Goal: Task Accomplishment & Management: Use online tool/utility

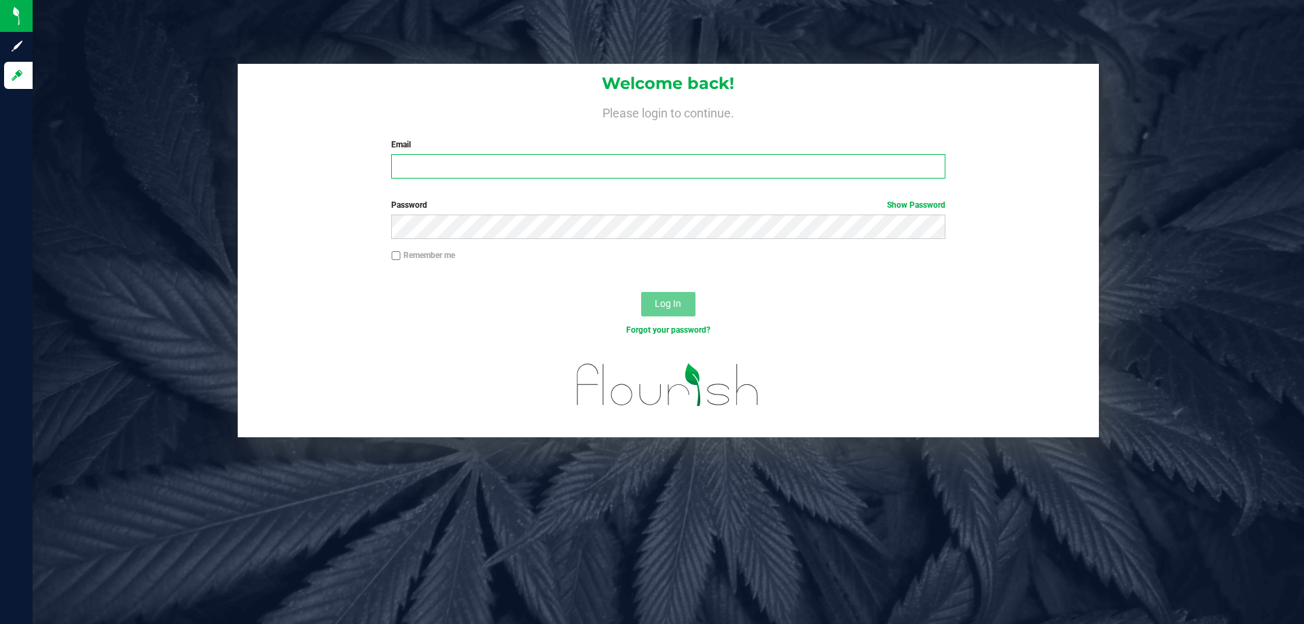
click at [426, 170] on input "Email" at bounding box center [667, 166] width 553 height 24
type input "[EMAIL_ADDRESS][DOMAIN_NAME]"
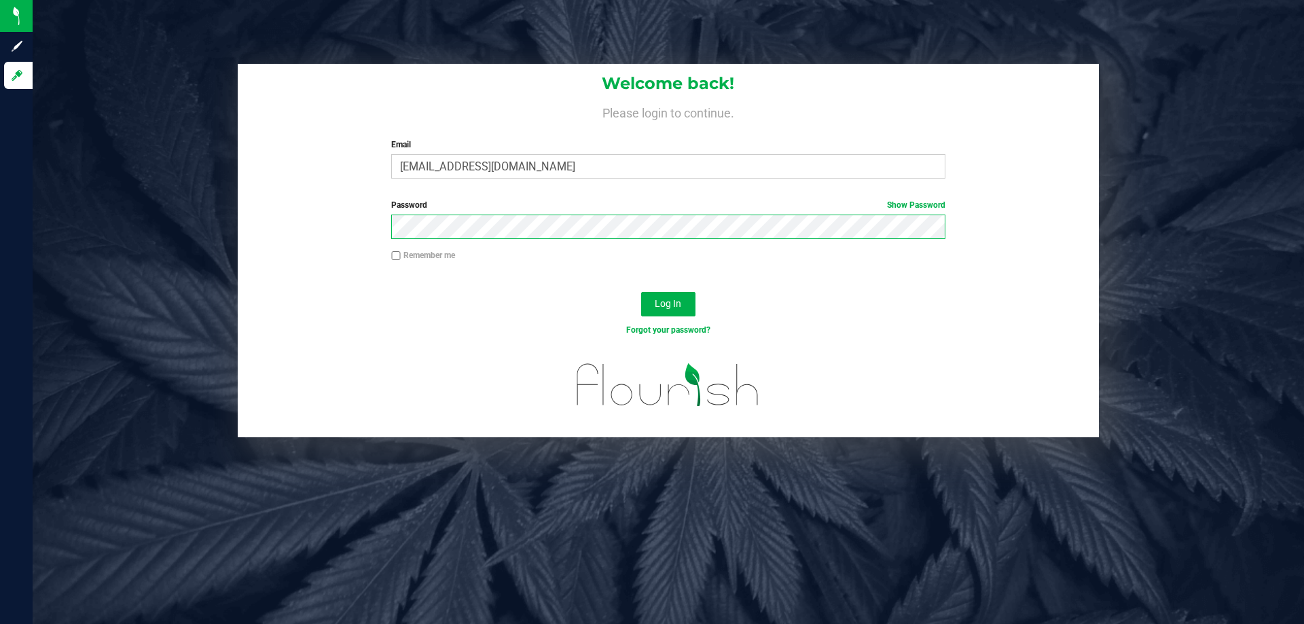
click at [641, 292] on button "Log In" at bounding box center [668, 304] width 54 height 24
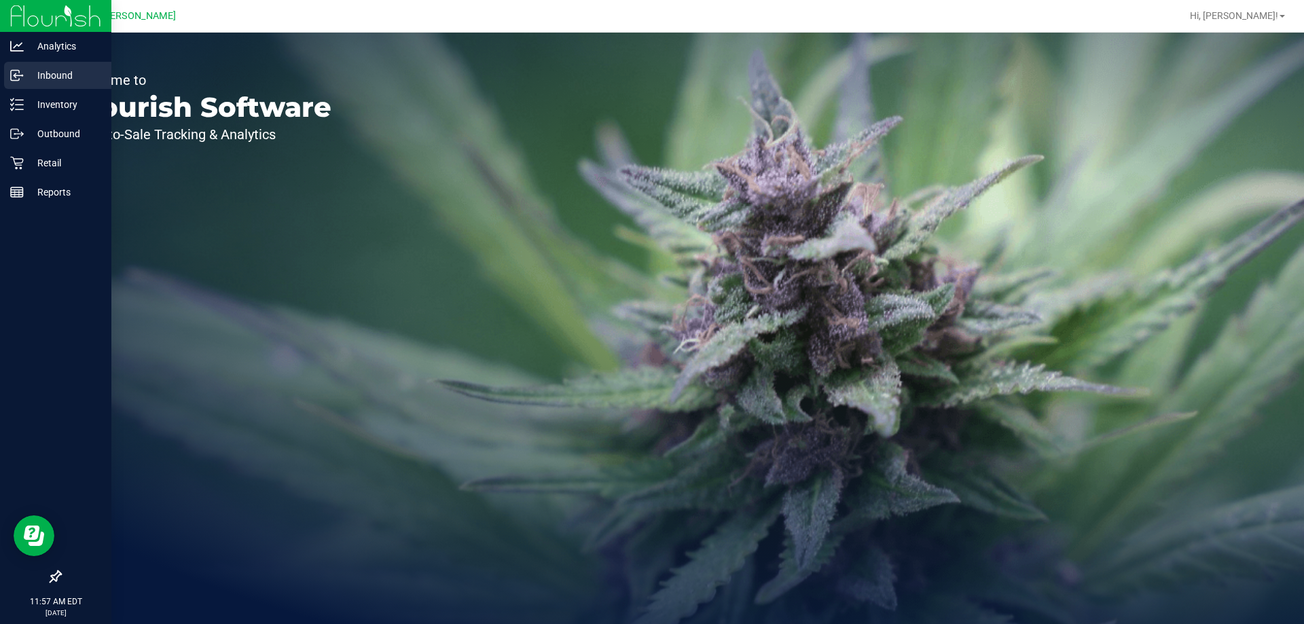
click at [22, 79] on icon at bounding box center [17, 76] width 14 height 14
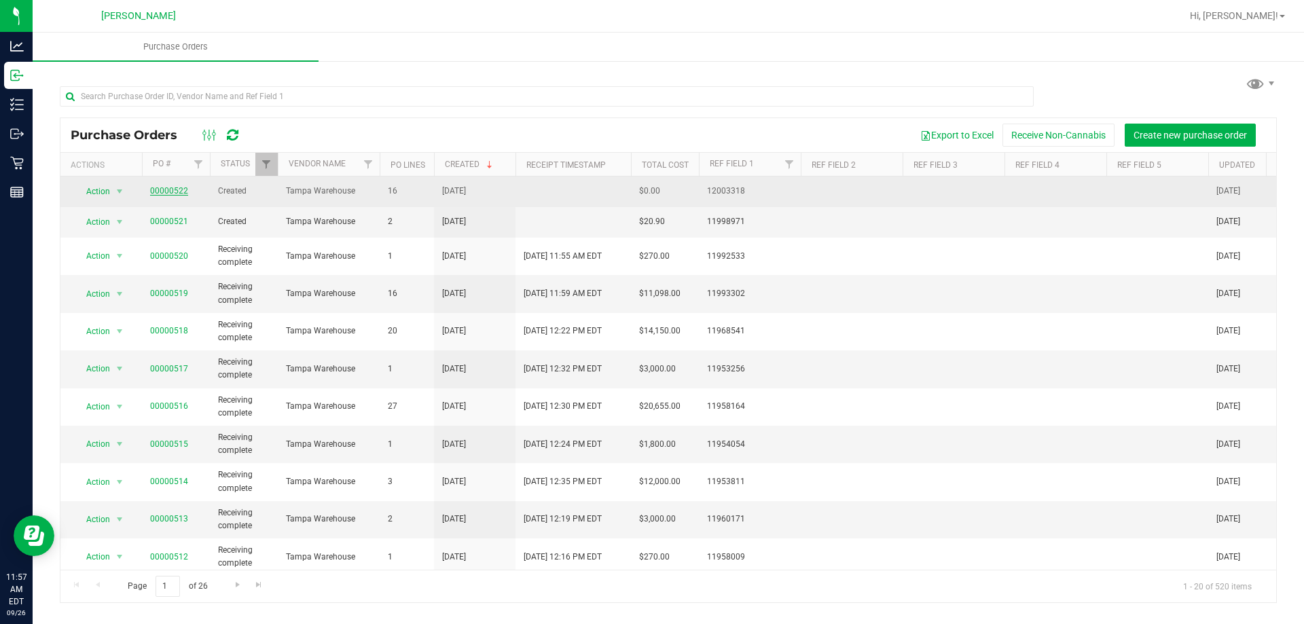
click at [165, 191] on link "00000522" at bounding box center [169, 191] width 38 height 10
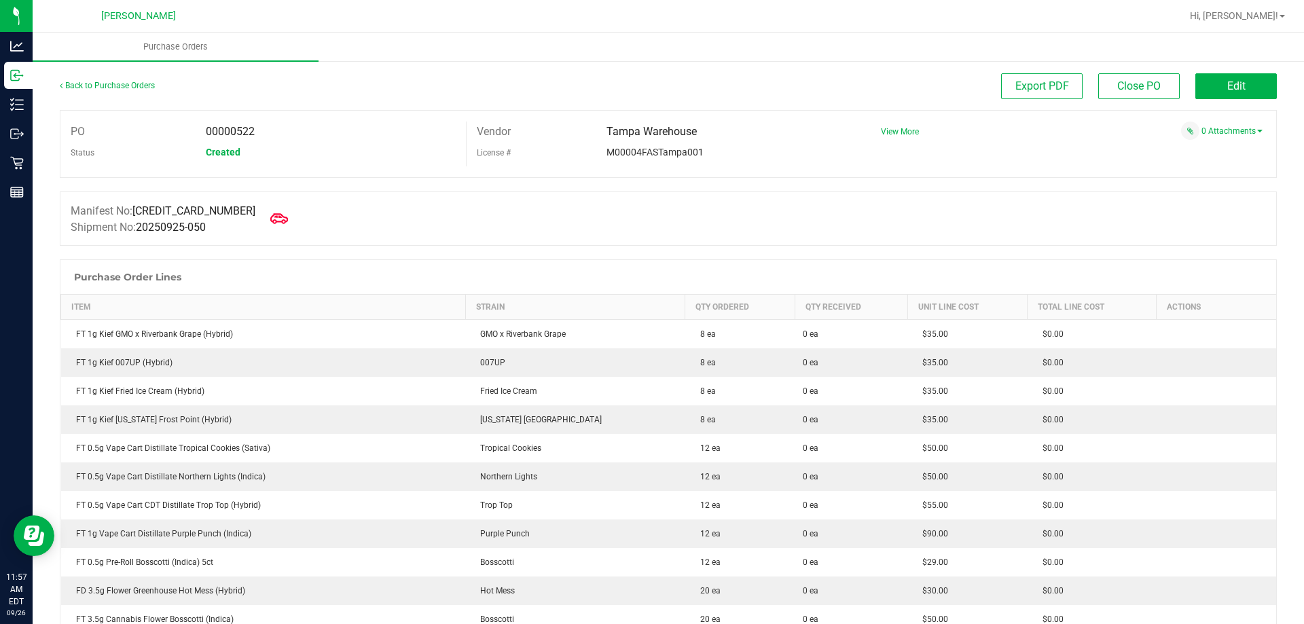
click at [270, 214] on icon at bounding box center [279, 219] width 18 height 18
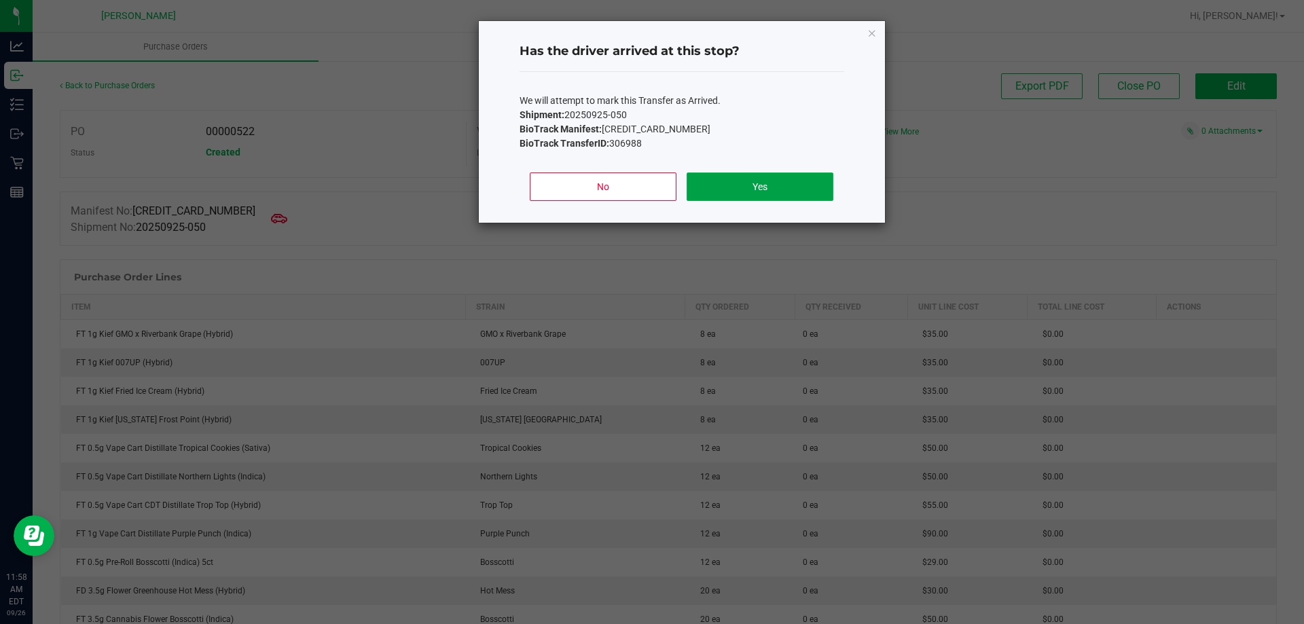
click at [747, 186] on button "Yes" at bounding box center [759, 186] width 146 height 29
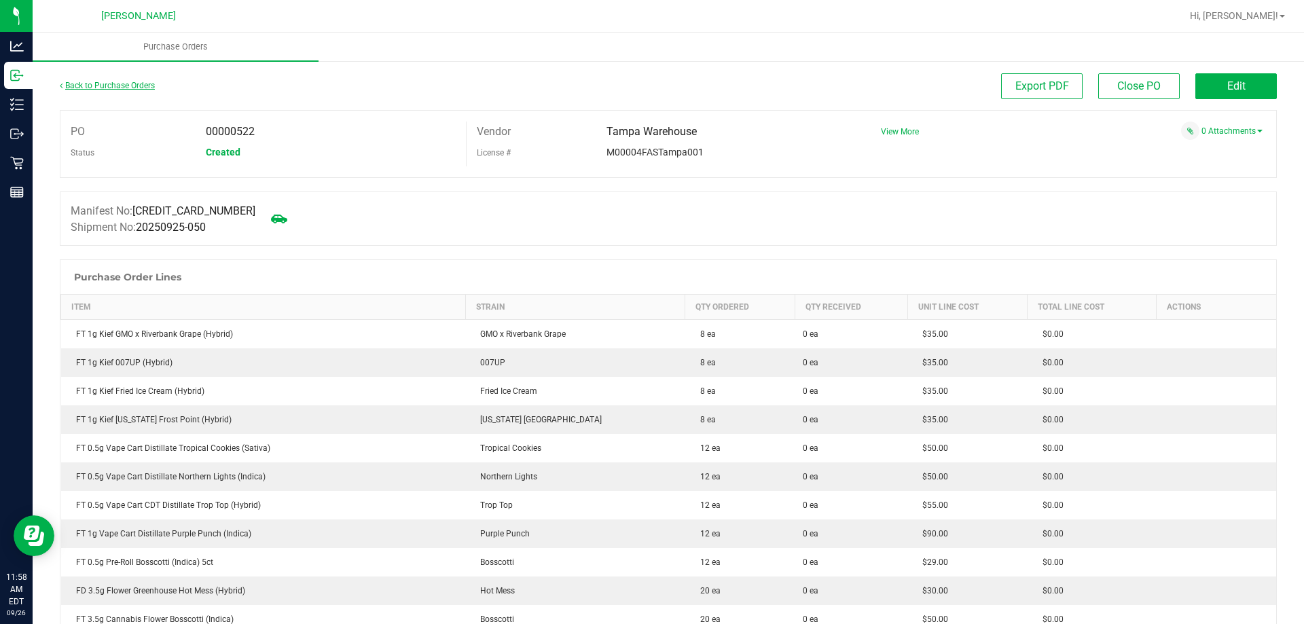
click at [131, 88] on link "Back to Purchase Orders" at bounding box center [107, 86] width 95 height 10
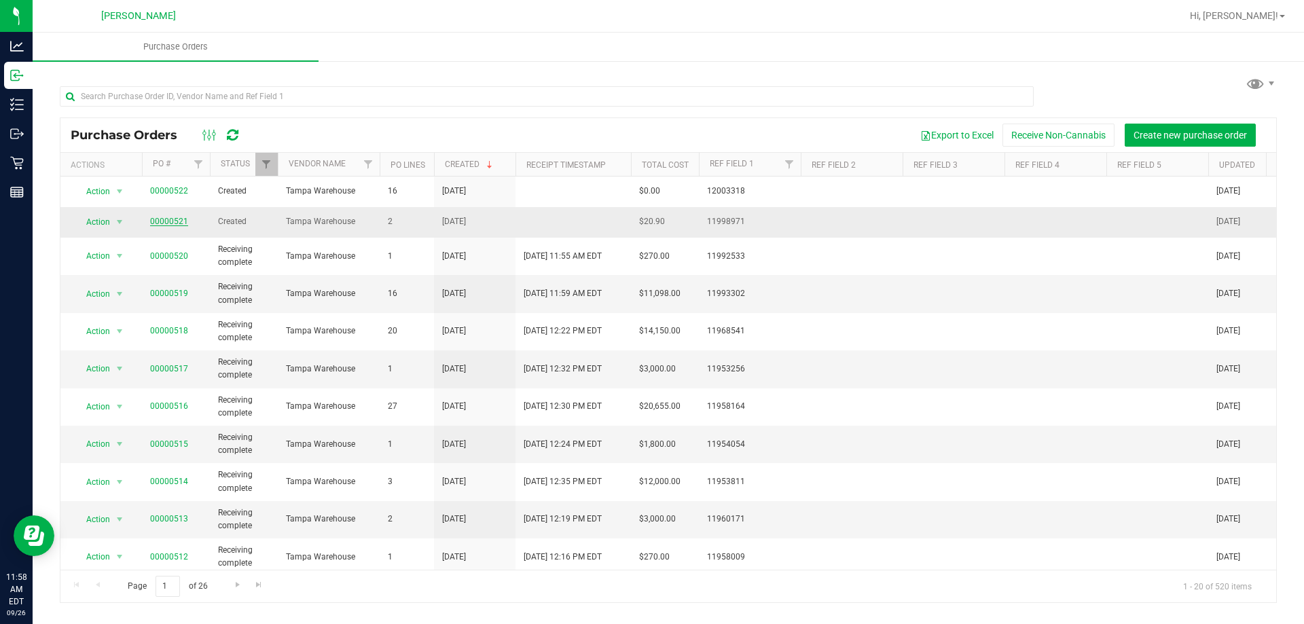
click at [160, 221] on link "00000521" at bounding box center [169, 222] width 38 height 10
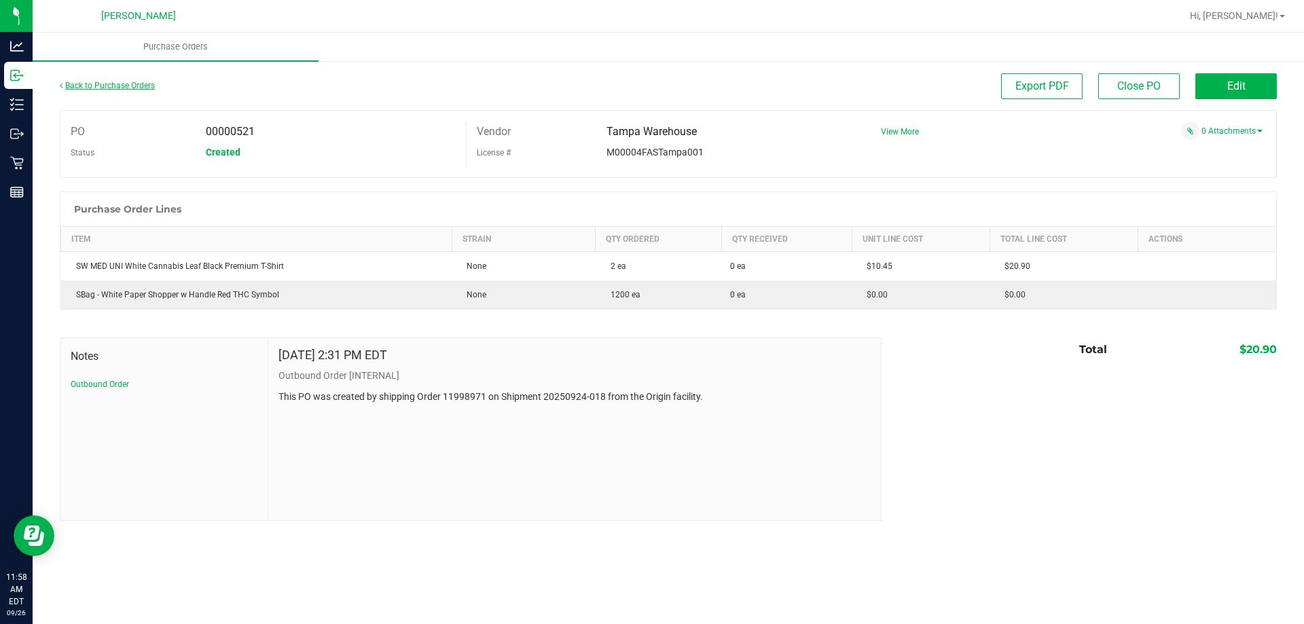
click at [121, 89] on link "Back to Purchase Orders" at bounding box center [107, 86] width 95 height 10
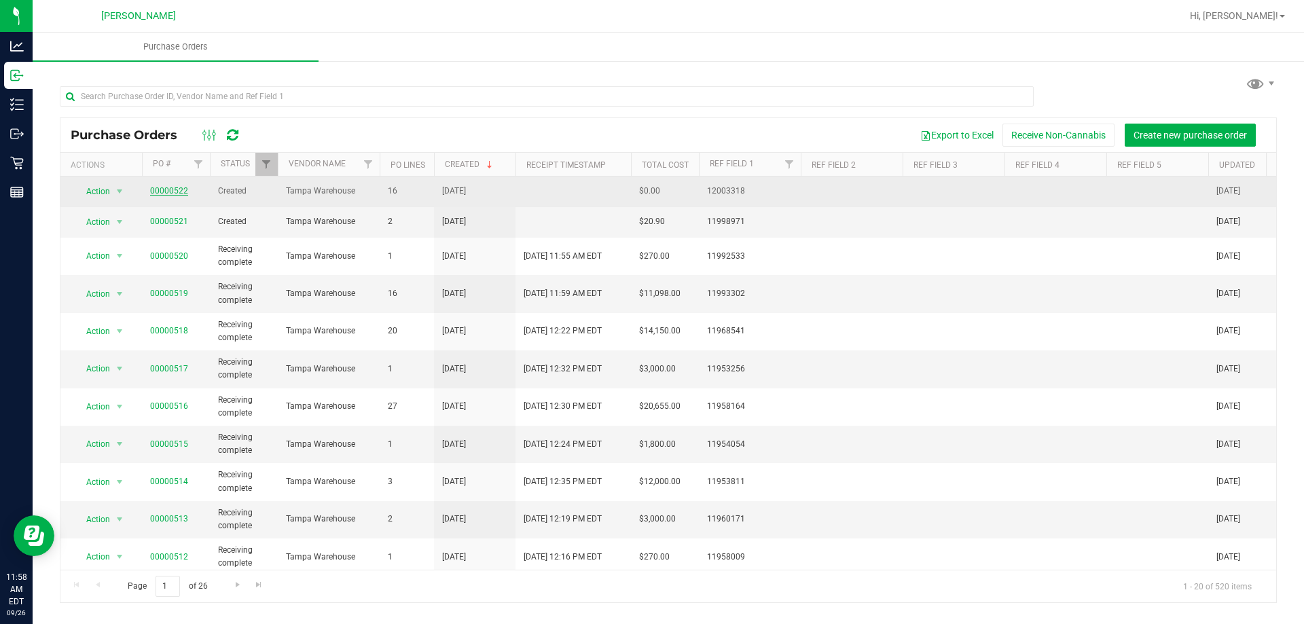
click at [160, 187] on link "00000522" at bounding box center [169, 191] width 38 height 10
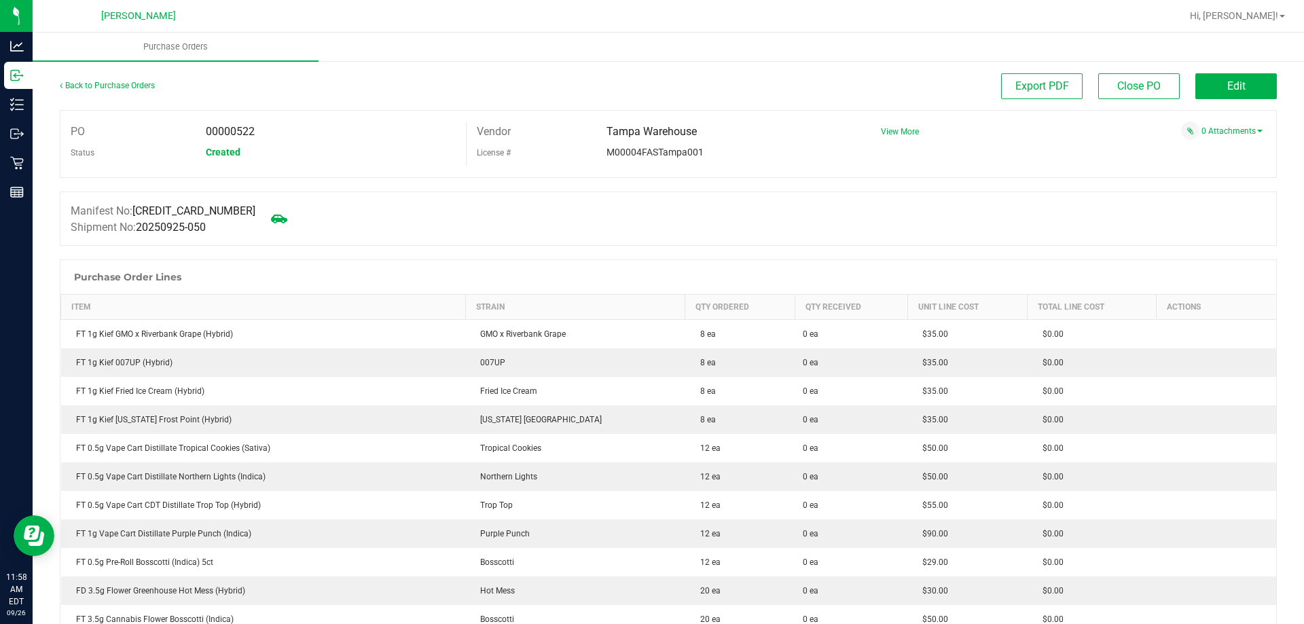
click at [109, 90] on div "Back to Purchase Orders" at bounding box center [212, 85] width 304 height 24
click at [132, 87] on link "Back to Purchase Orders" at bounding box center [107, 86] width 95 height 10
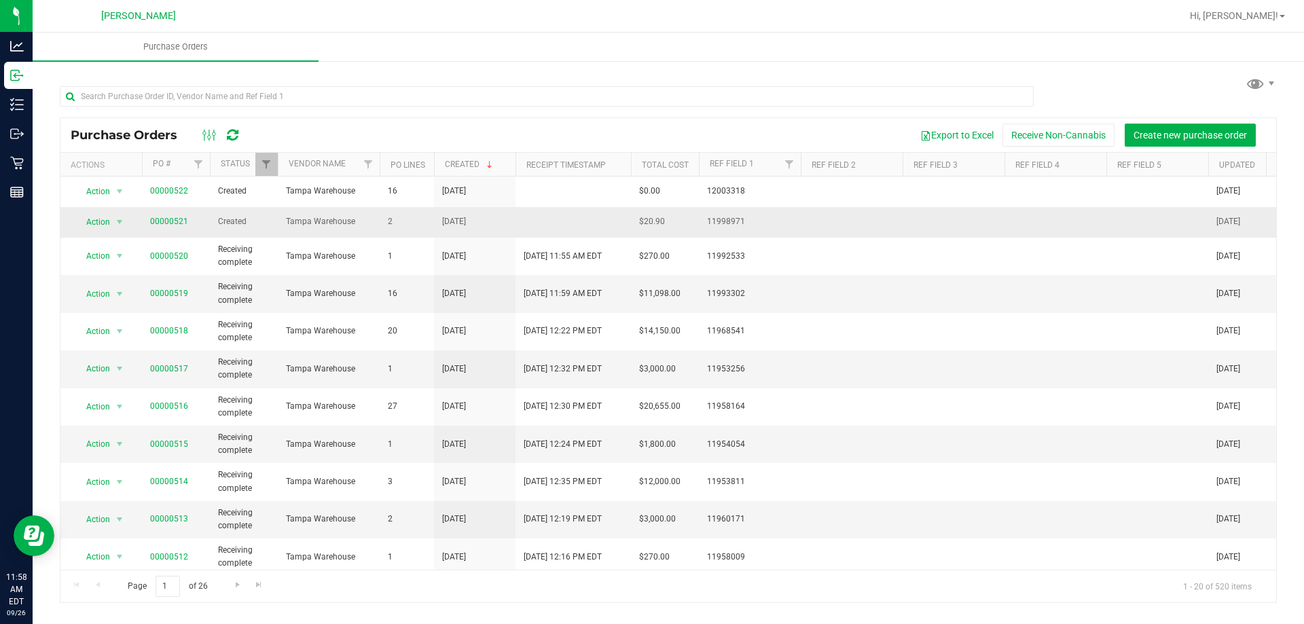
click at [172, 227] on span "00000521" at bounding box center [169, 221] width 38 height 13
click at [173, 219] on link "00000521" at bounding box center [169, 222] width 38 height 10
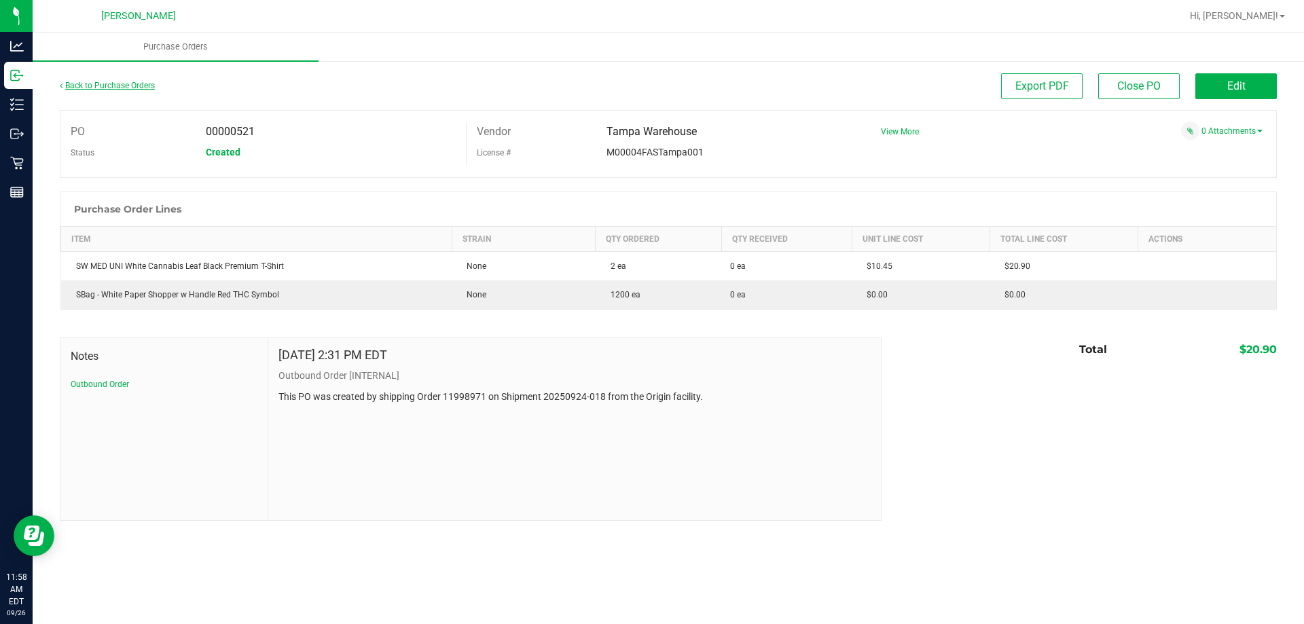
click at [82, 87] on link "Back to Purchase Orders" at bounding box center [107, 86] width 95 height 10
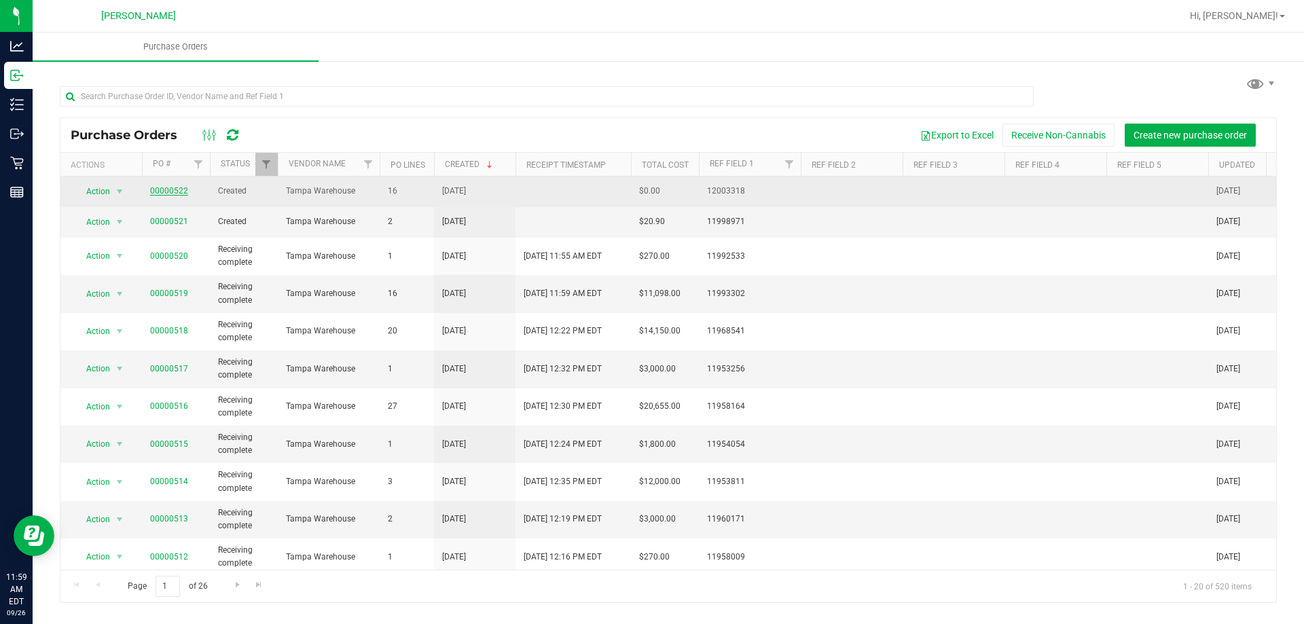
click at [167, 189] on link "00000522" at bounding box center [169, 191] width 38 height 10
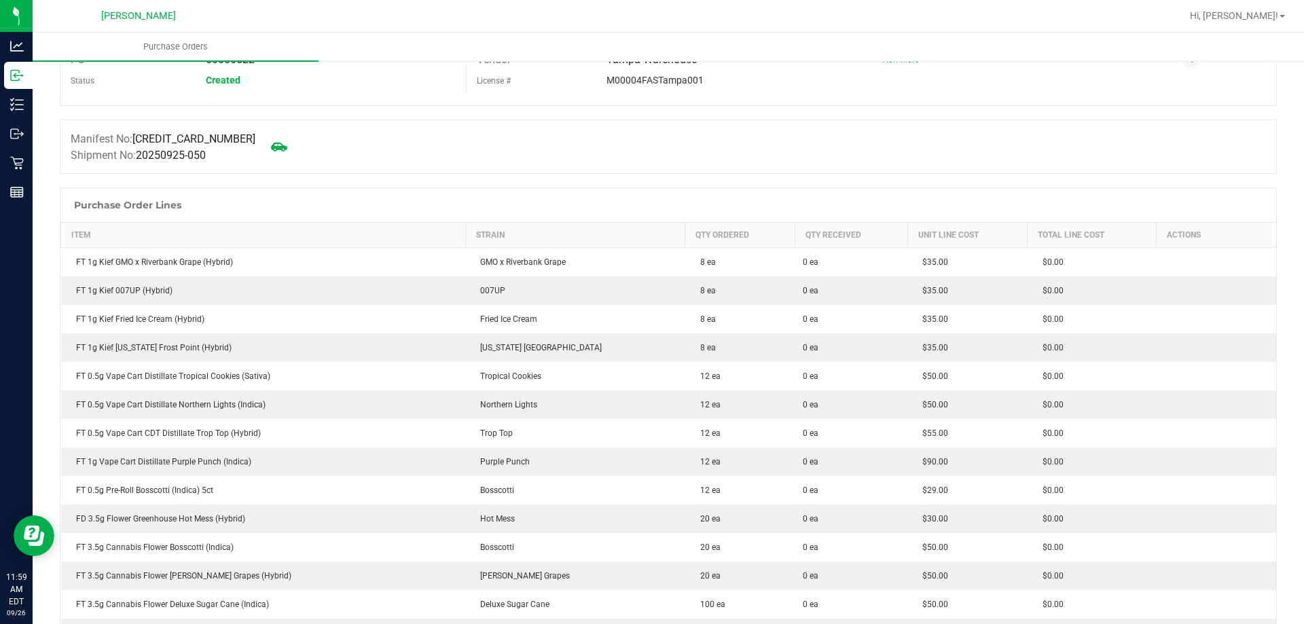
scroll to position [38, 0]
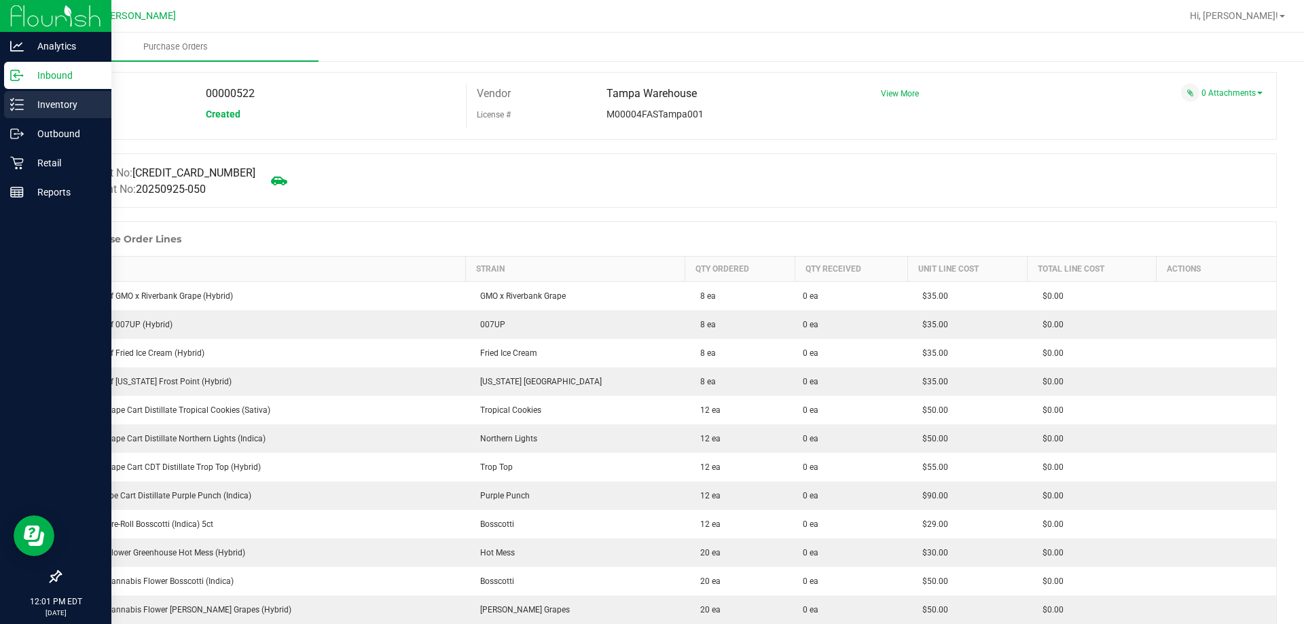
click at [60, 98] on p "Inventory" at bounding box center [64, 104] width 81 height 16
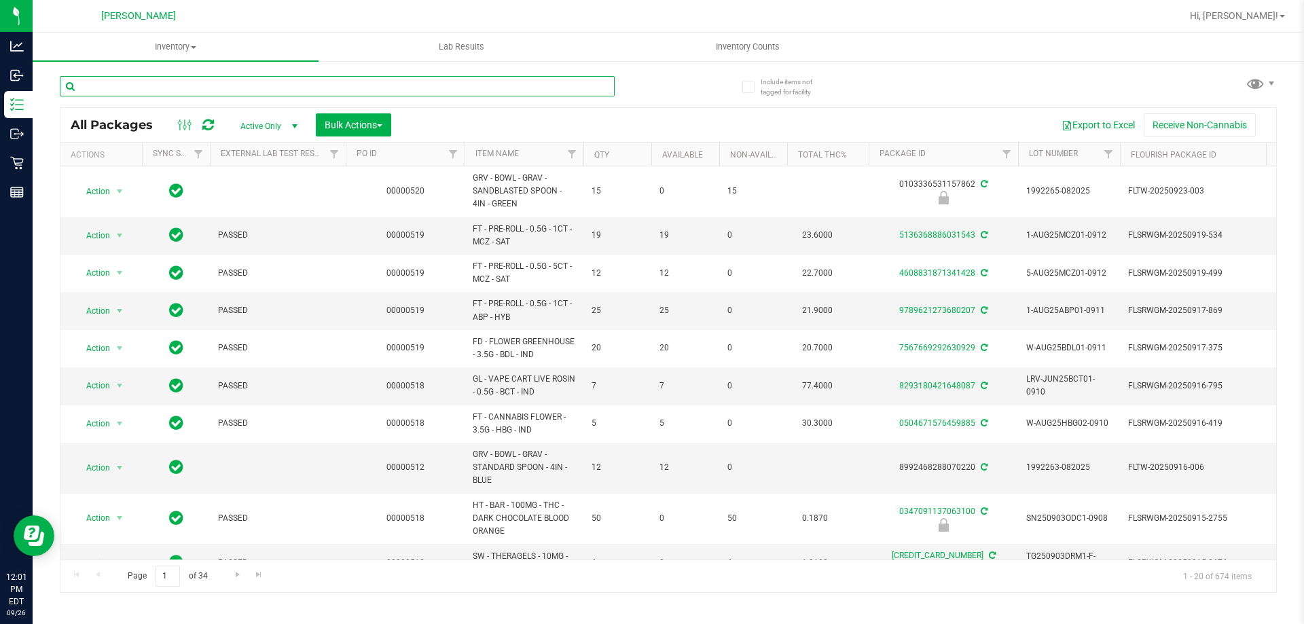
click at [401, 82] on input "text" at bounding box center [337, 86] width 555 height 20
type input "DSC"
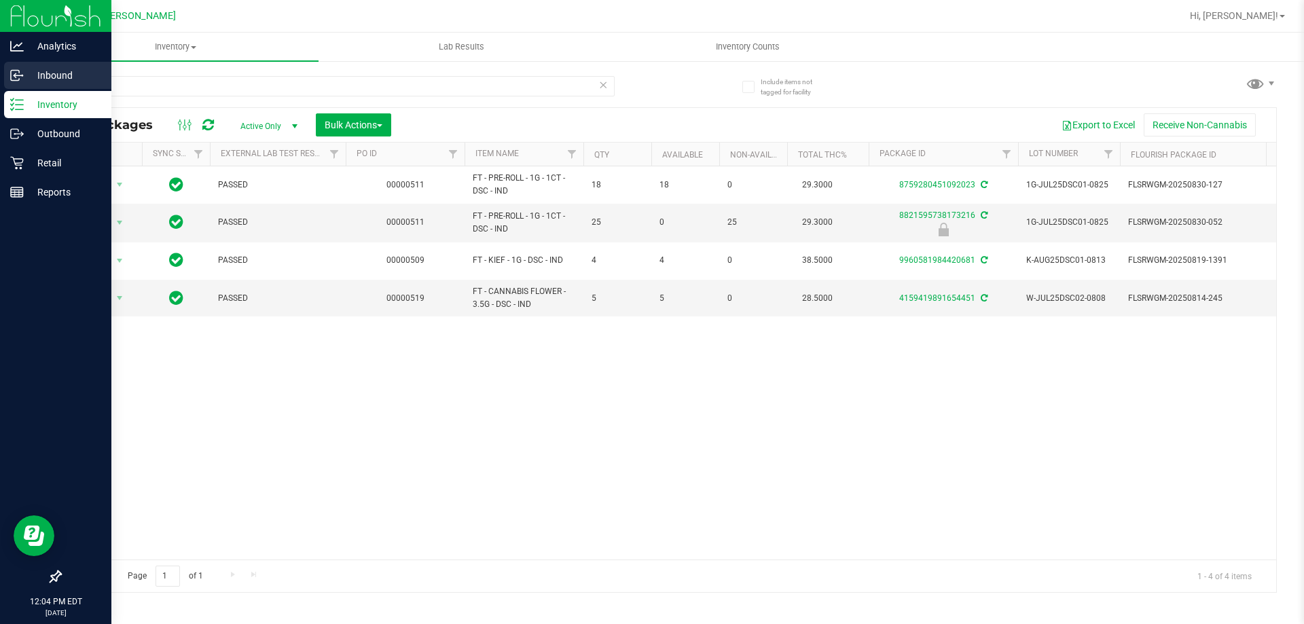
click at [5, 82] on div "Inbound" at bounding box center [57, 75] width 107 height 27
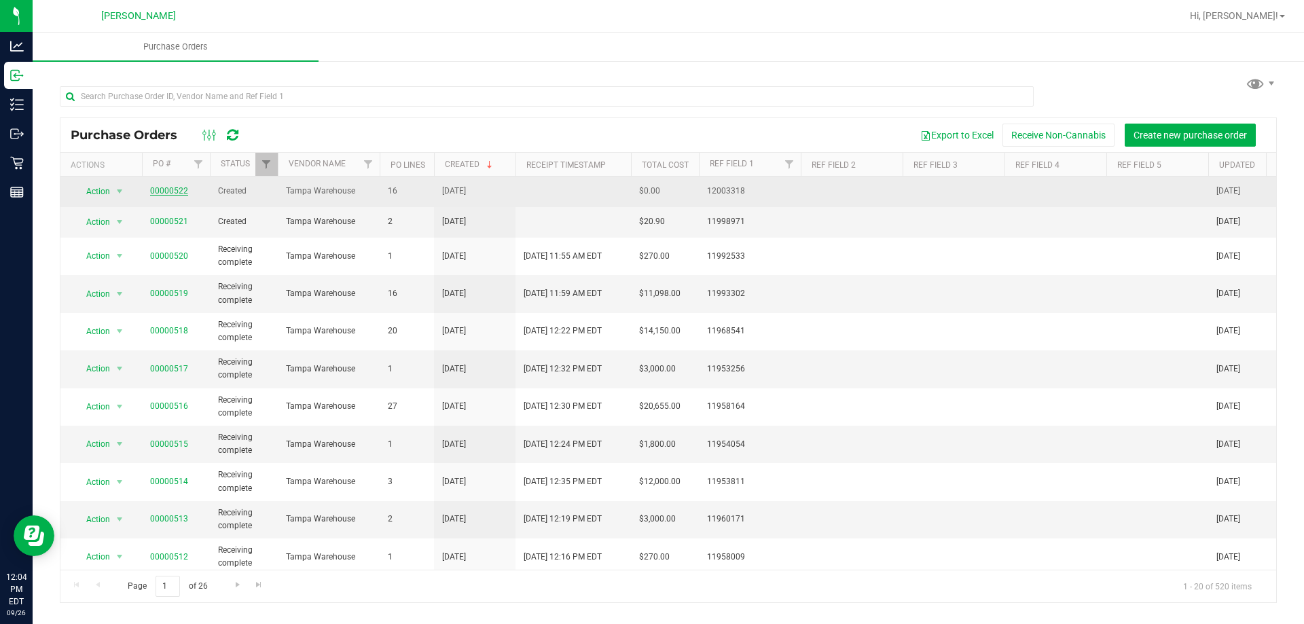
click at [167, 191] on link "00000522" at bounding box center [169, 191] width 38 height 10
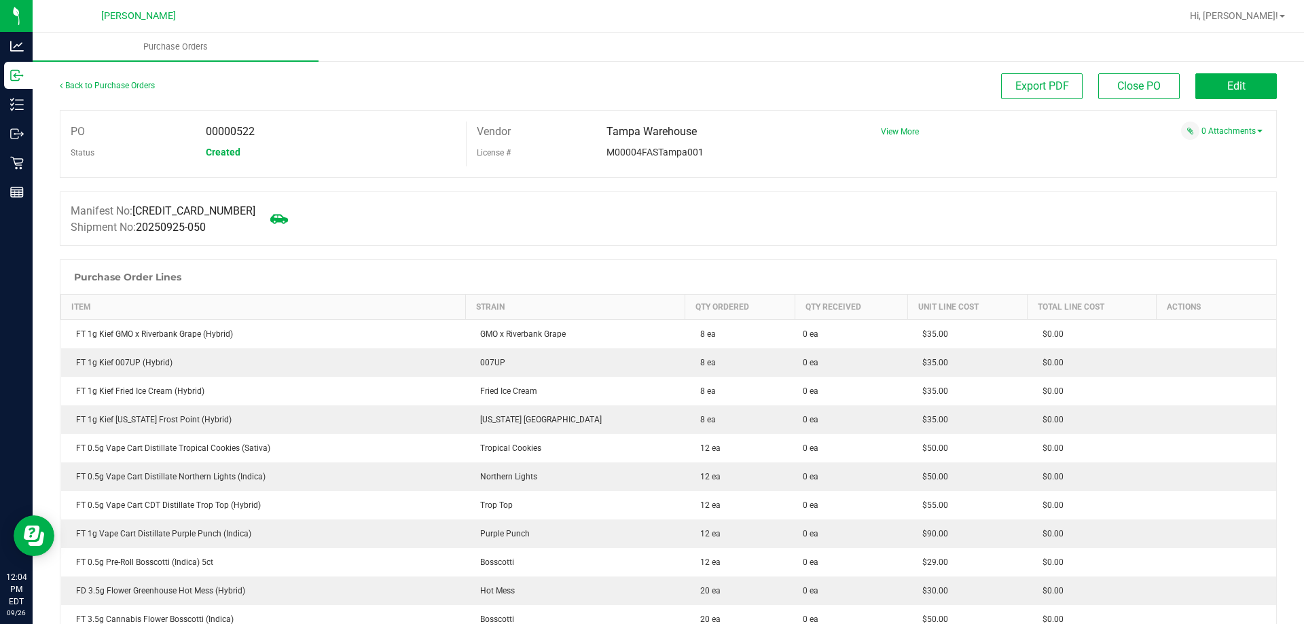
click at [270, 218] on icon at bounding box center [279, 219] width 18 height 10
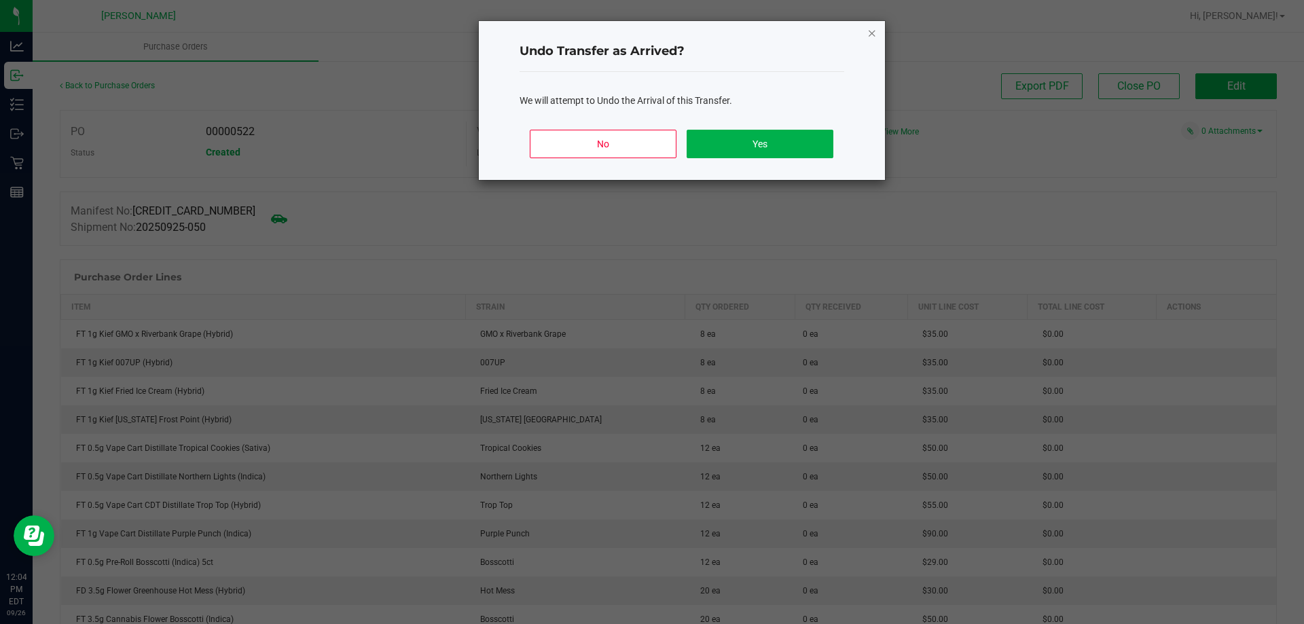
click at [872, 27] on icon "Close" at bounding box center [872, 32] width 10 height 16
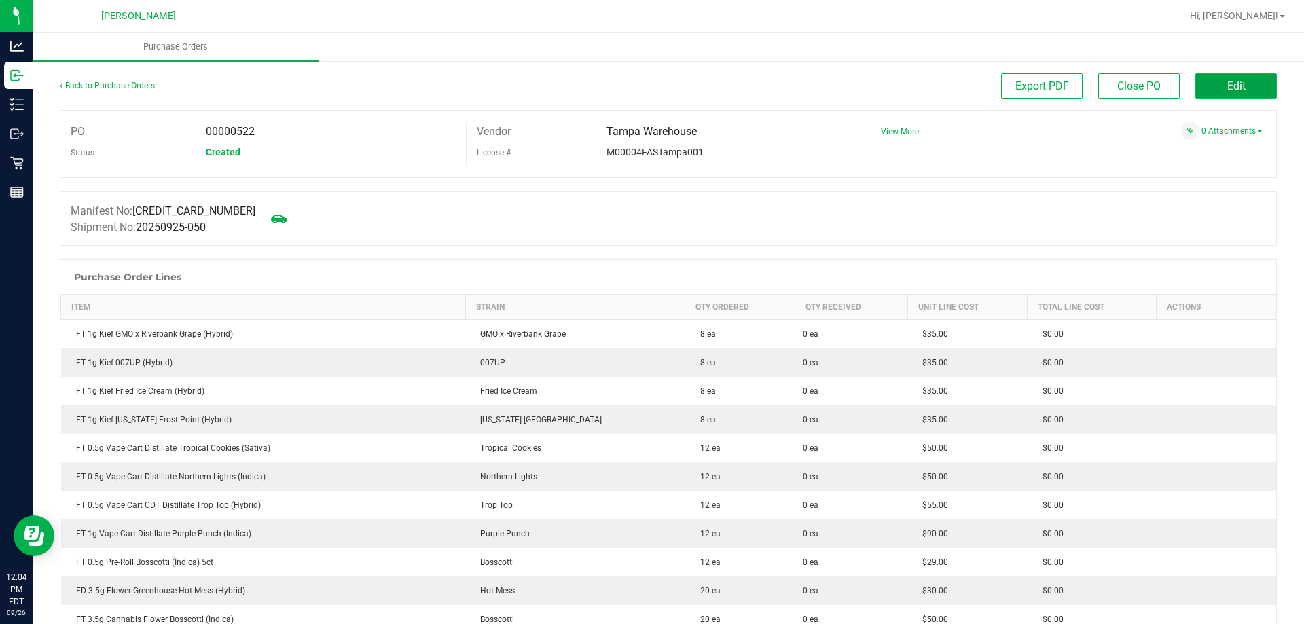
click at [1227, 90] on span "Edit" at bounding box center [1236, 85] width 18 height 13
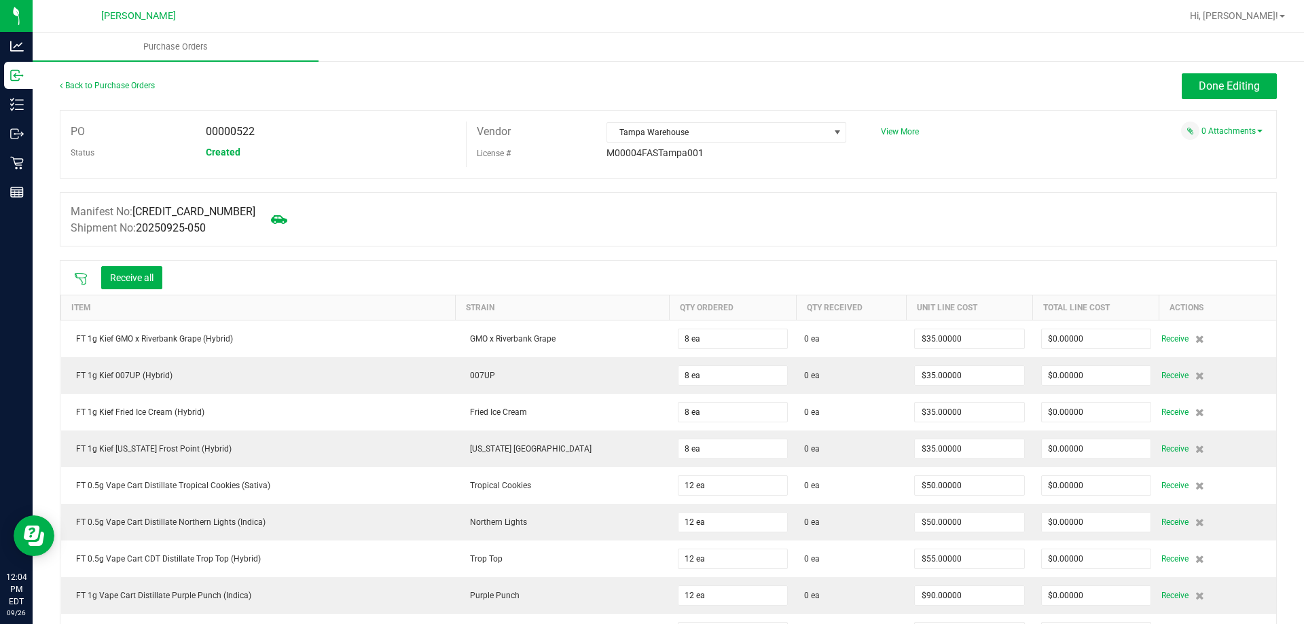
click at [79, 278] on icon at bounding box center [81, 279] width 12 height 12
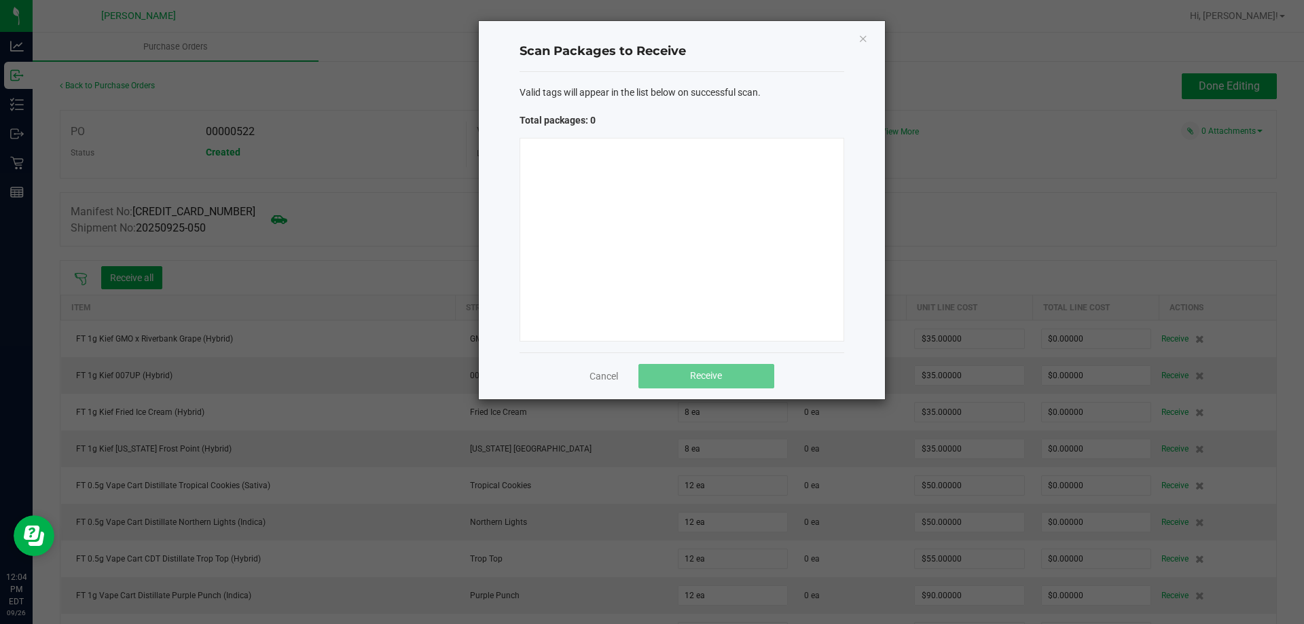
click at [761, 261] on div at bounding box center [681, 240] width 325 height 204
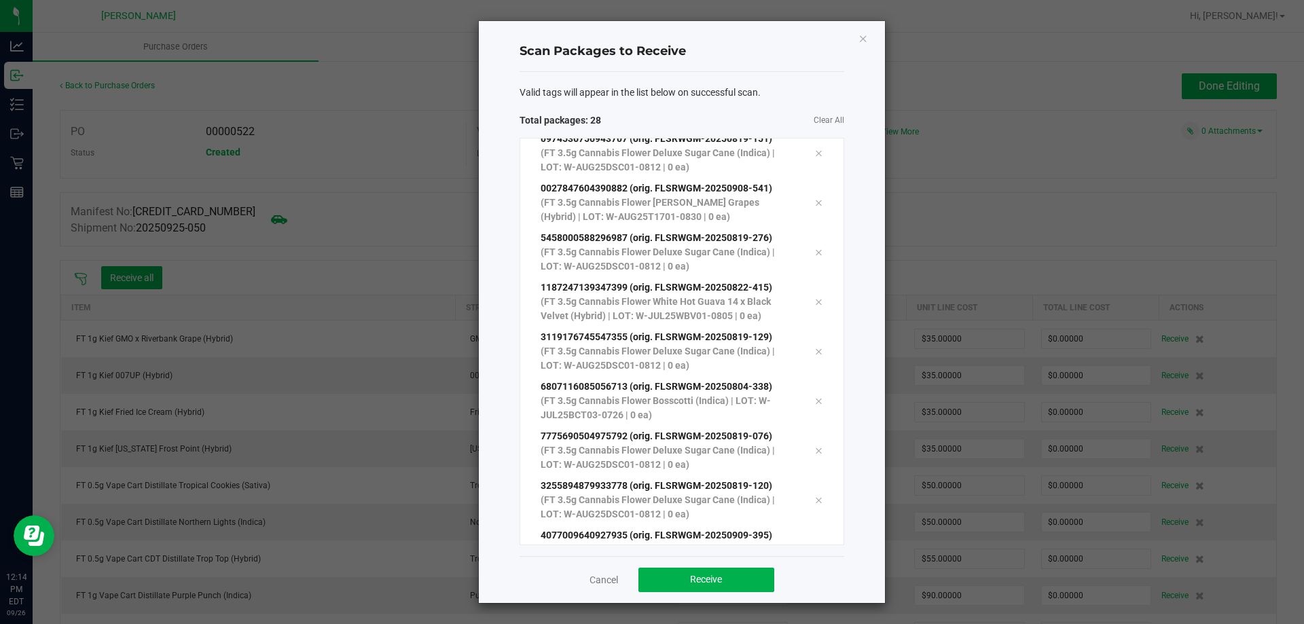
scroll to position [966, 0]
click at [714, 578] on span "Receive" at bounding box center [706, 579] width 32 height 11
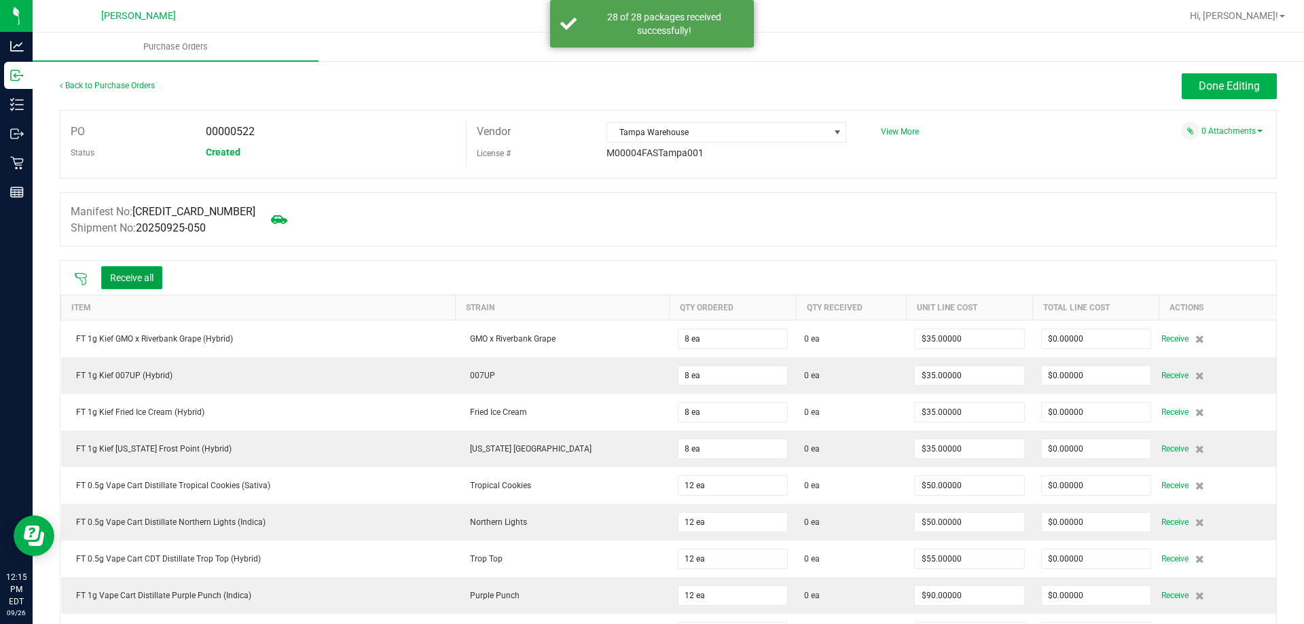
click at [151, 284] on button "Receive all" at bounding box center [131, 277] width 61 height 23
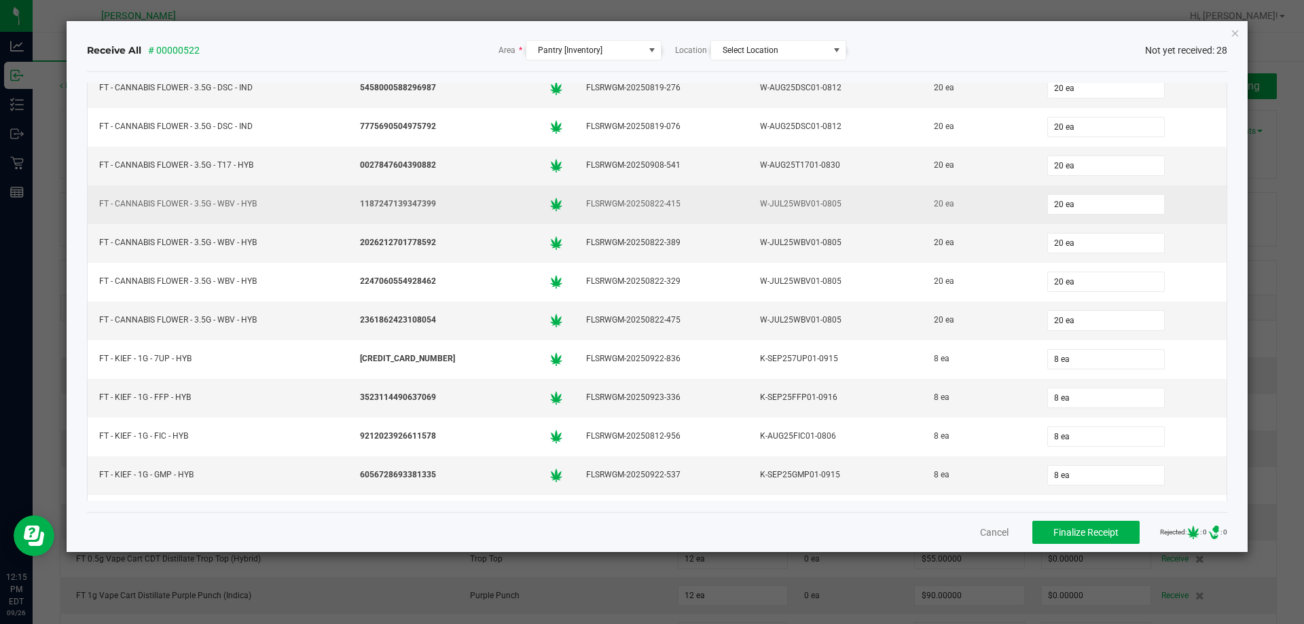
scroll to position [475, 0]
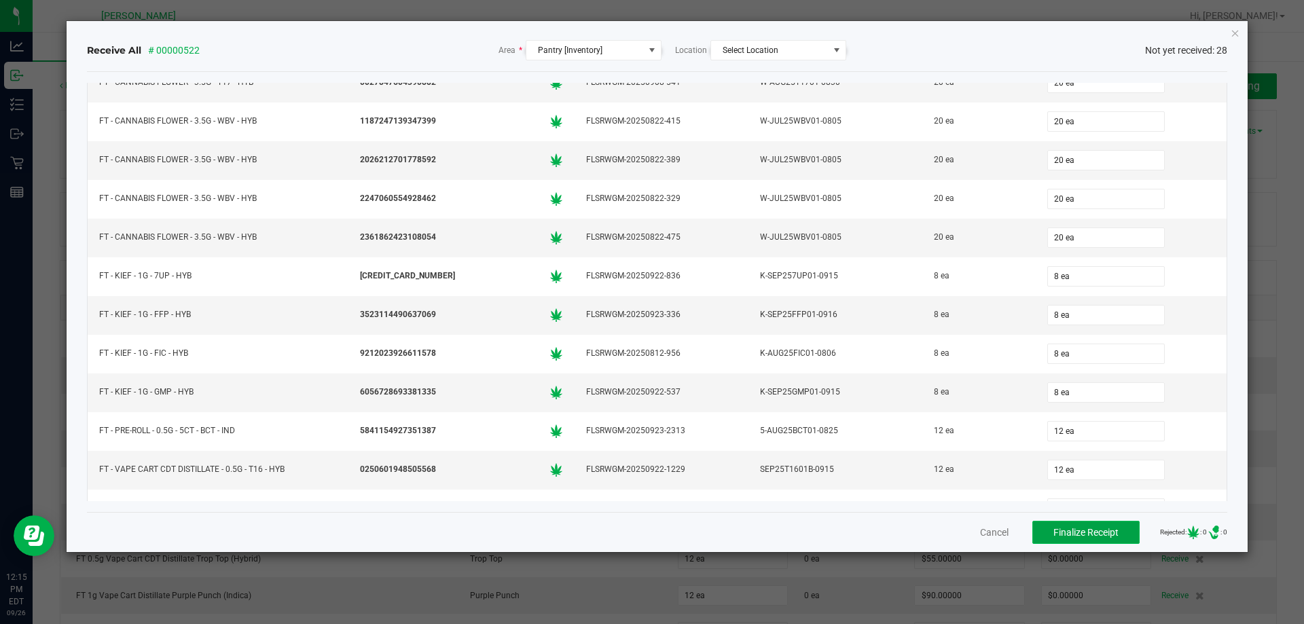
click at [1073, 537] on span "Finalize Receipt" at bounding box center [1085, 532] width 65 height 11
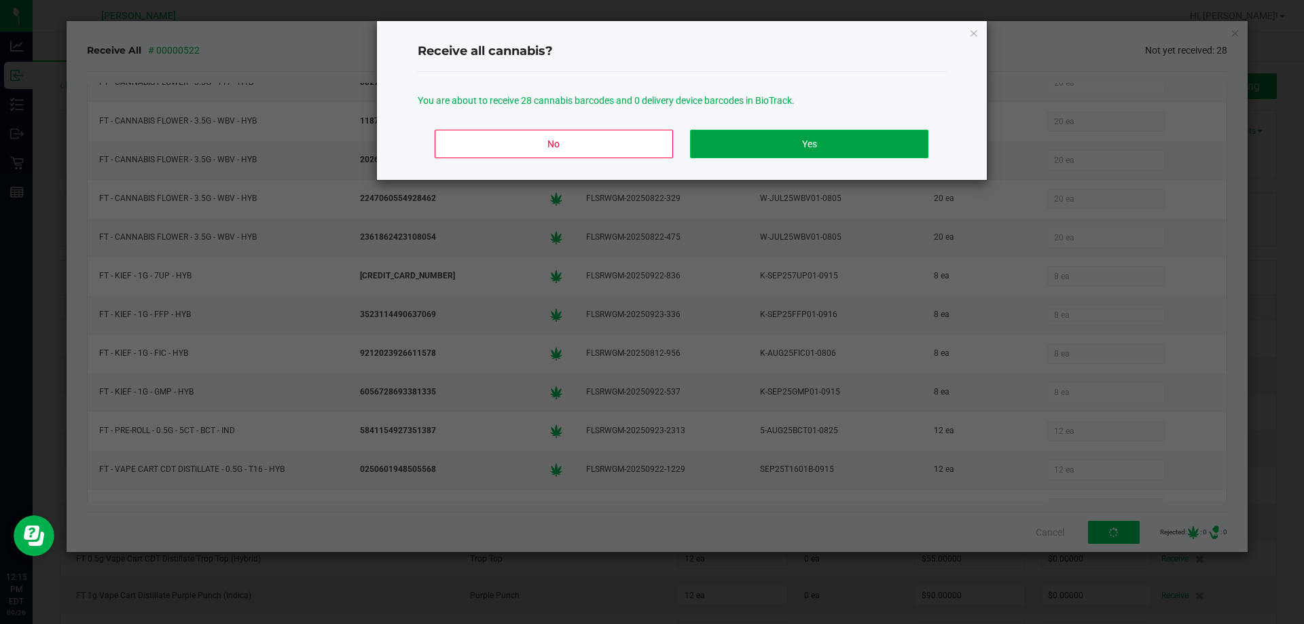
click at [764, 145] on button "Yes" at bounding box center [809, 144] width 238 height 29
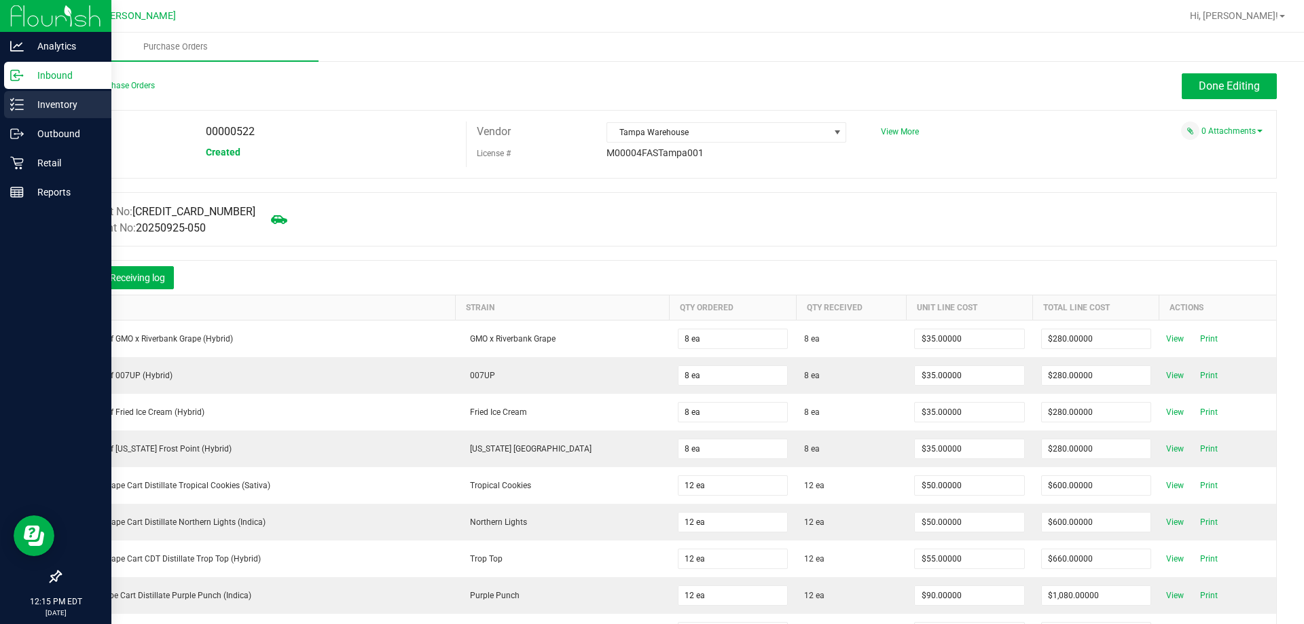
click at [48, 103] on p "Inventory" at bounding box center [64, 104] width 81 height 16
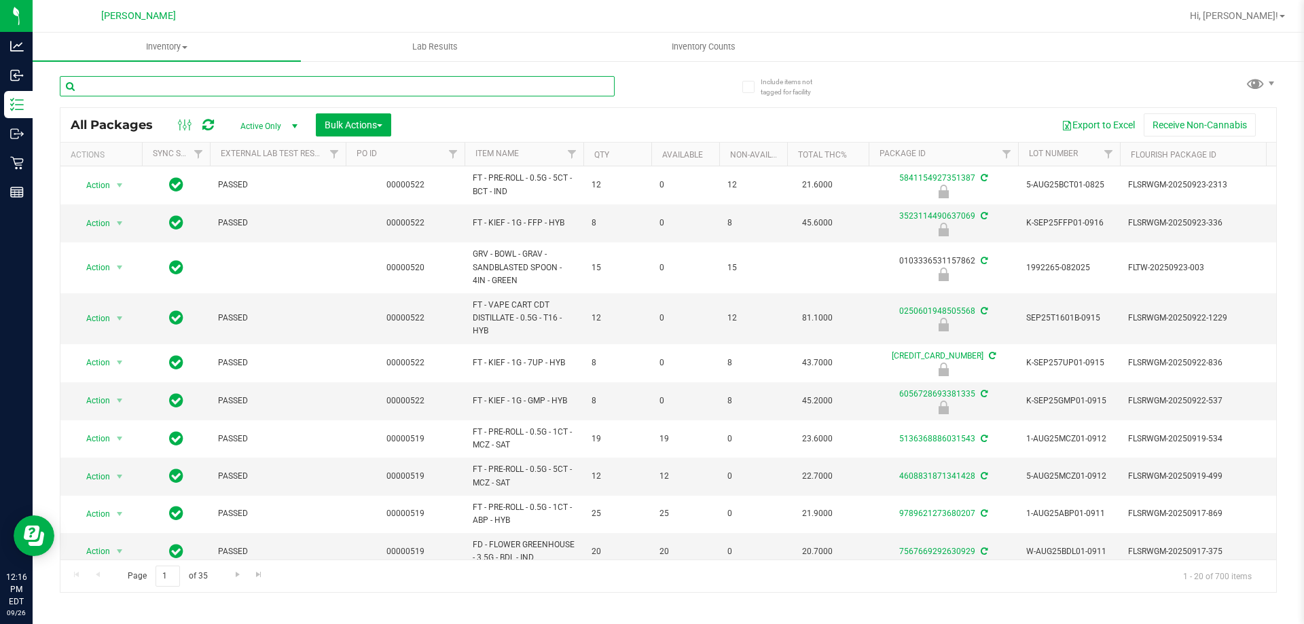
click at [110, 96] on input "text" at bounding box center [337, 86] width 555 height 20
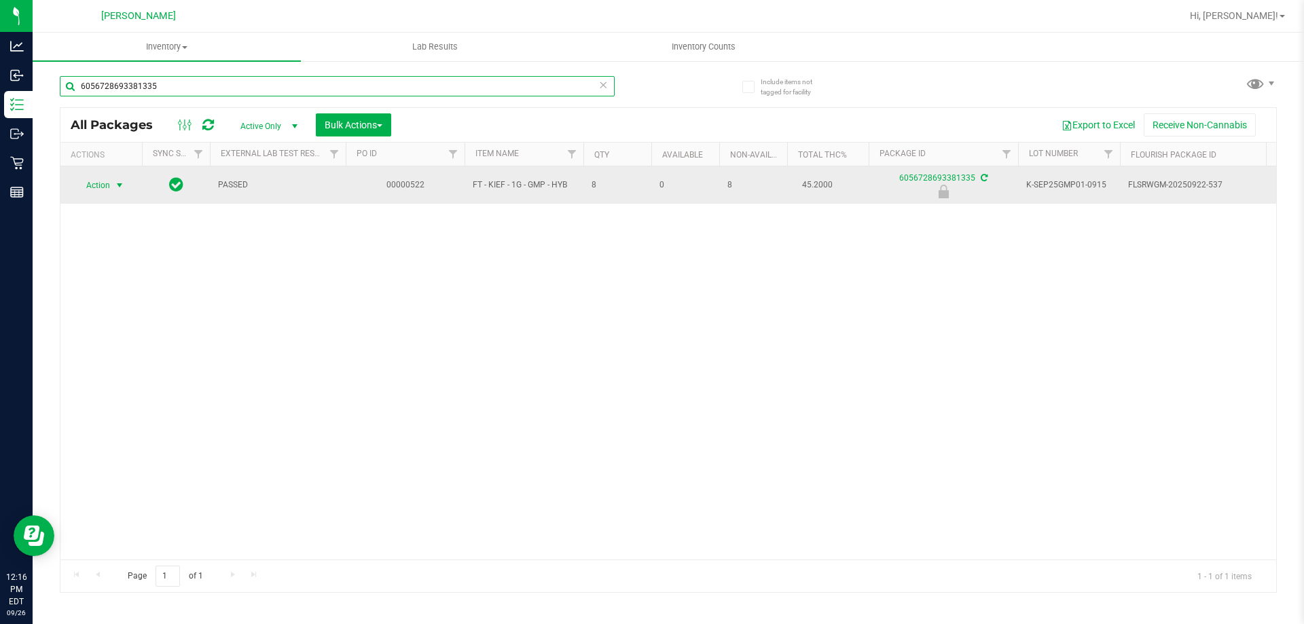
type input "6056728693381335"
click at [117, 181] on span "select" at bounding box center [119, 185] width 11 height 11
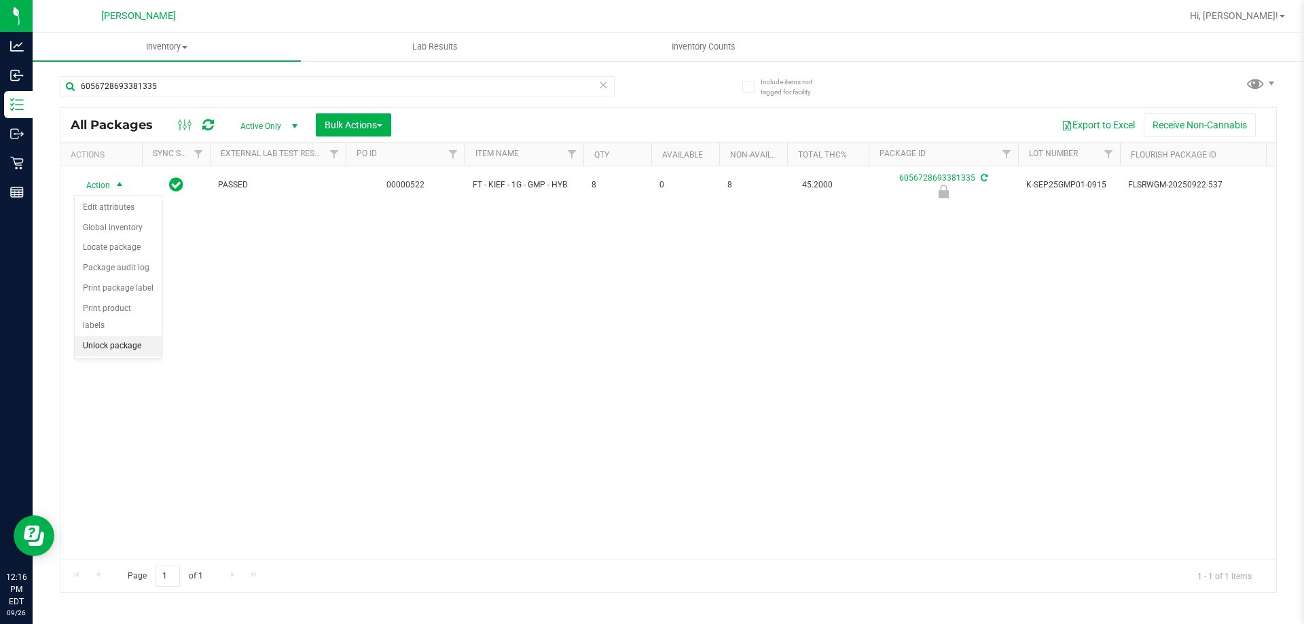
click at [99, 336] on li "Unlock package" at bounding box center [118, 346] width 87 height 20
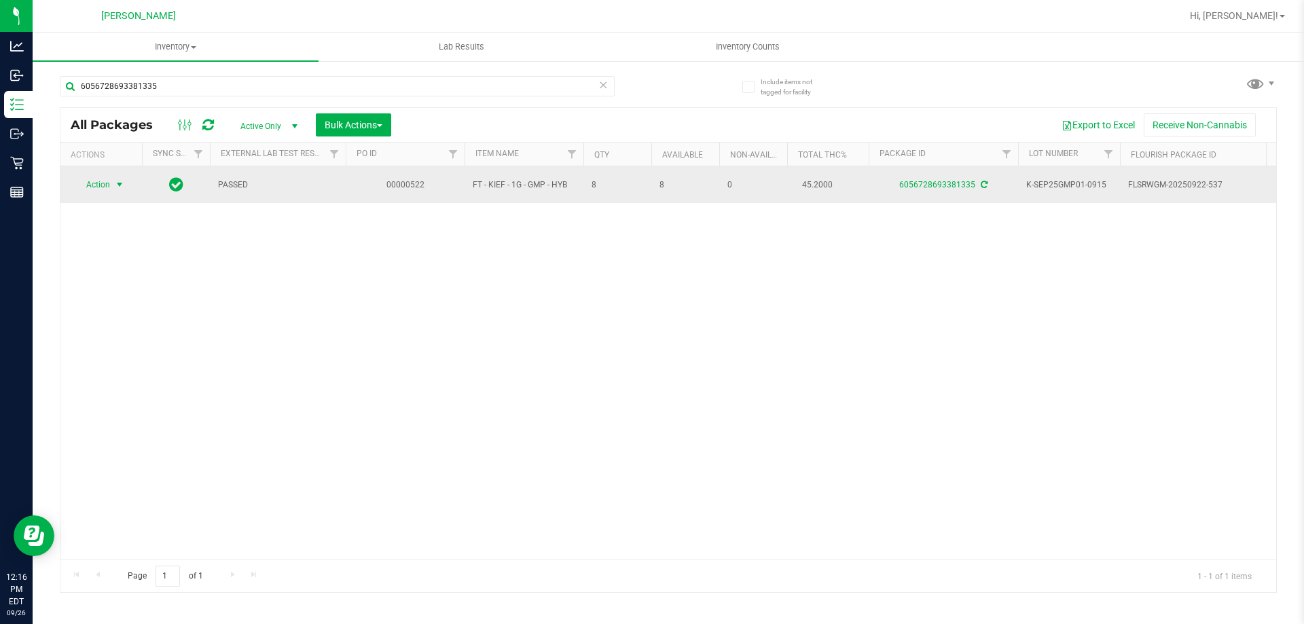
click at [121, 179] on span "select" at bounding box center [119, 184] width 11 height 11
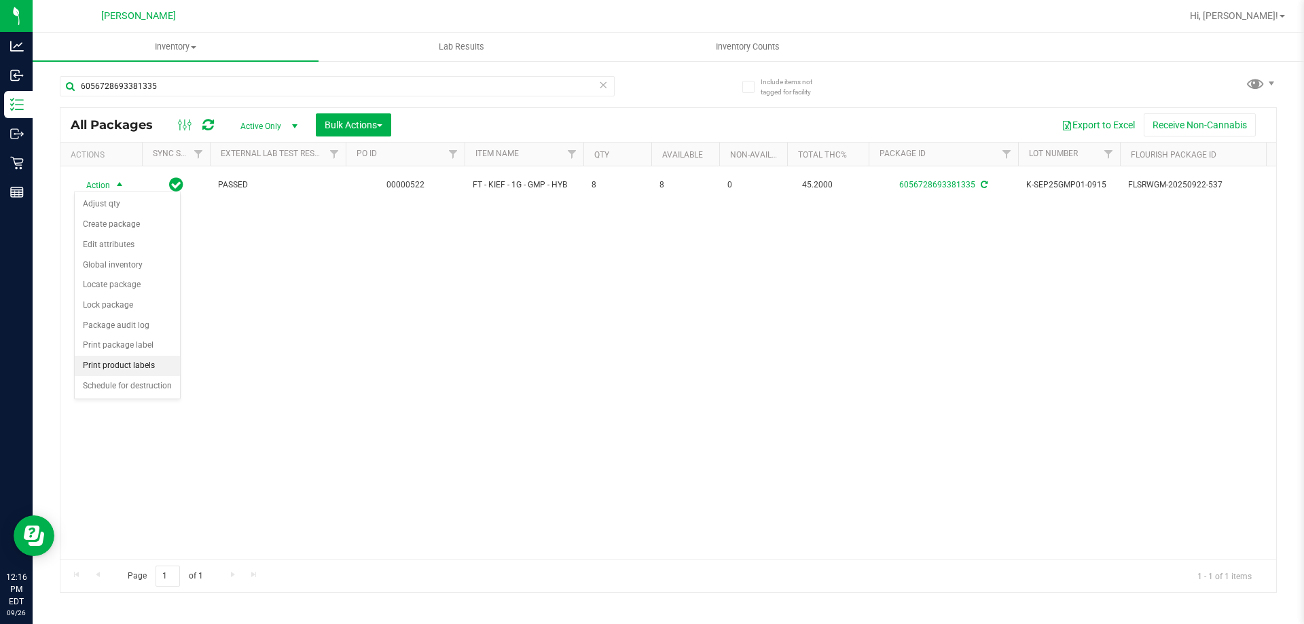
click at [107, 367] on li "Print product labels" at bounding box center [127, 366] width 105 height 20
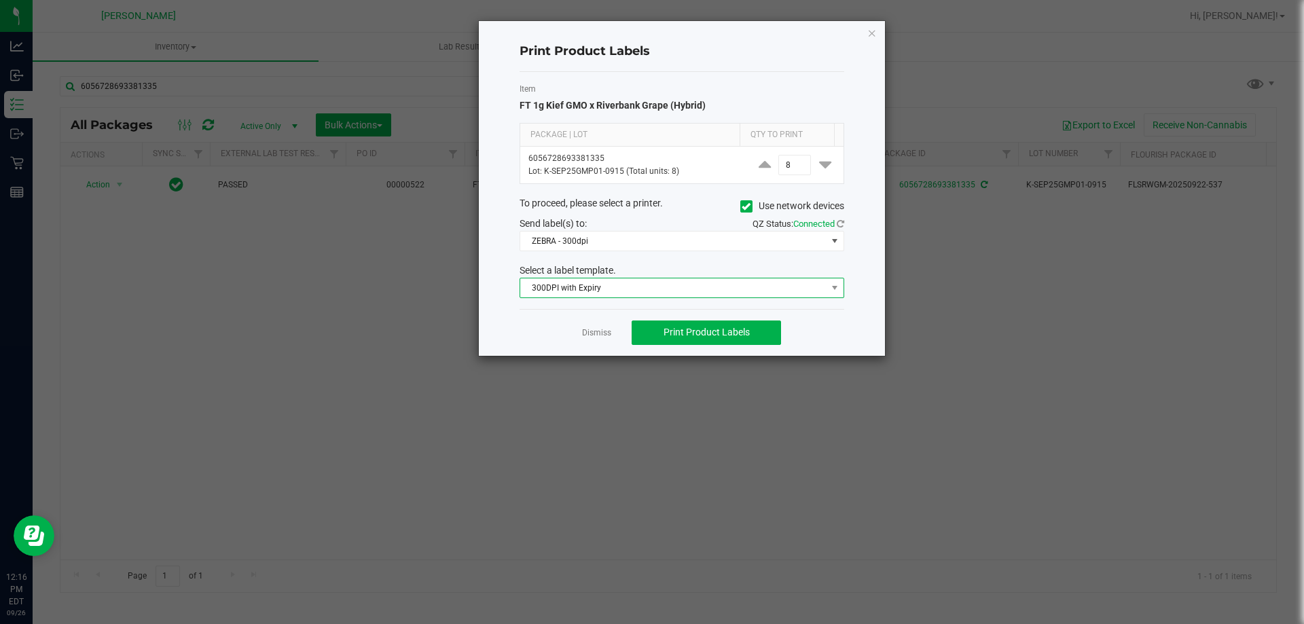
click at [532, 280] on span "300DPI with Expiry" at bounding box center [673, 287] width 306 height 19
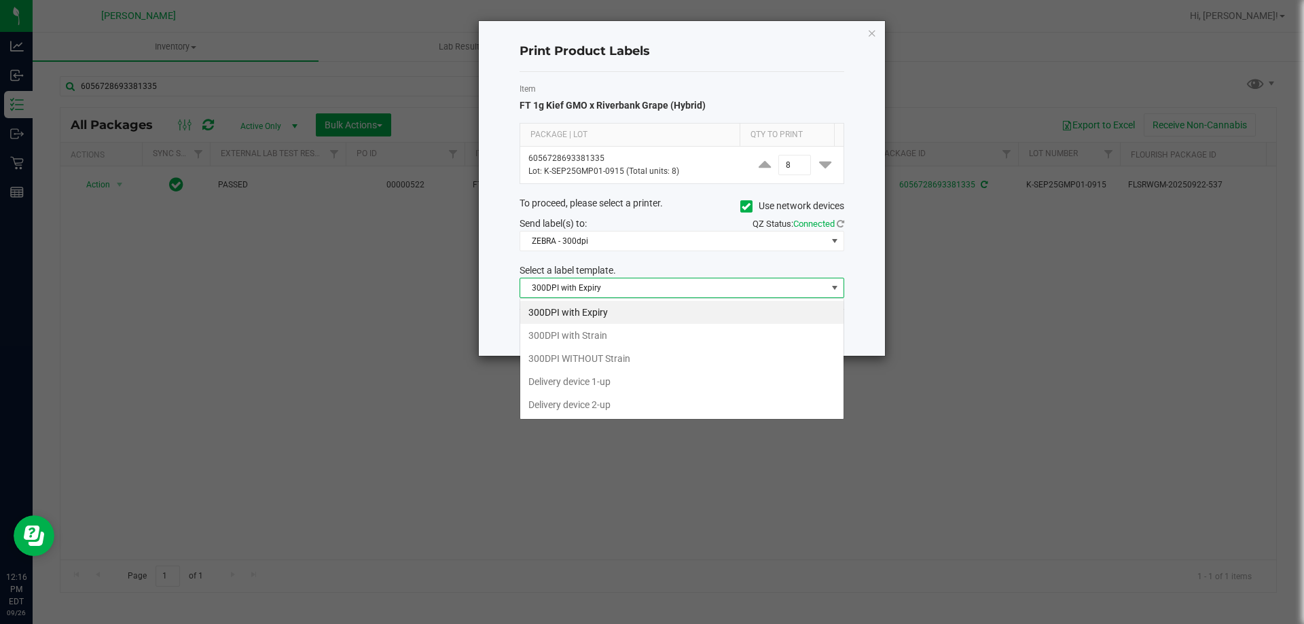
scroll to position [20, 325]
click at [550, 246] on span "ZEBRA - 300dpi" at bounding box center [673, 241] width 306 height 19
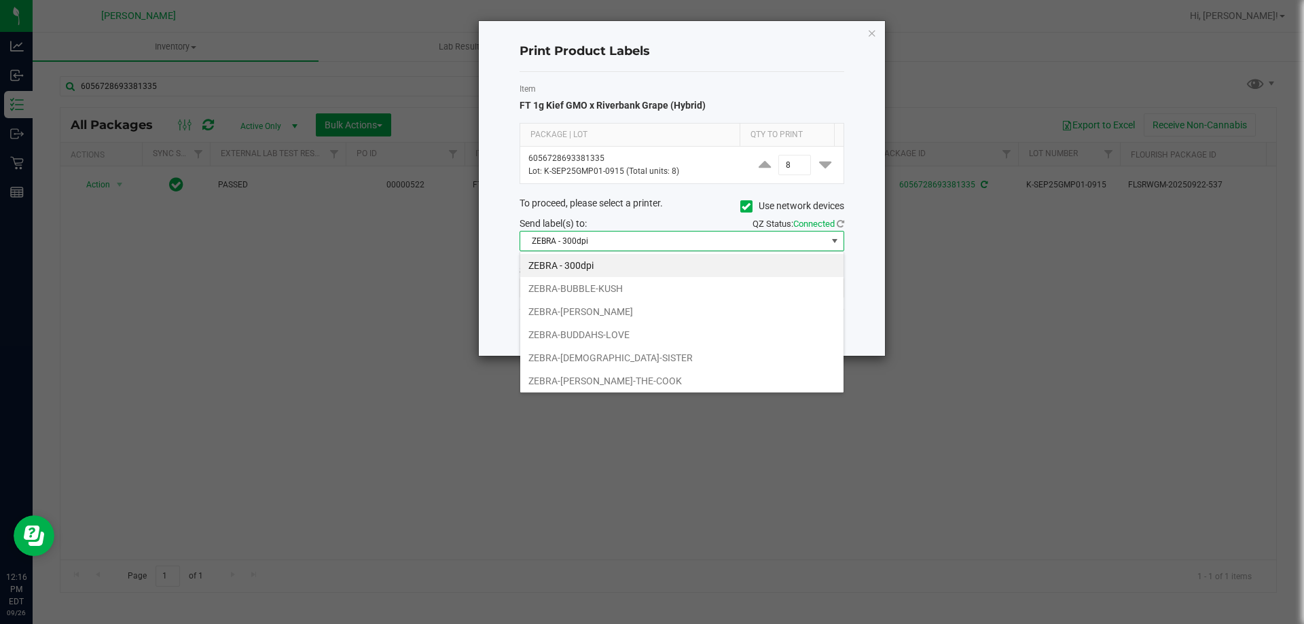
click at [703, 464] on ngb-modal-window "Print Product Labels Item FT 1g Kief GMO x Riverbank Grape (Hybrid) Package | L…" at bounding box center [657, 312] width 1314 height 624
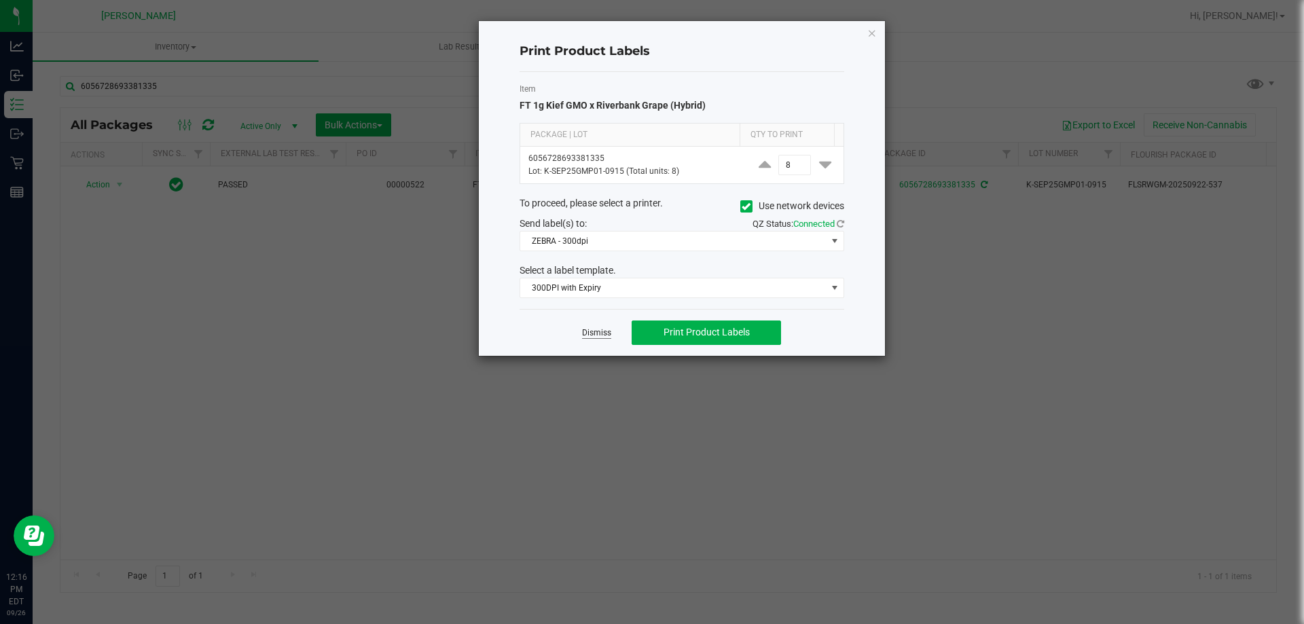
click at [587, 330] on link "Dismiss" at bounding box center [596, 333] width 29 height 12
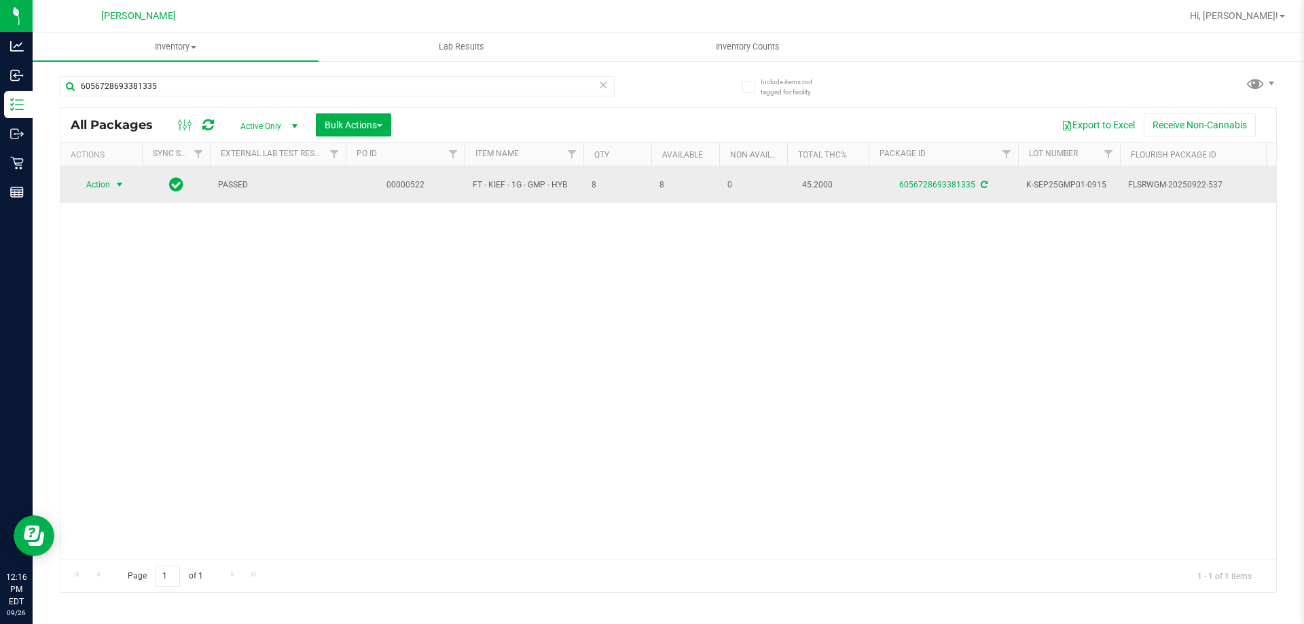
click at [119, 183] on span "select" at bounding box center [119, 184] width 11 height 11
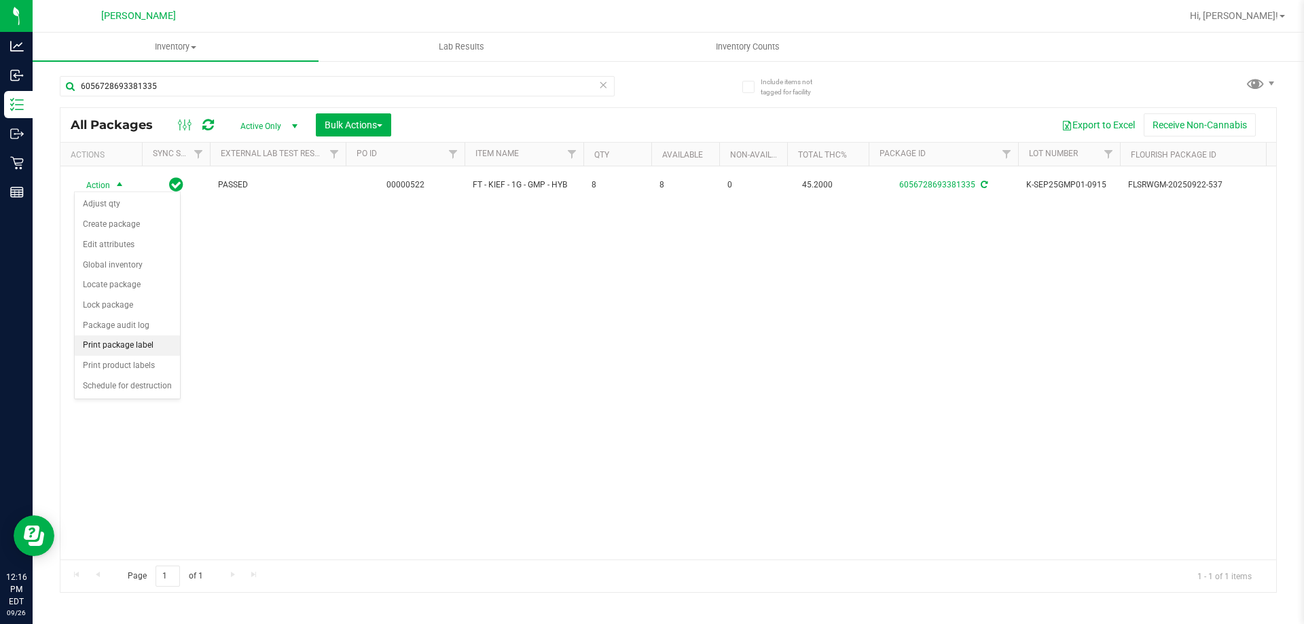
click at [148, 350] on li "Print package label" at bounding box center [127, 345] width 105 height 20
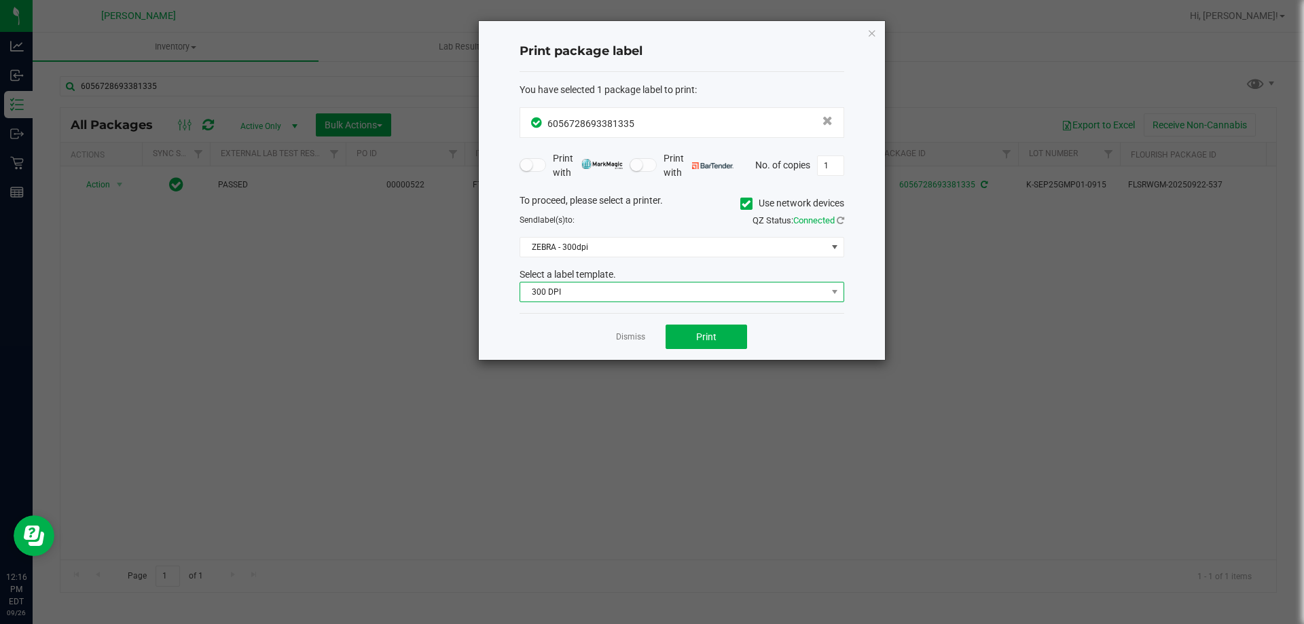
click at [546, 288] on span "300 DPI" at bounding box center [673, 291] width 306 height 19
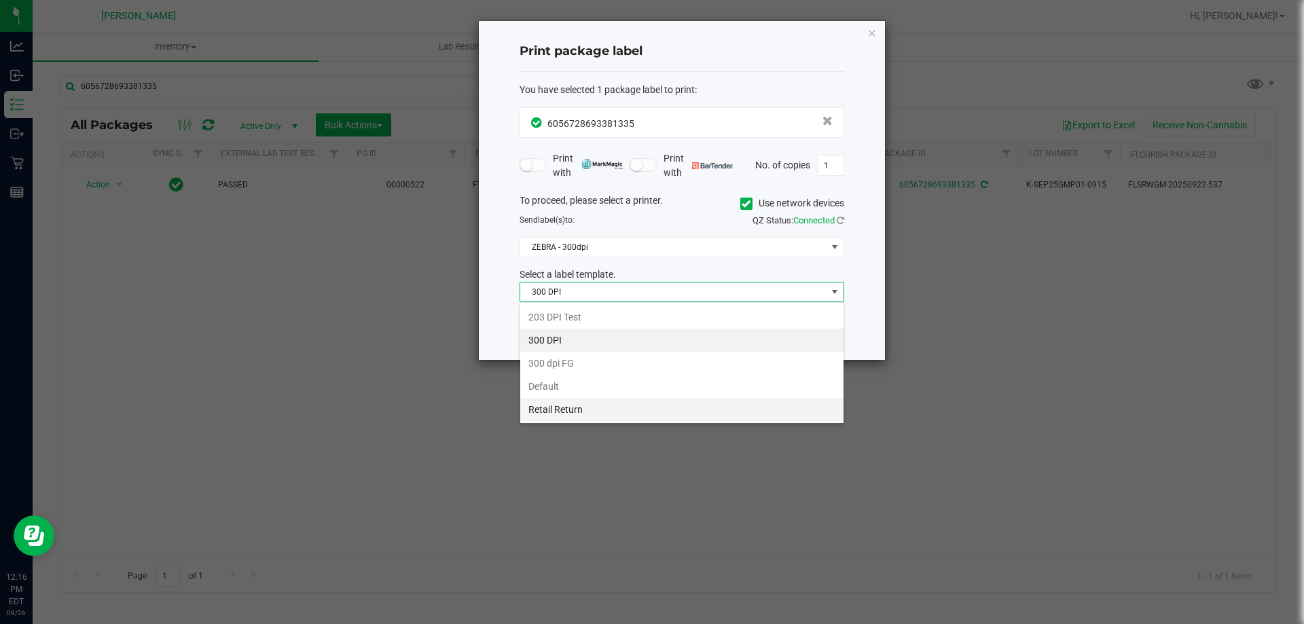
click at [574, 411] on li "Retail Return" at bounding box center [681, 409] width 323 height 23
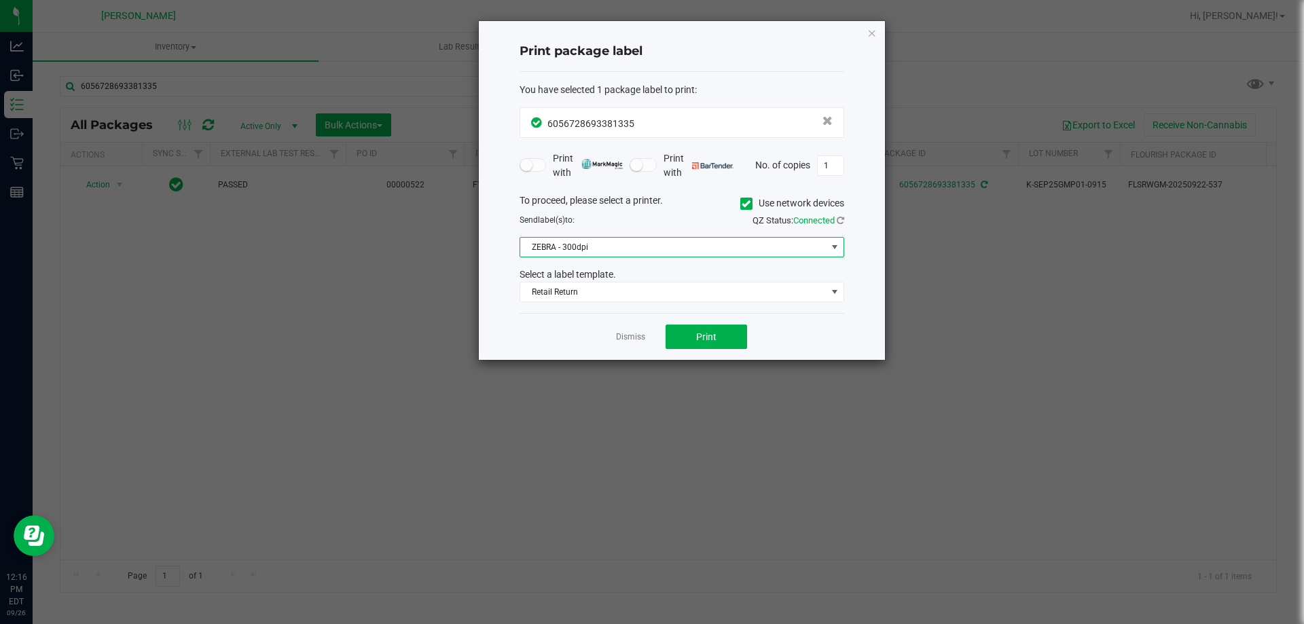
click at [581, 242] on span "ZEBRA - 300dpi" at bounding box center [673, 247] width 306 height 19
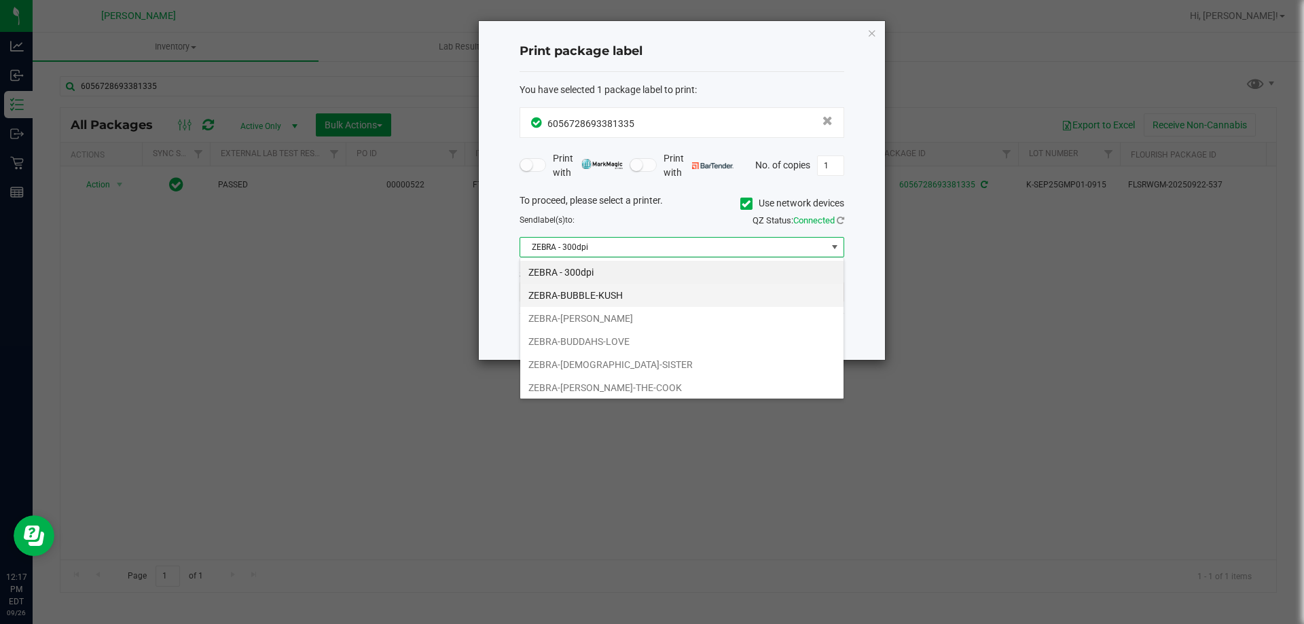
click at [604, 300] on li "ZEBRA-BUBBLE-KUSH" at bounding box center [681, 295] width 323 height 23
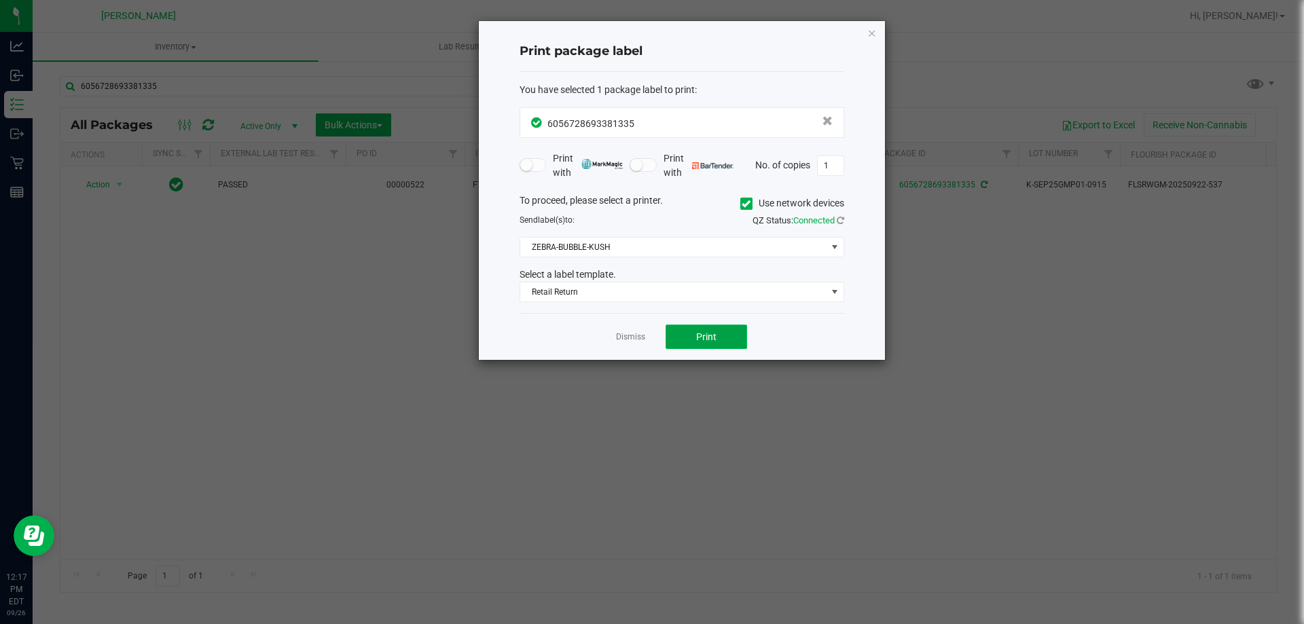
click at [705, 335] on span "Print" at bounding box center [706, 336] width 20 height 11
click at [632, 338] on link "Dismiss" at bounding box center [630, 337] width 29 height 12
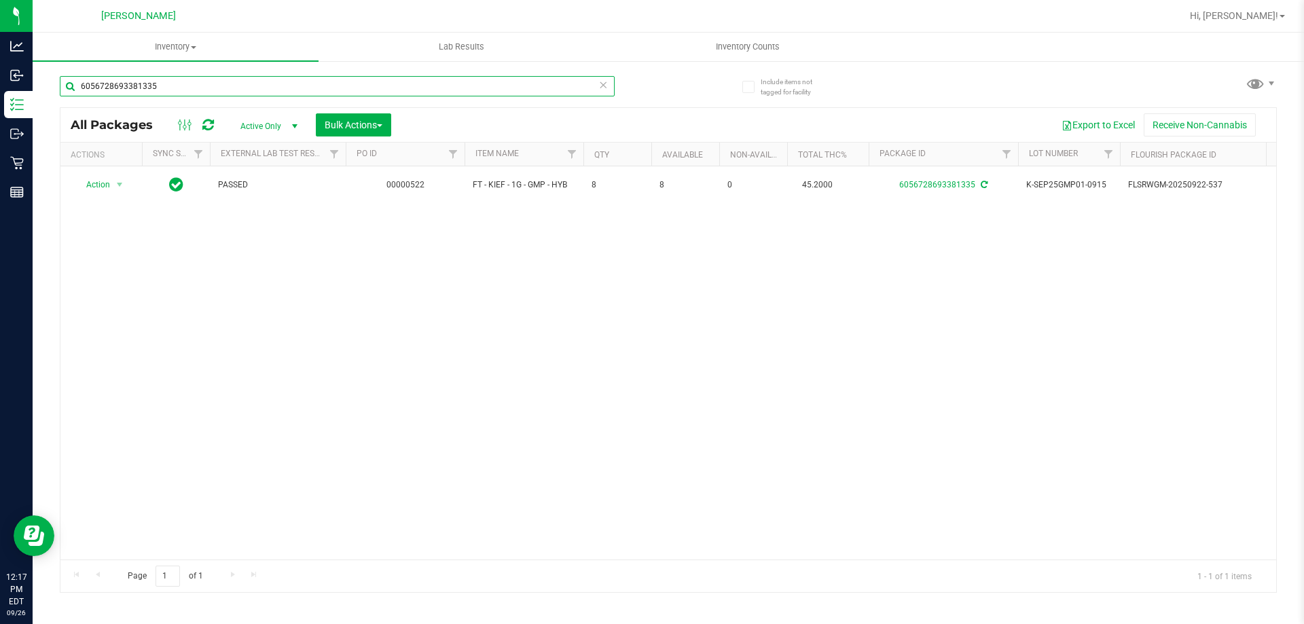
click at [392, 86] on input "6056728693381335" at bounding box center [337, 86] width 555 height 20
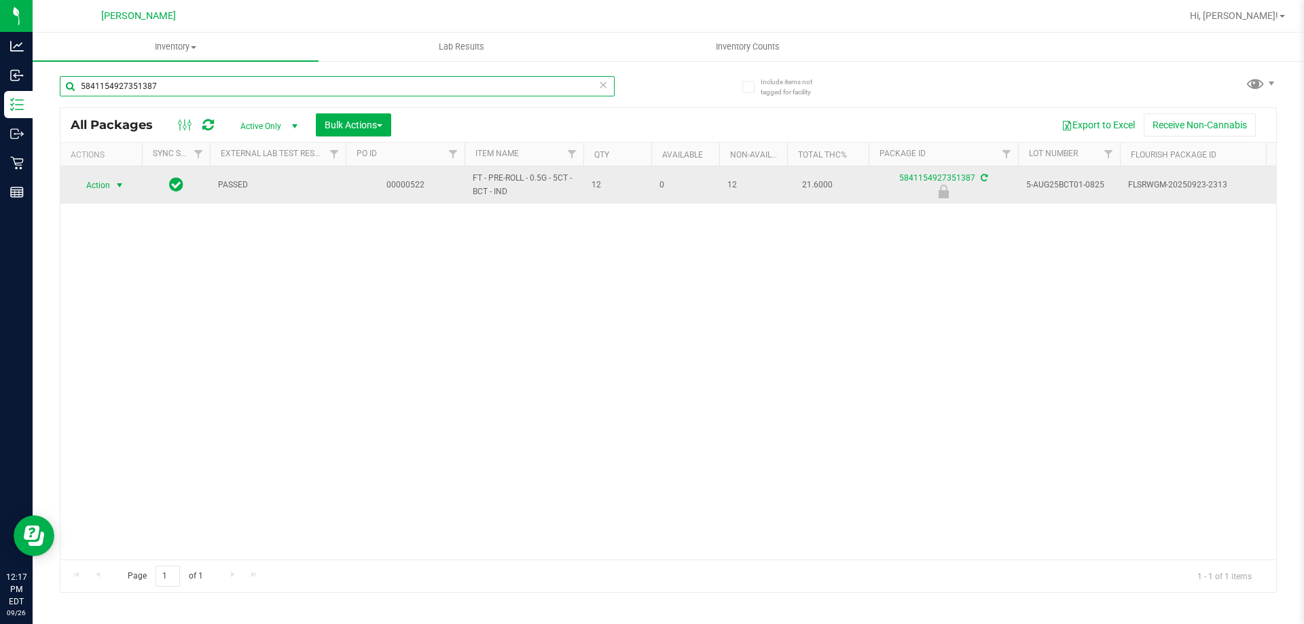
type input "5841154927351387"
click at [114, 185] on span "select" at bounding box center [119, 185] width 11 height 11
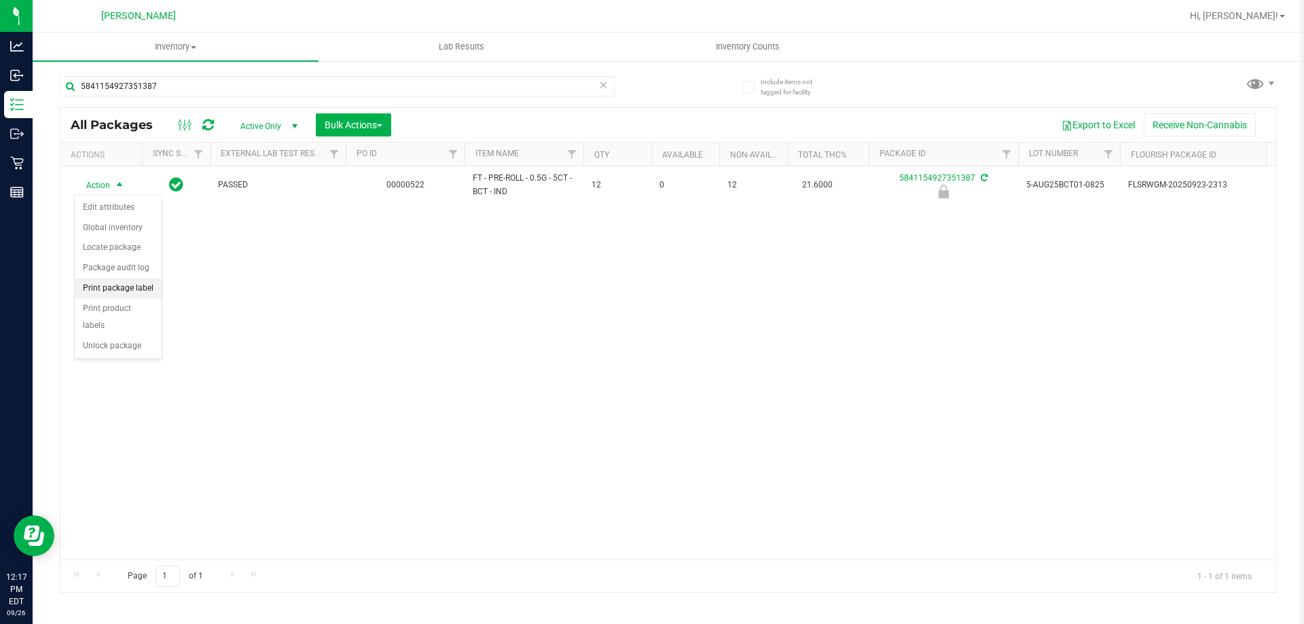
click at [122, 295] on li "Print package label" at bounding box center [118, 288] width 87 height 20
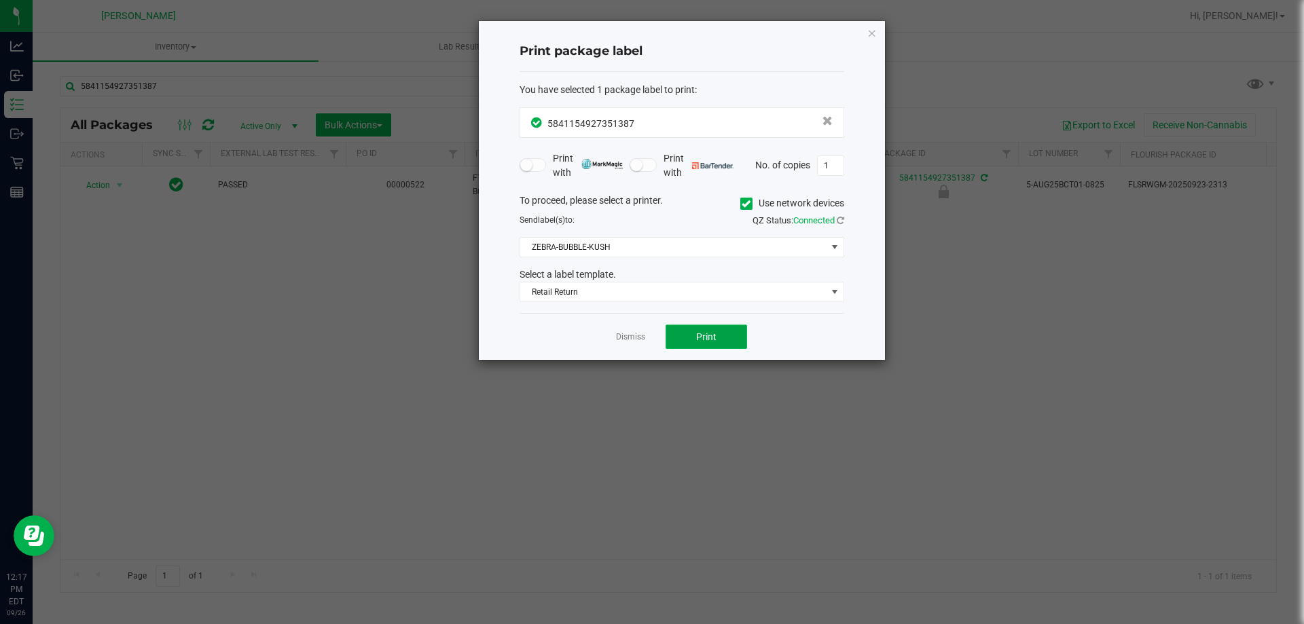
click at [734, 333] on button "Print" at bounding box center [705, 337] width 81 height 24
drag, startPoint x: 637, startPoint y: 334, endPoint x: 361, endPoint y: 103, distance: 360.0
click at [635, 333] on link "Dismiss" at bounding box center [630, 337] width 29 height 12
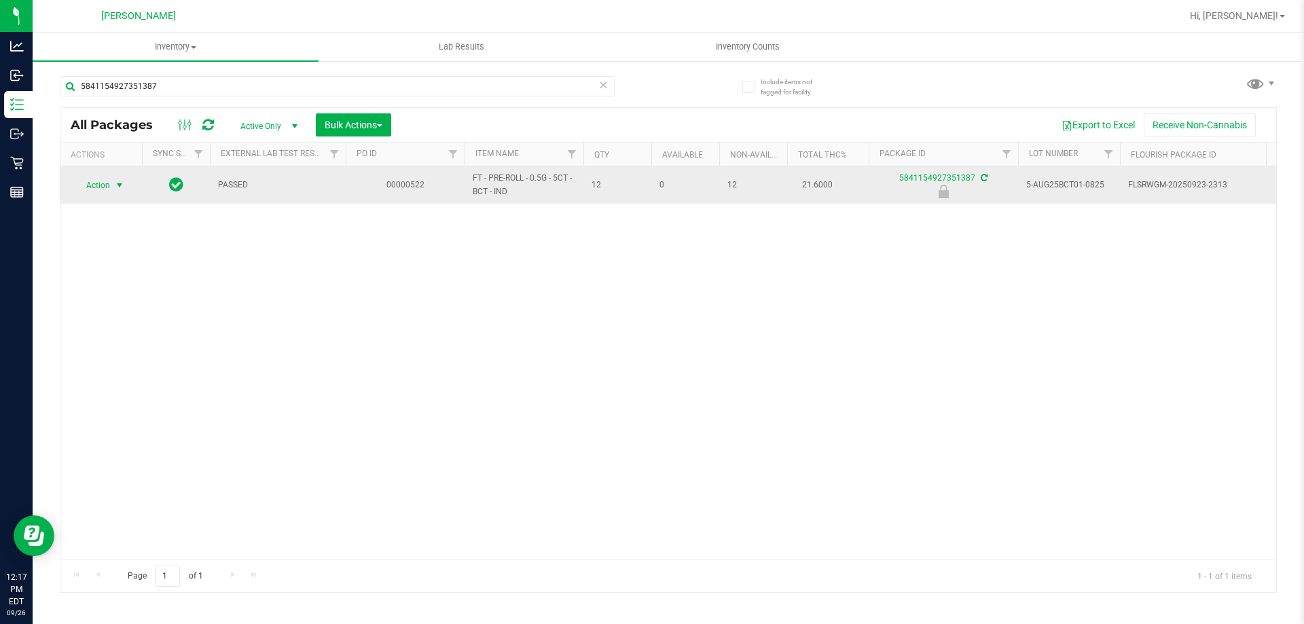
click at [126, 178] on span "select" at bounding box center [119, 185] width 17 height 19
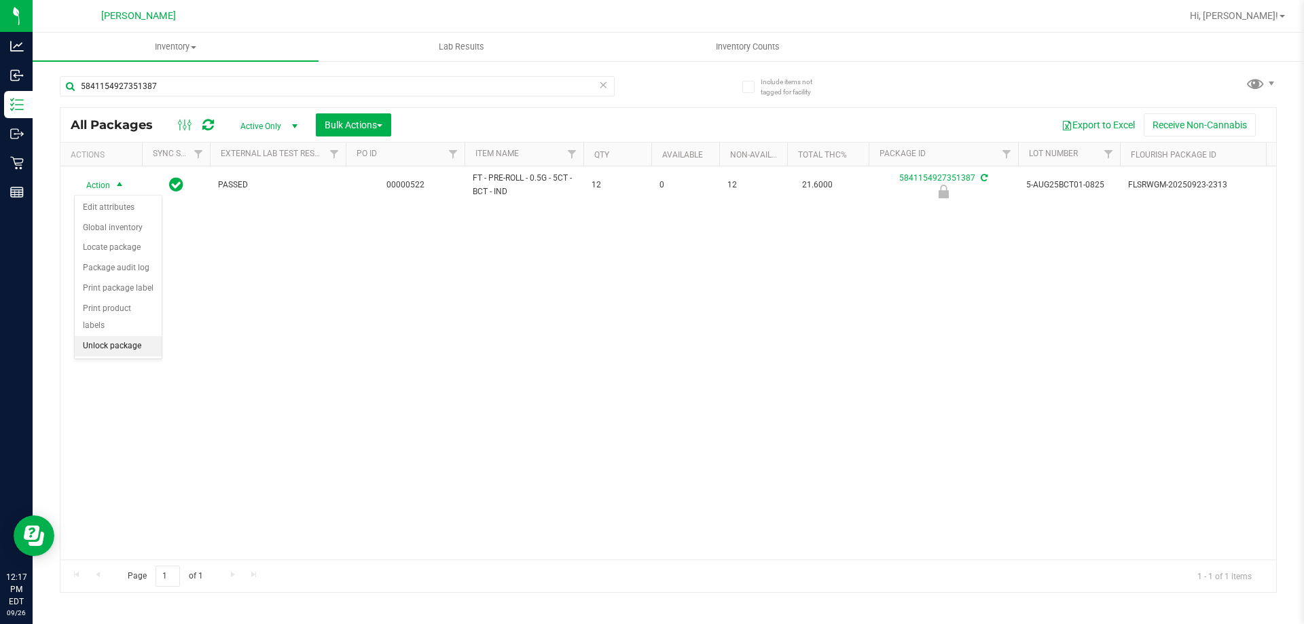
click at [105, 336] on li "Unlock package" at bounding box center [118, 346] width 87 height 20
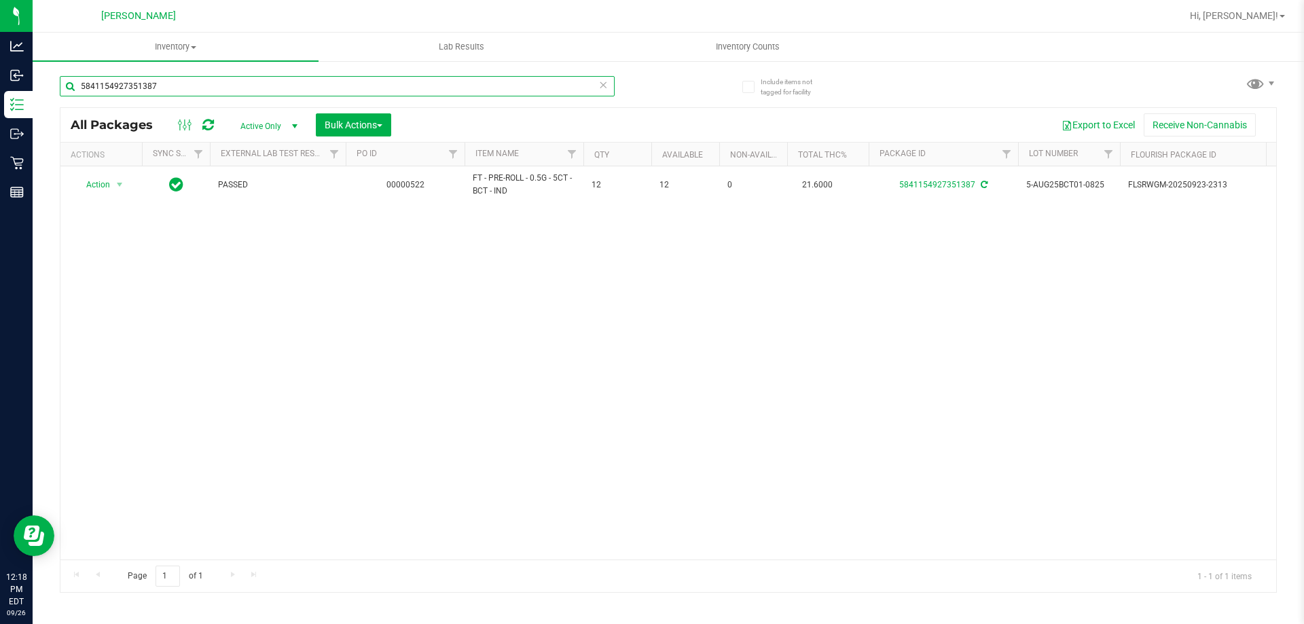
click at [175, 92] on input "5841154927351387" at bounding box center [337, 86] width 555 height 20
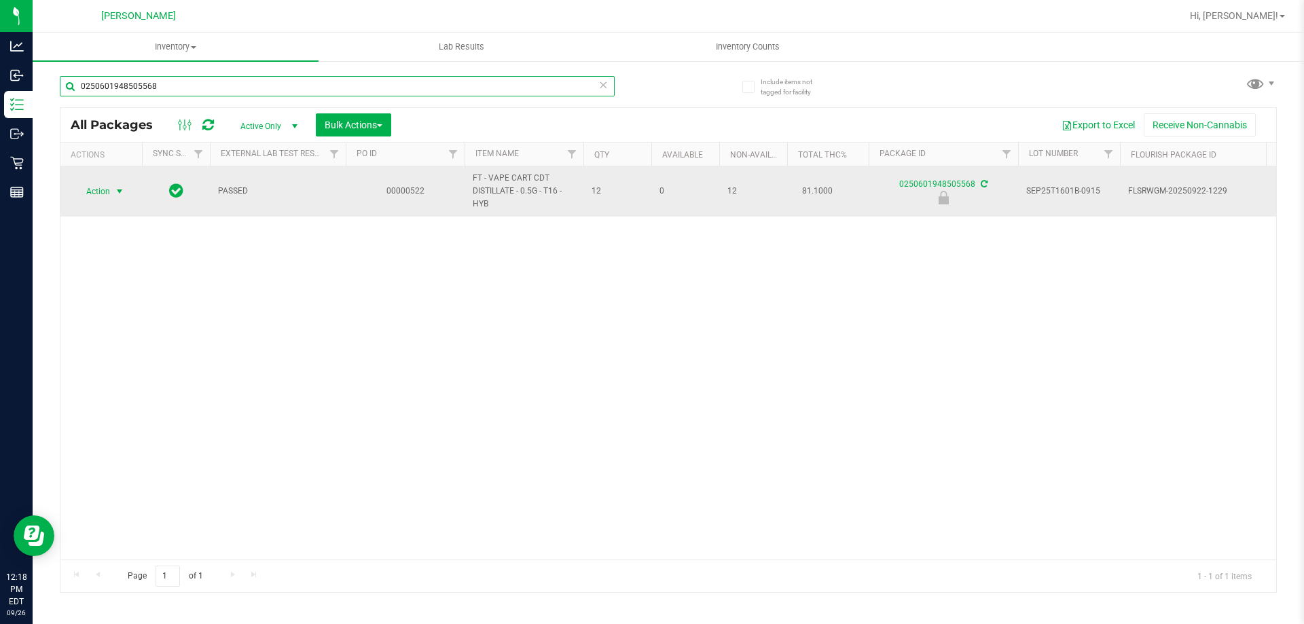
type input "0250601948505568"
click at [117, 192] on span "select" at bounding box center [119, 191] width 11 height 11
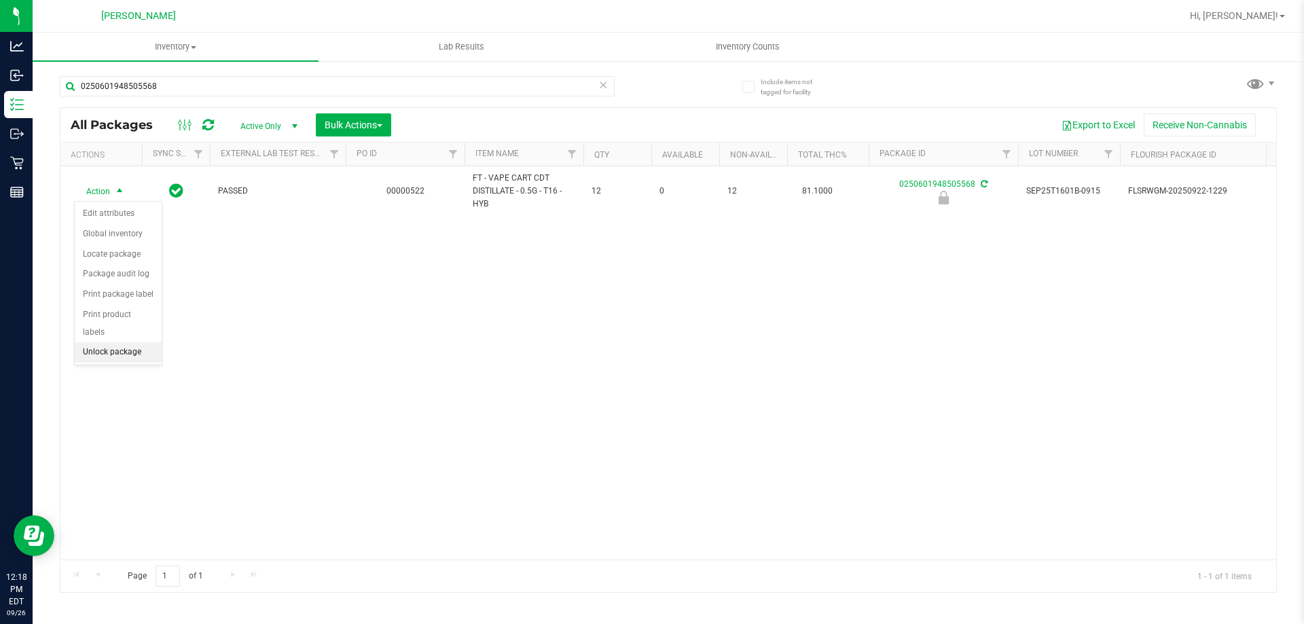
click at [80, 342] on li "Unlock package" at bounding box center [118, 352] width 87 height 20
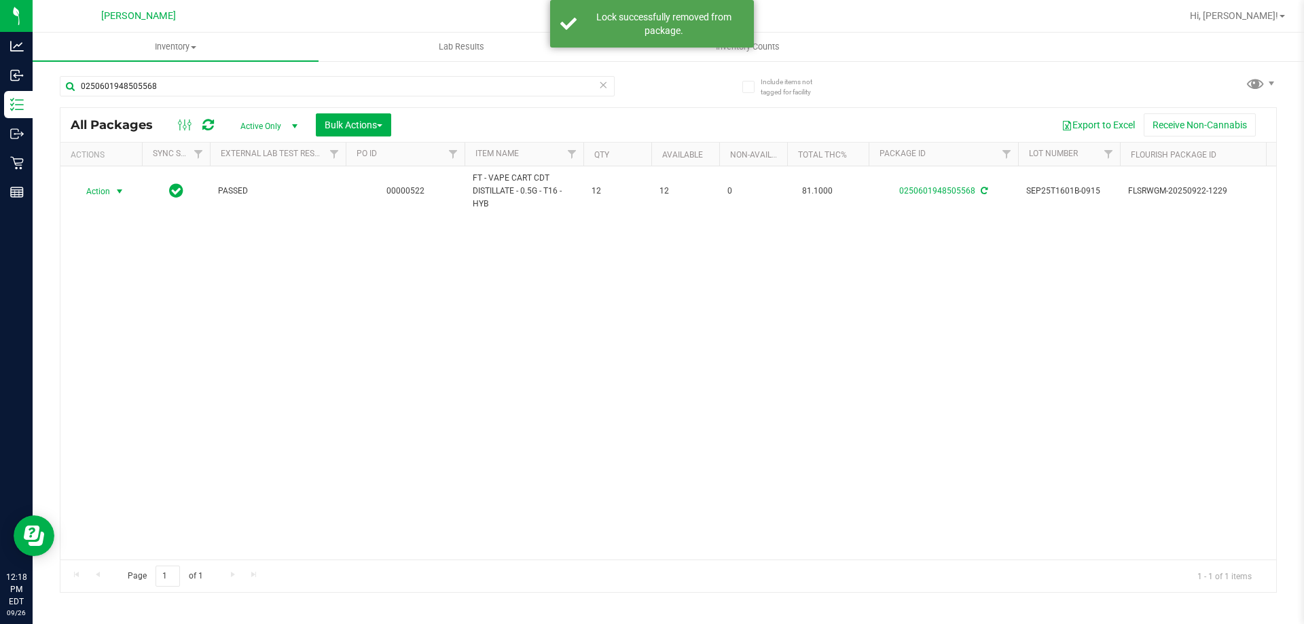
click at [125, 192] on span "select" at bounding box center [119, 191] width 11 height 11
click at [106, 363] on li "Print package label" at bounding box center [127, 355] width 105 height 20
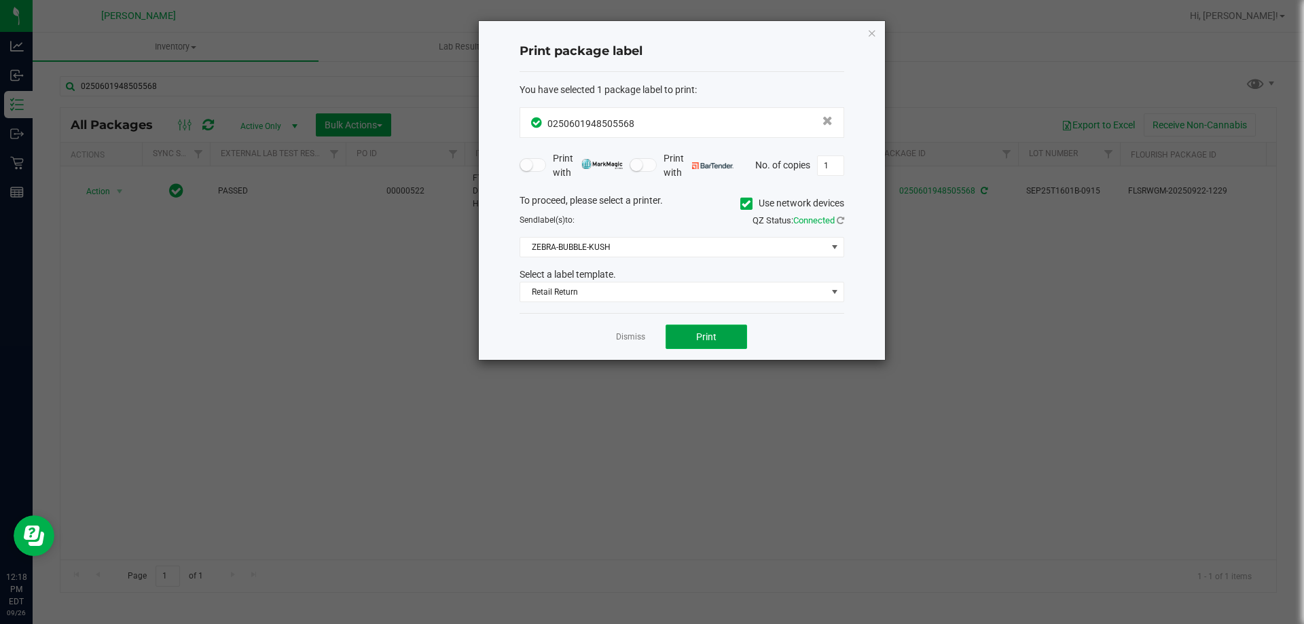
click at [682, 337] on button "Print" at bounding box center [705, 337] width 81 height 24
click at [640, 340] on link "Dismiss" at bounding box center [630, 337] width 29 height 12
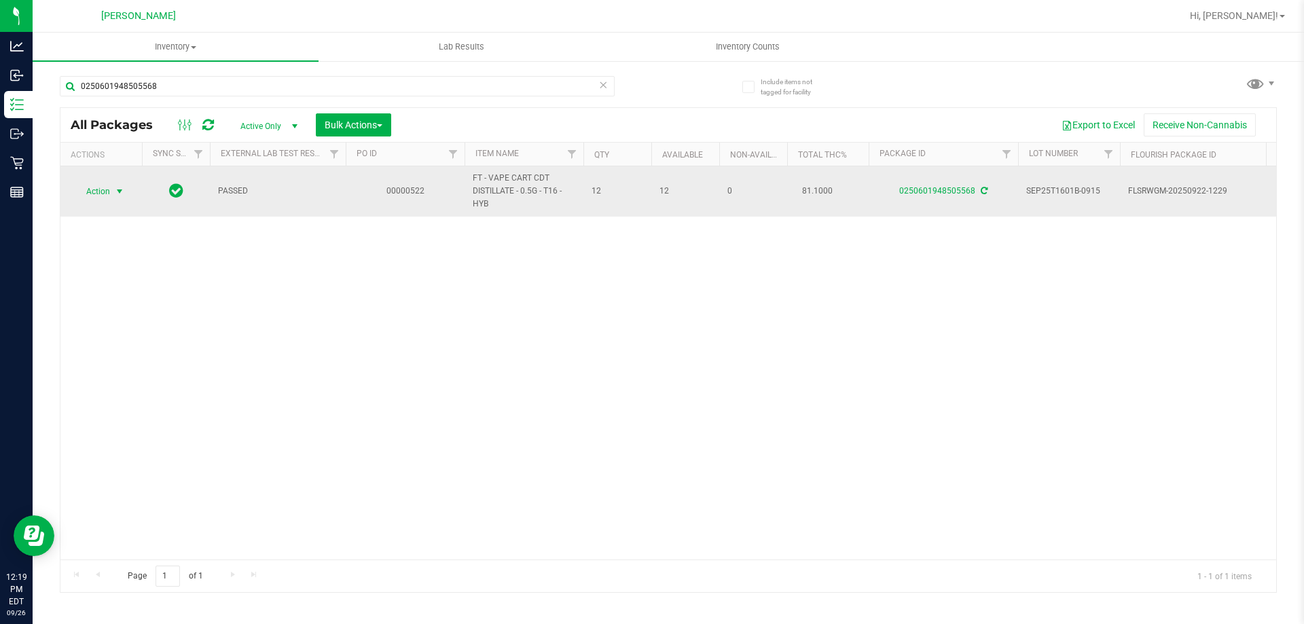
click at [123, 191] on span "select" at bounding box center [119, 191] width 11 height 11
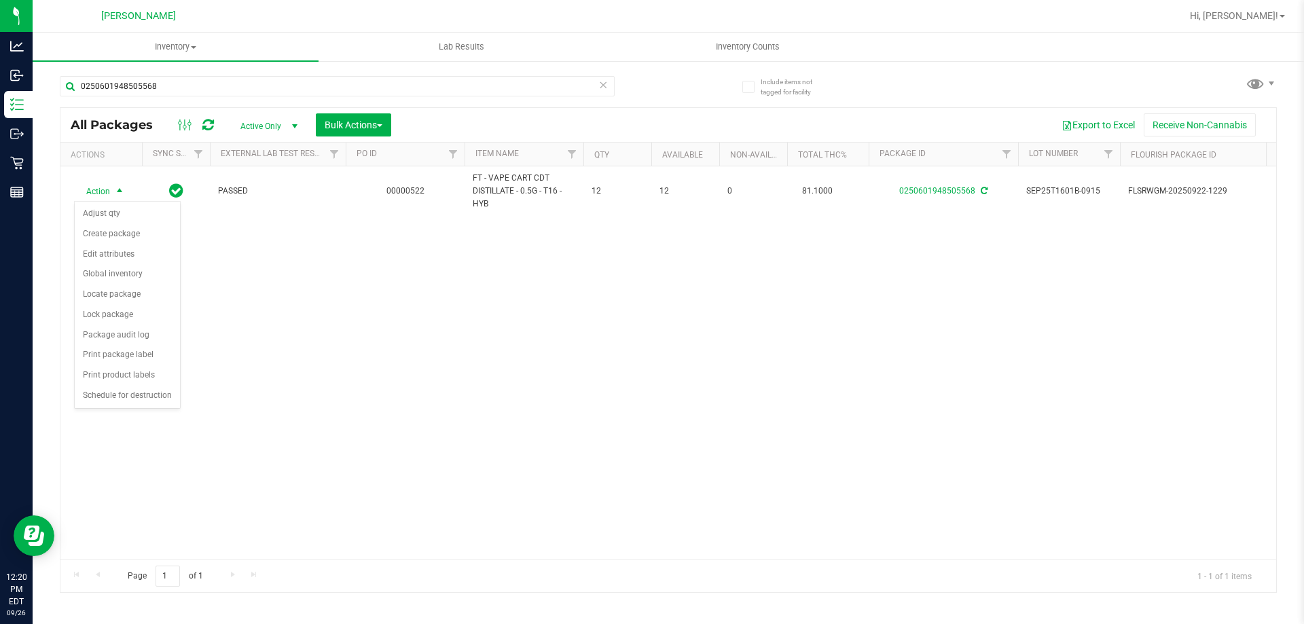
click at [326, 344] on div "Action Action Adjust qty Create package Edit attributes Global inventory Locate…" at bounding box center [667, 362] width 1215 height 393
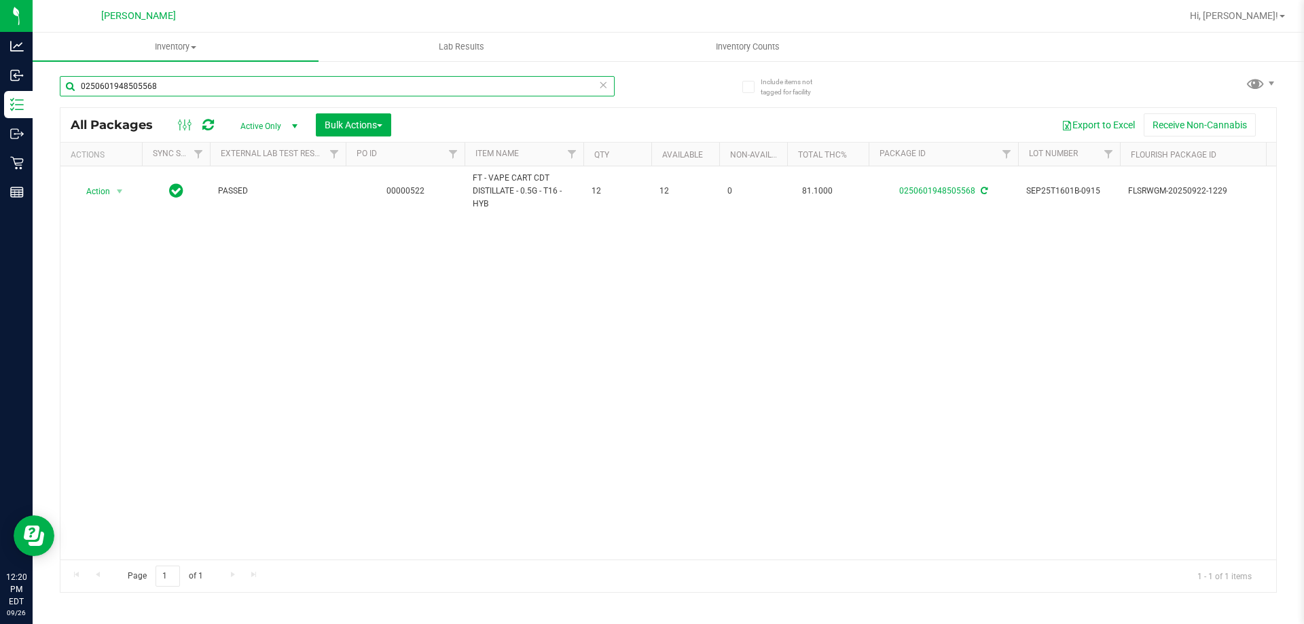
click at [131, 85] on input "0250601948505568" at bounding box center [337, 86] width 555 height 20
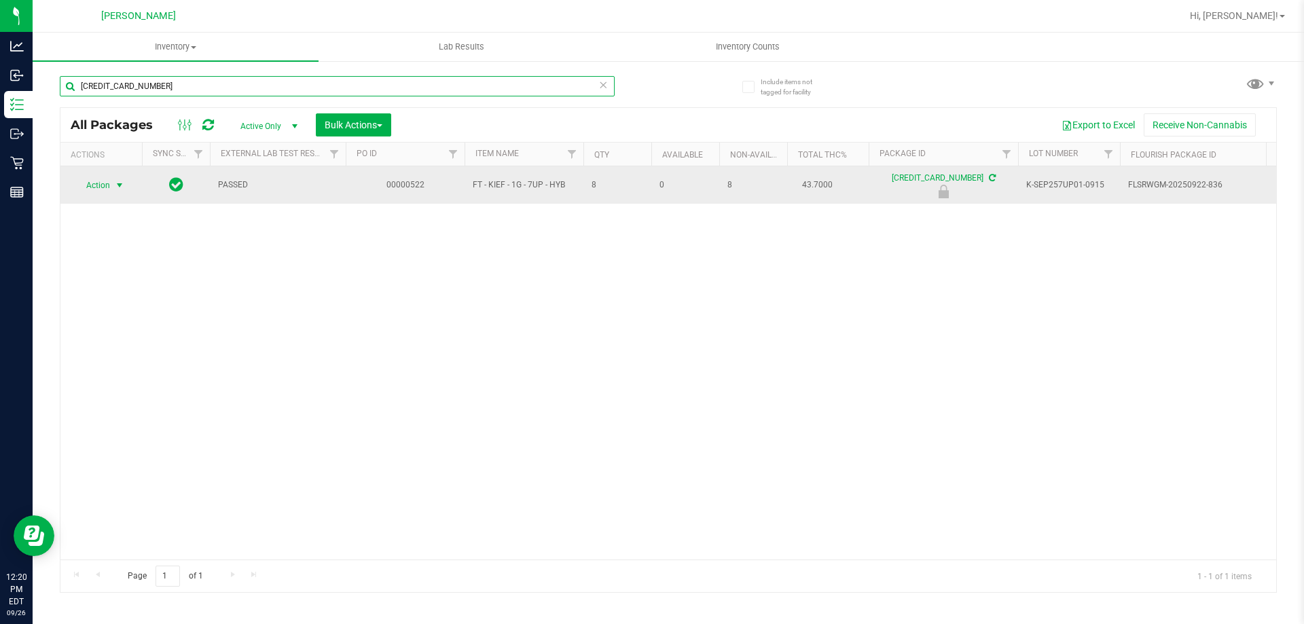
type input "[CREDIT_CARD_NUMBER]"
click at [119, 183] on span "select" at bounding box center [119, 185] width 11 height 11
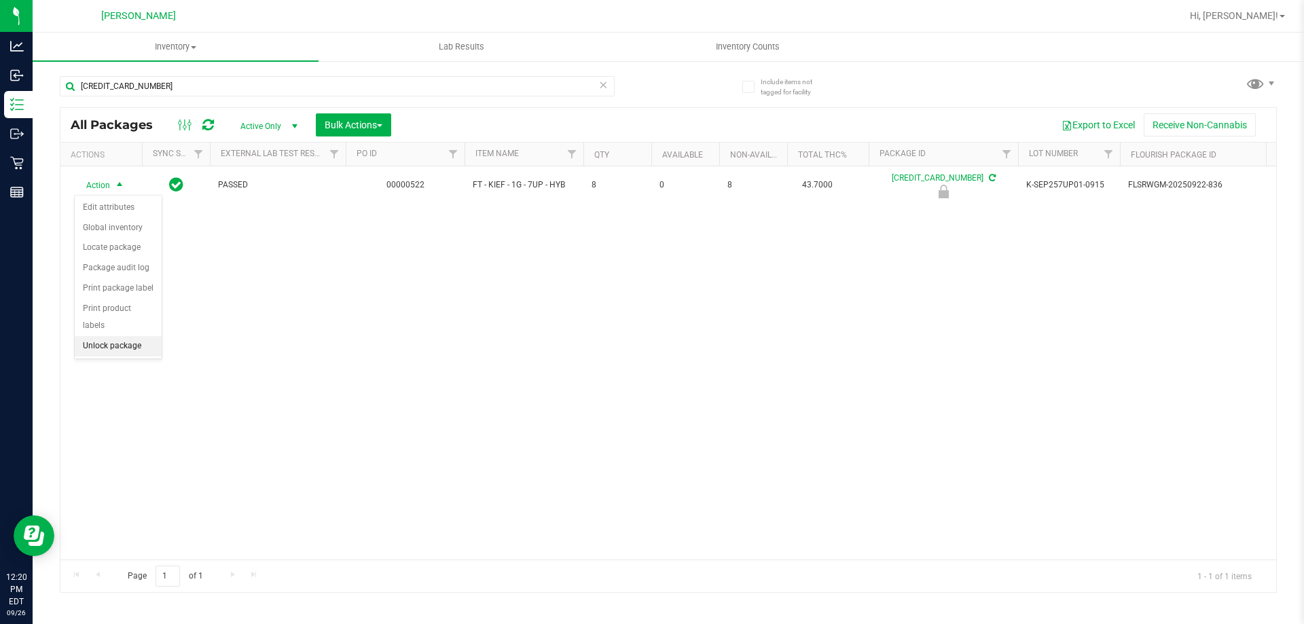
click at [96, 336] on li "Unlock package" at bounding box center [118, 346] width 87 height 20
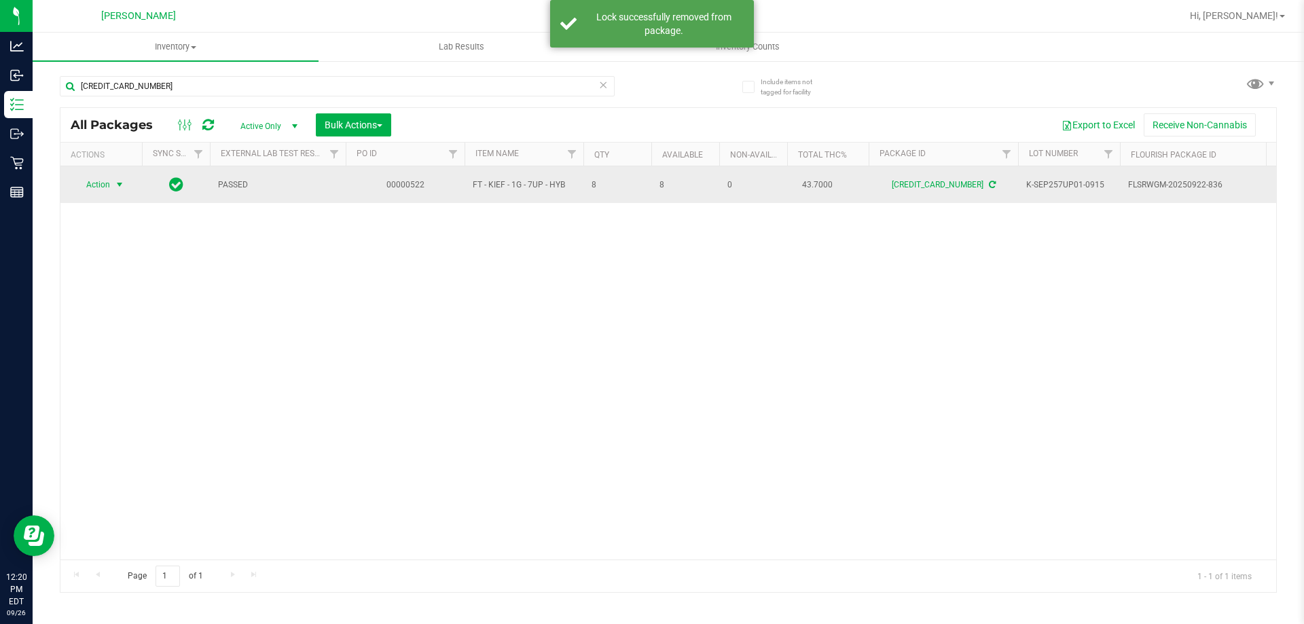
click at [119, 185] on span "select" at bounding box center [119, 184] width 11 height 11
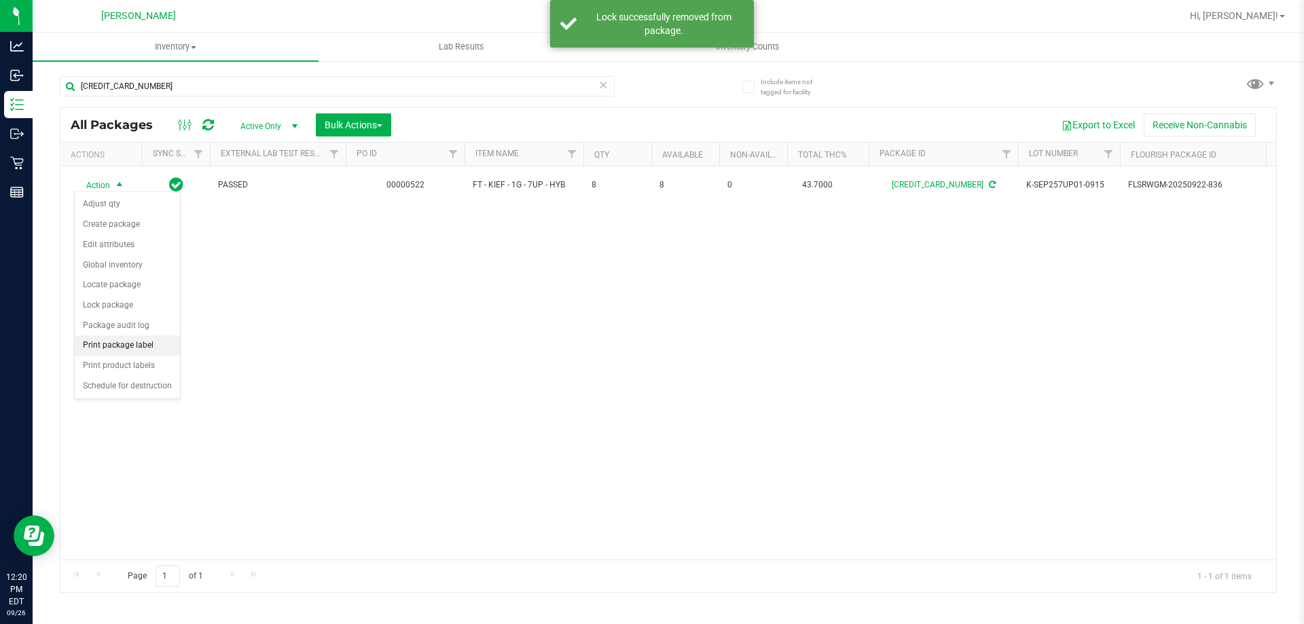
click at [129, 338] on li "Print package label" at bounding box center [127, 345] width 105 height 20
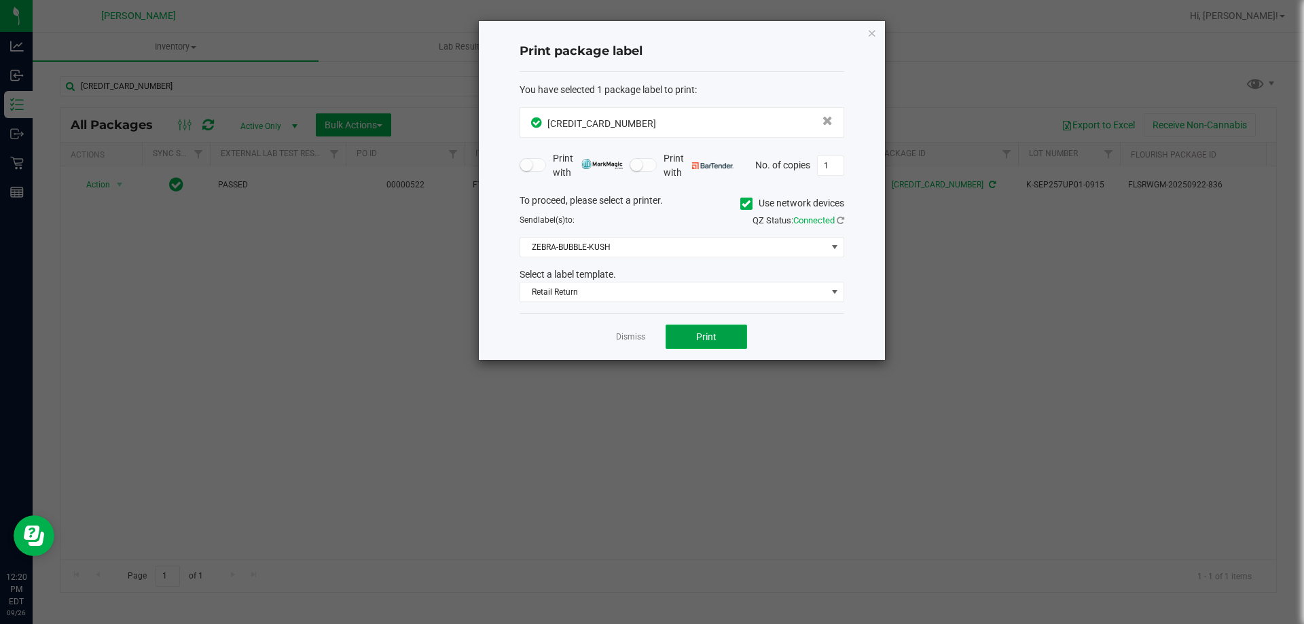
click at [700, 345] on button "Print" at bounding box center [705, 337] width 81 height 24
click at [640, 344] on app-cancel-button "Dismiss" at bounding box center [630, 337] width 29 height 14
click at [639, 344] on div "Dismiss Print" at bounding box center [681, 336] width 325 height 47
click at [631, 336] on link "Dismiss" at bounding box center [630, 337] width 29 height 12
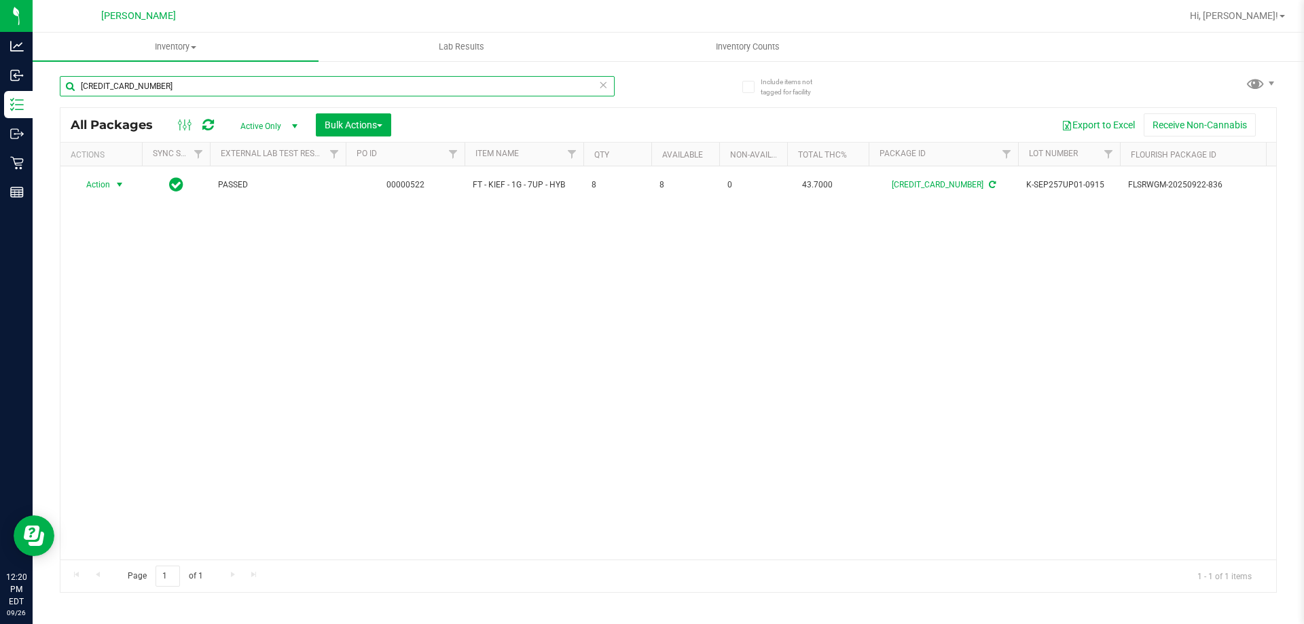
click at [133, 88] on input "[CREDIT_CARD_NUMBER]" at bounding box center [337, 86] width 555 height 20
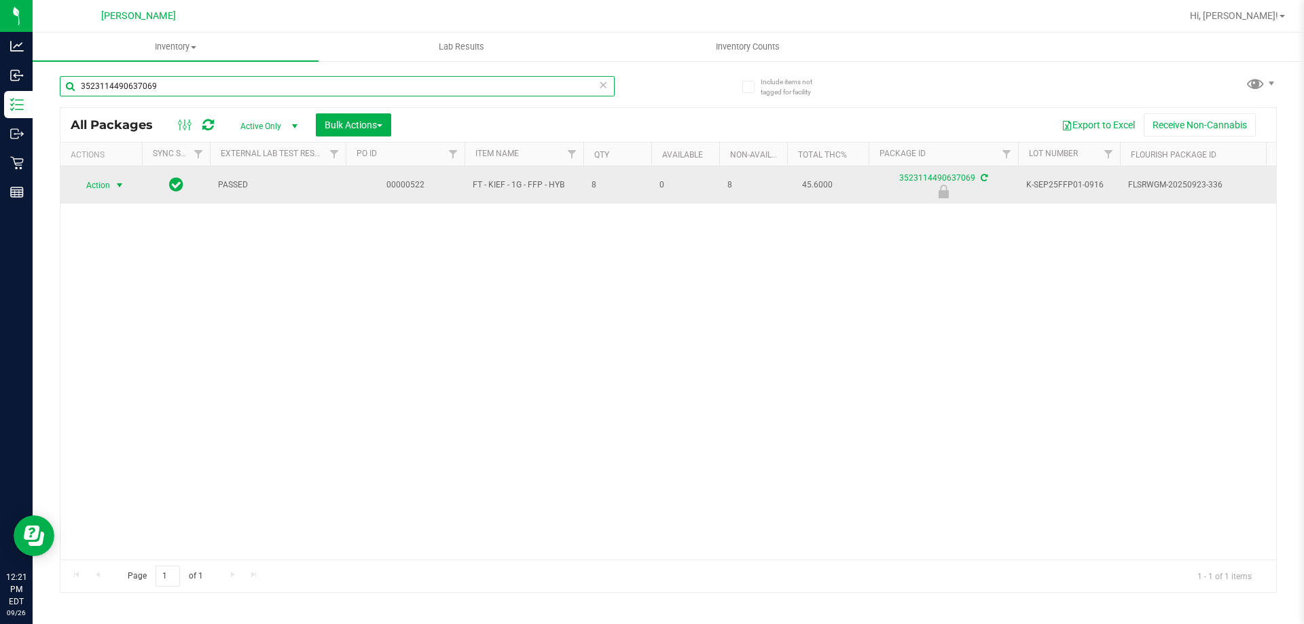
type input "3523114490637069"
click at [100, 194] on span "Action" at bounding box center [92, 185] width 37 height 19
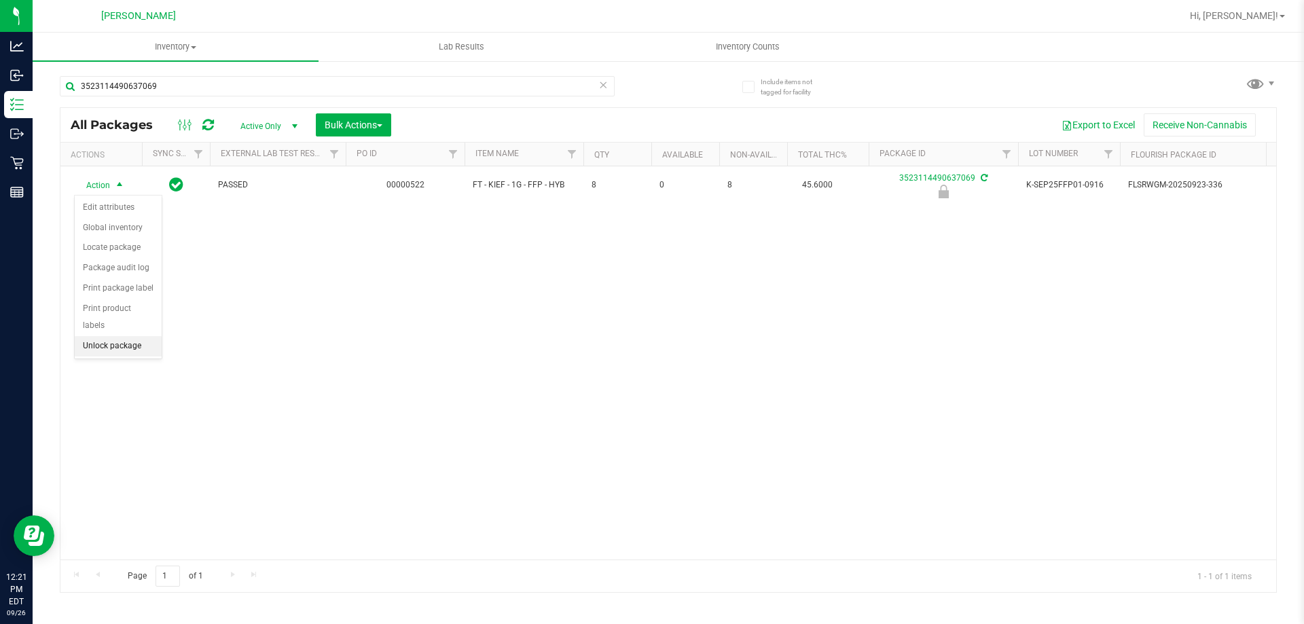
click at [124, 336] on li "Unlock package" at bounding box center [118, 346] width 87 height 20
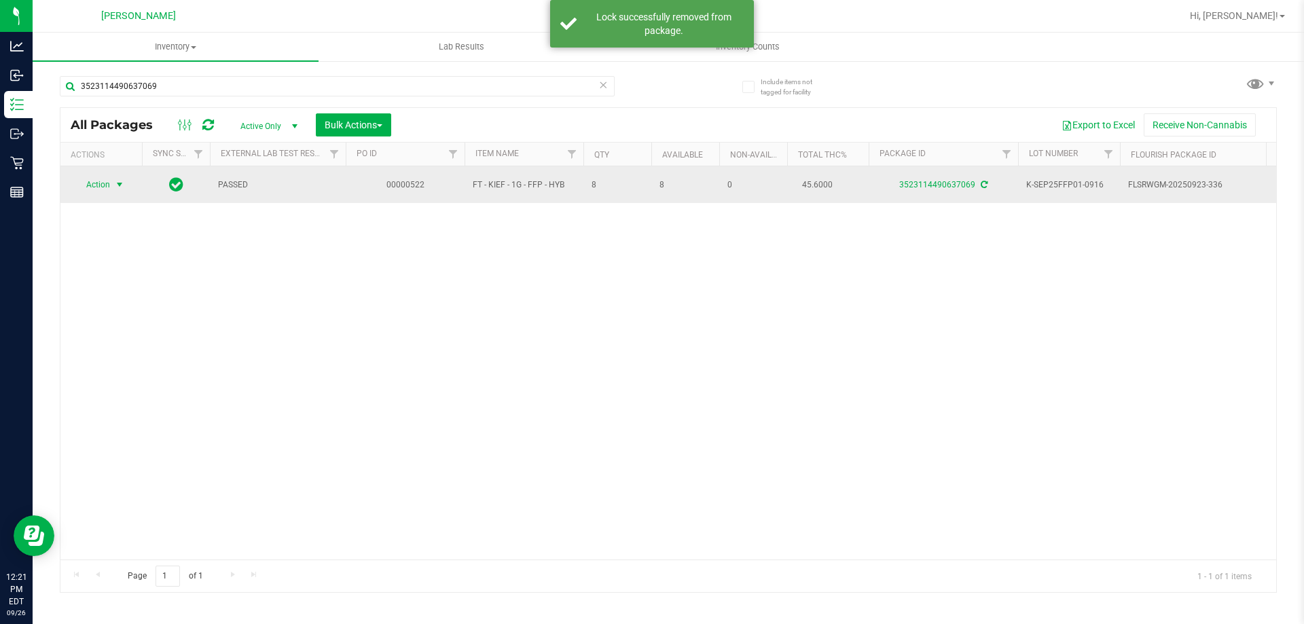
click at [118, 189] on span "select" at bounding box center [119, 184] width 17 height 19
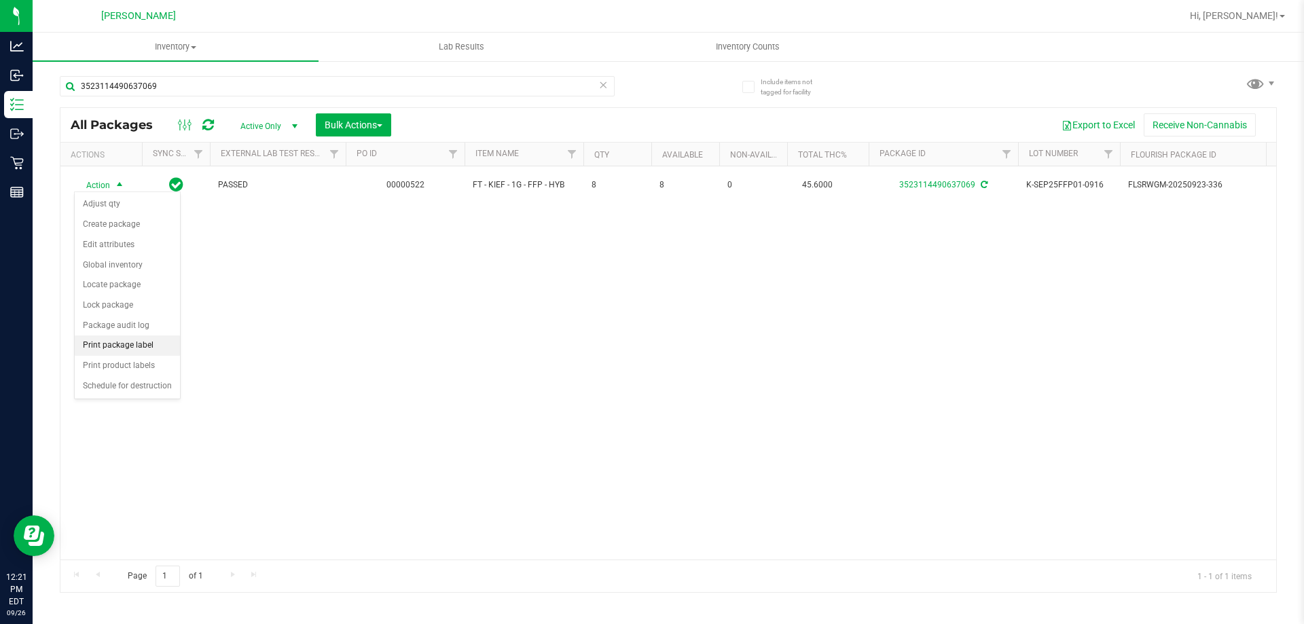
click at [121, 349] on li "Print package label" at bounding box center [127, 345] width 105 height 20
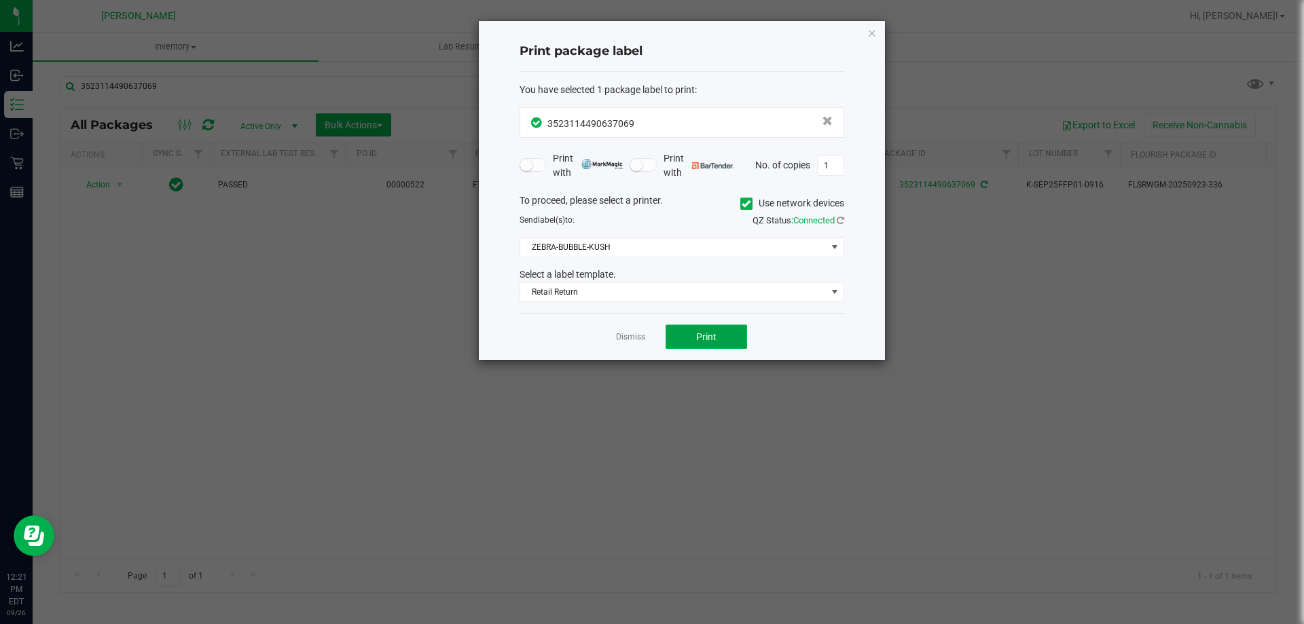
click at [690, 339] on button "Print" at bounding box center [705, 337] width 81 height 24
click at [611, 331] on div "Dismiss Print" at bounding box center [681, 336] width 325 height 47
click at [625, 331] on link "Dismiss" at bounding box center [630, 337] width 29 height 12
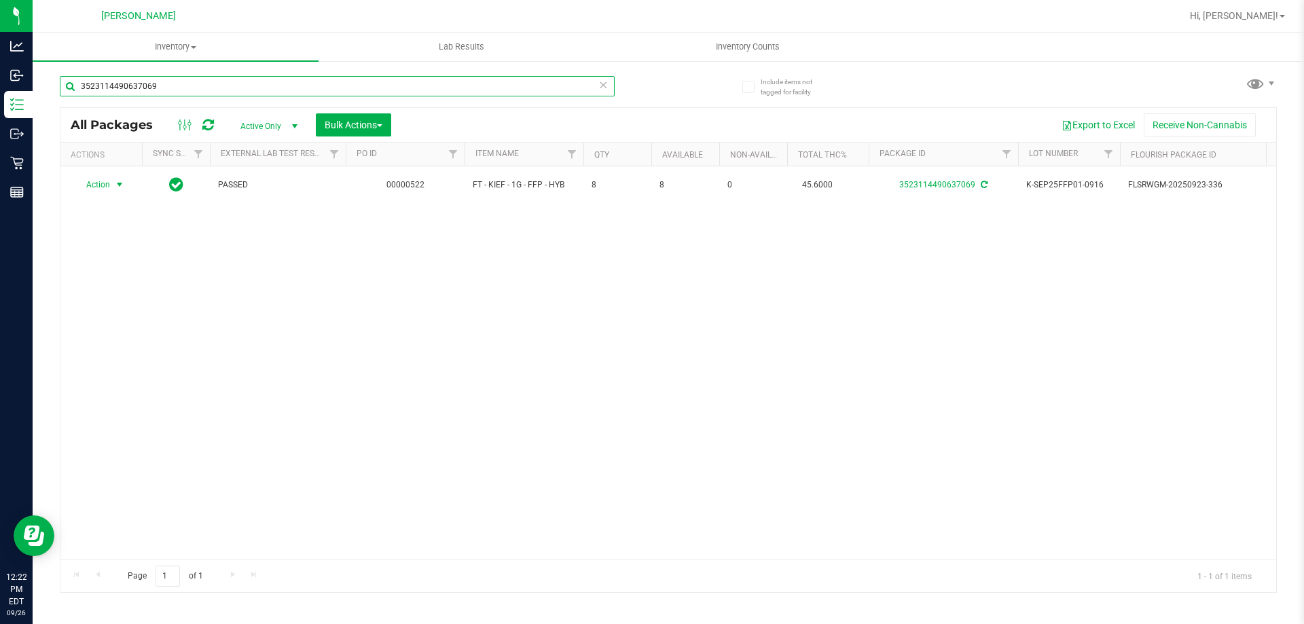
click at [141, 92] on input "3523114490637069" at bounding box center [337, 86] width 555 height 20
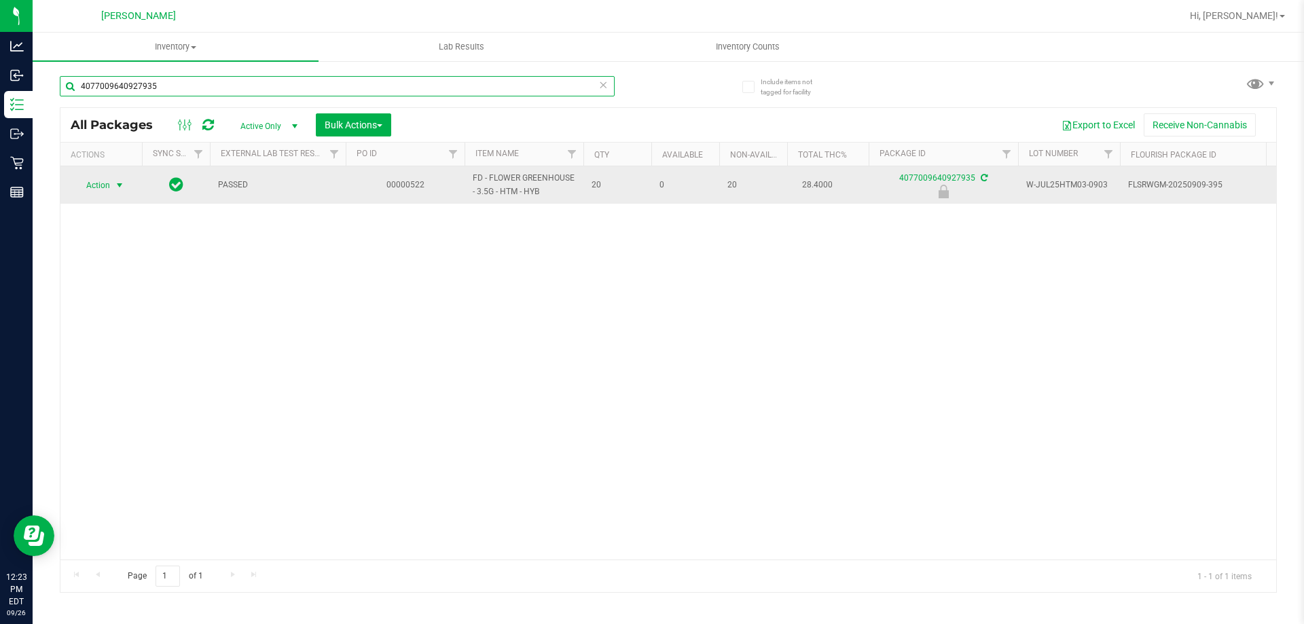
type input "4077009640927935"
click at [117, 185] on span "select" at bounding box center [119, 185] width 11 height 11
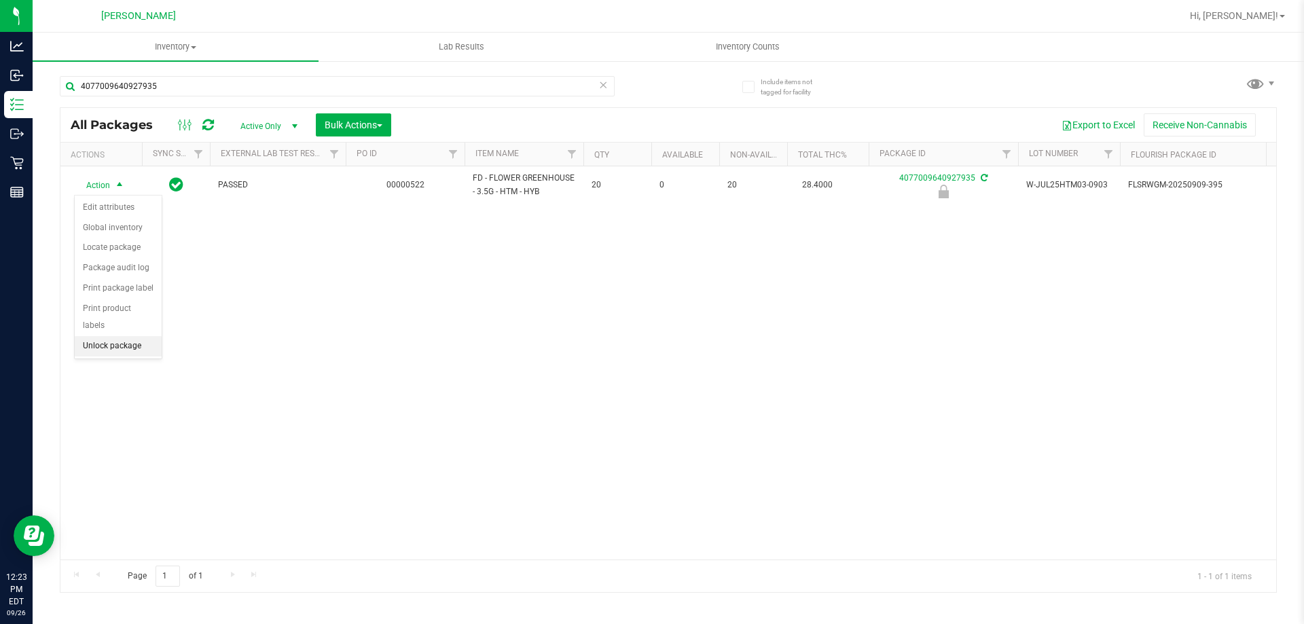
click at [132, 336] on li "Unlock package" at bounding box center [118, 346] width 87 height 20
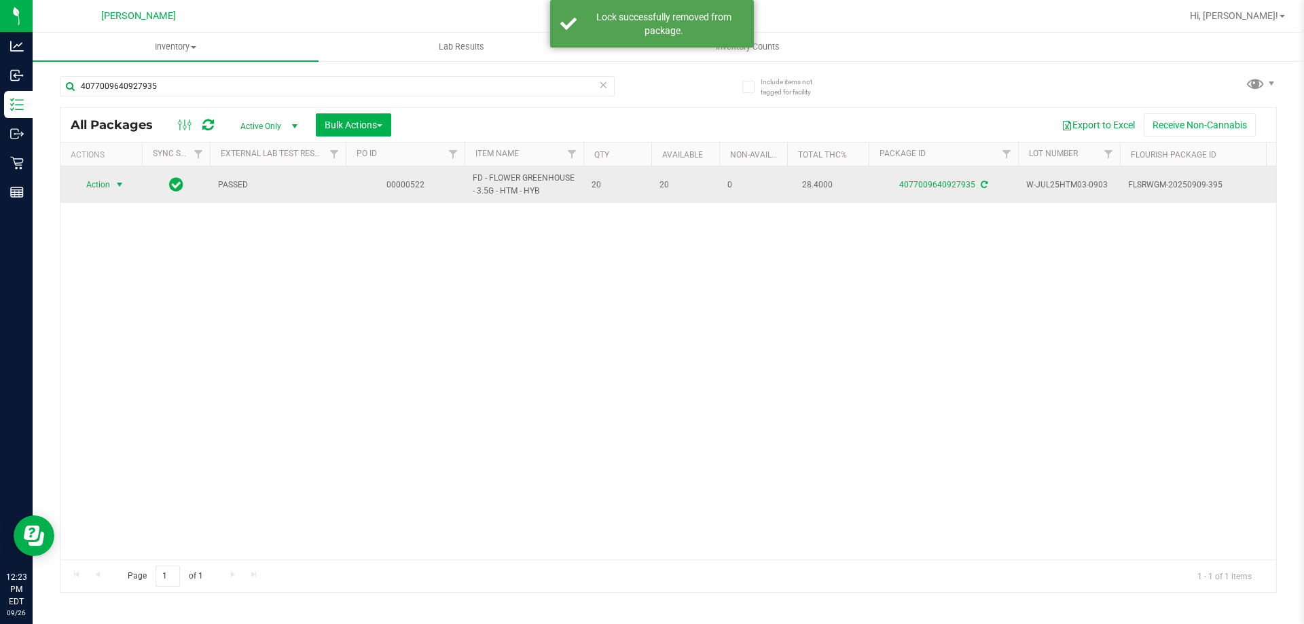
click at [117, 189] on span "select" at bounding box center [119, 184] width 11 height 11
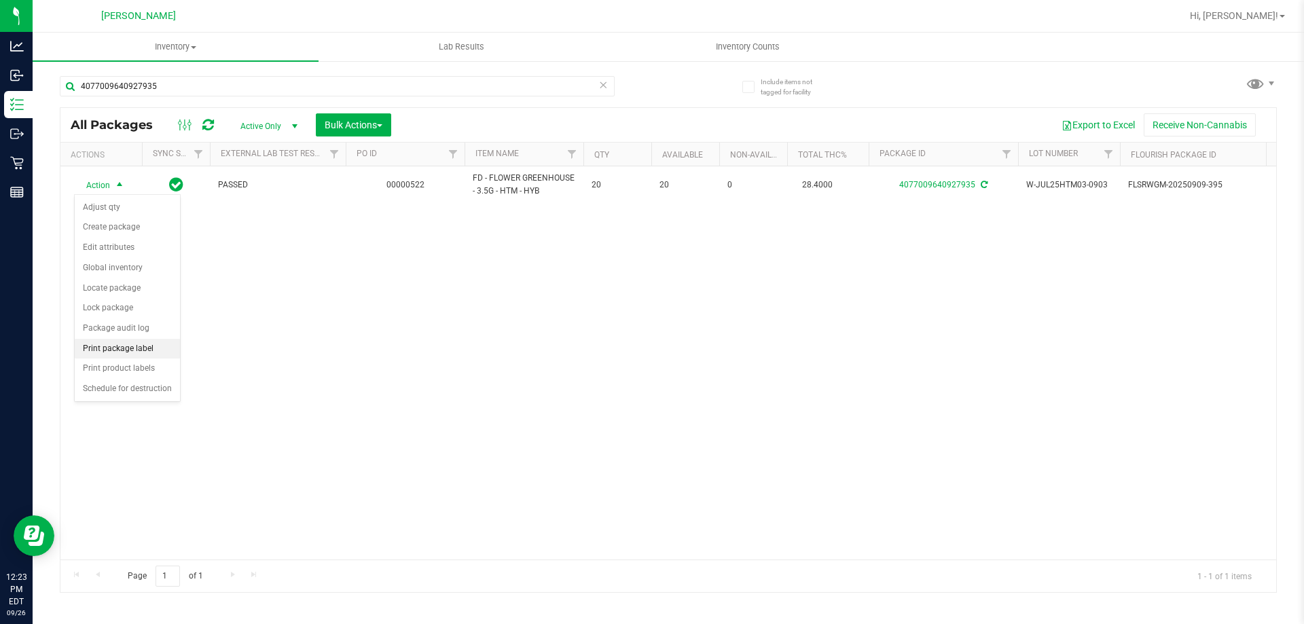
click at [107, 350] on li "Print package label" at bounding box center [127, 349] width 105 height 20
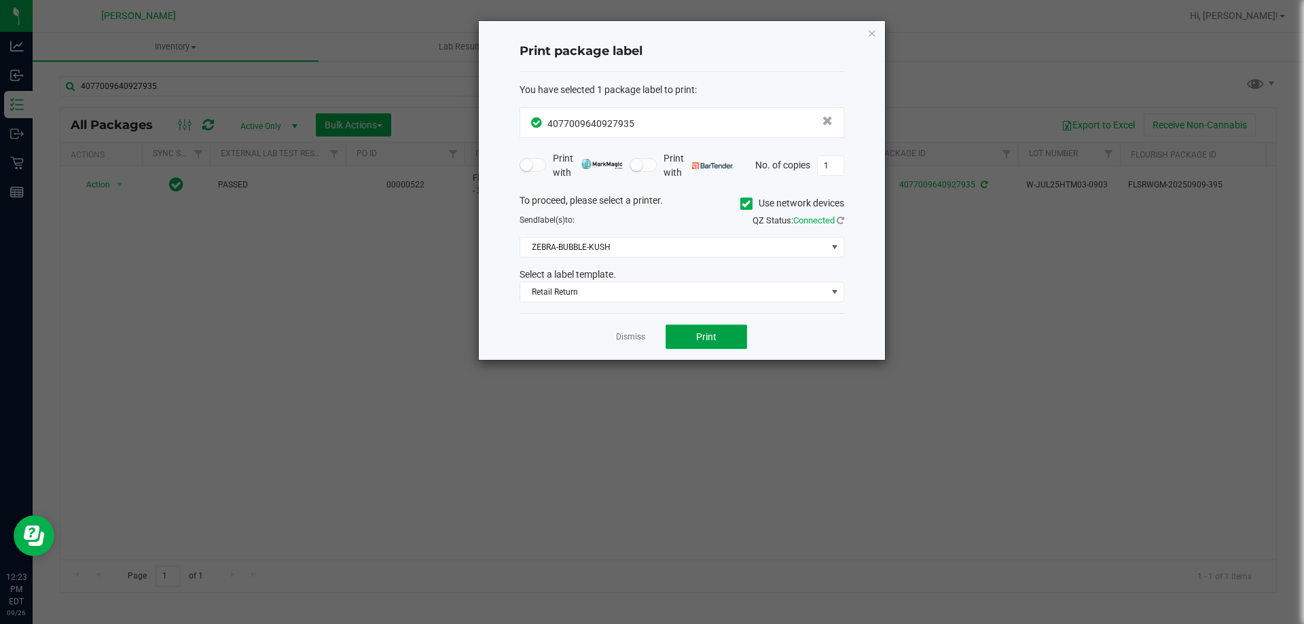
click at [726, 336] on button "Print" at bounding box center [705, 337] width 81 height 24
click at [623, 337] on link "Dismiss" at bounding box center [630, 337] width 29 height 12
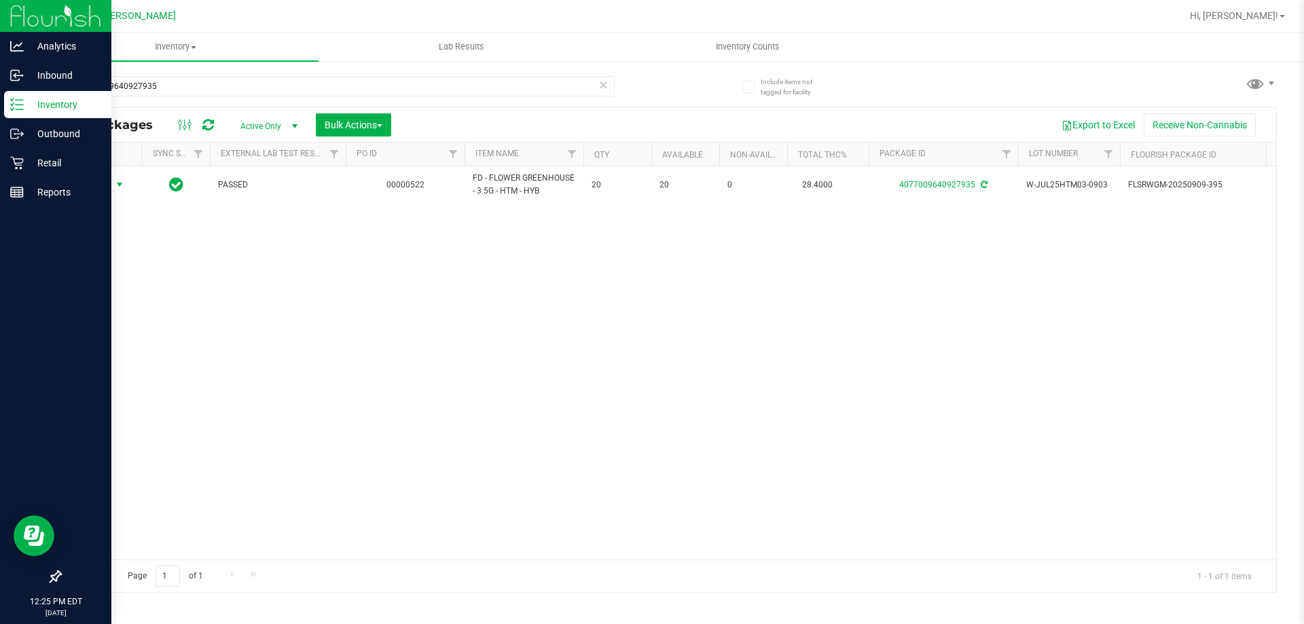
click at [31, 104] on p "Inventory" at bounding box center [64, 104] width 81 height 16
click at [36, 107] on p "Inventory" at bounding box center [64, 104] width 81 height 16
click at [24, 101] on div "Inventory" at bounding box center [57, 104] width 107 height 27
click at [43, 67] on p "Inbound" at bounding box center [64, 75] width 81 height 16
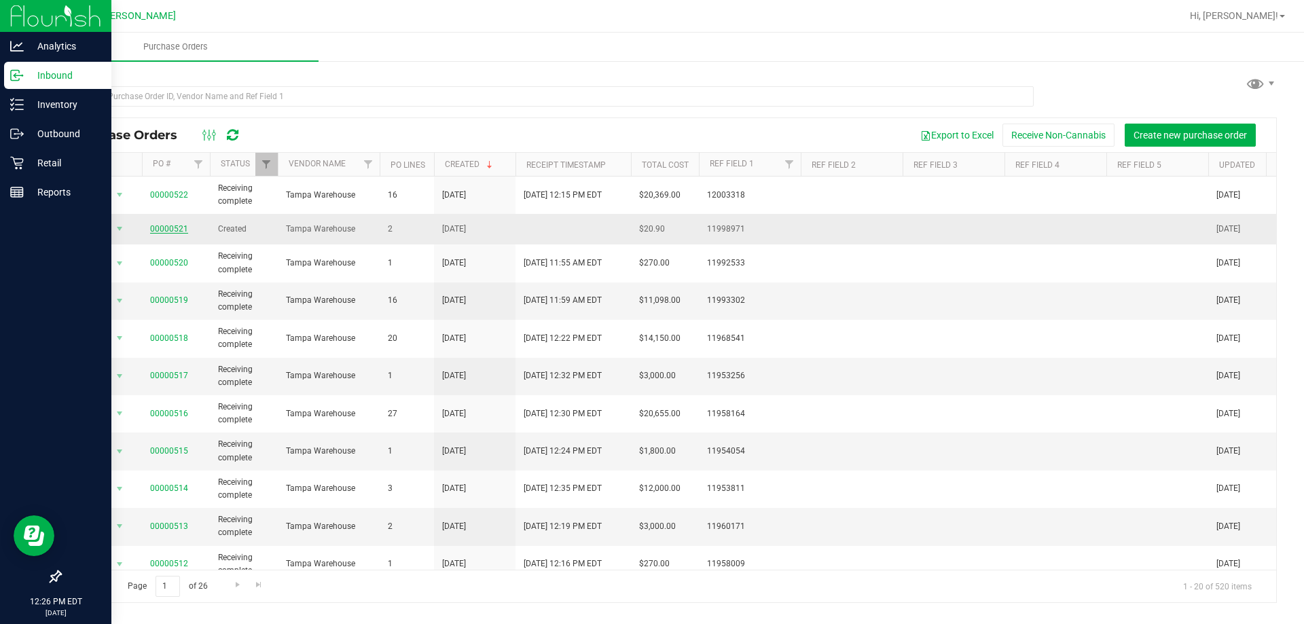
click at [176, 227] on link "00000521" at bounding box center [169, 229] width 38 height 10
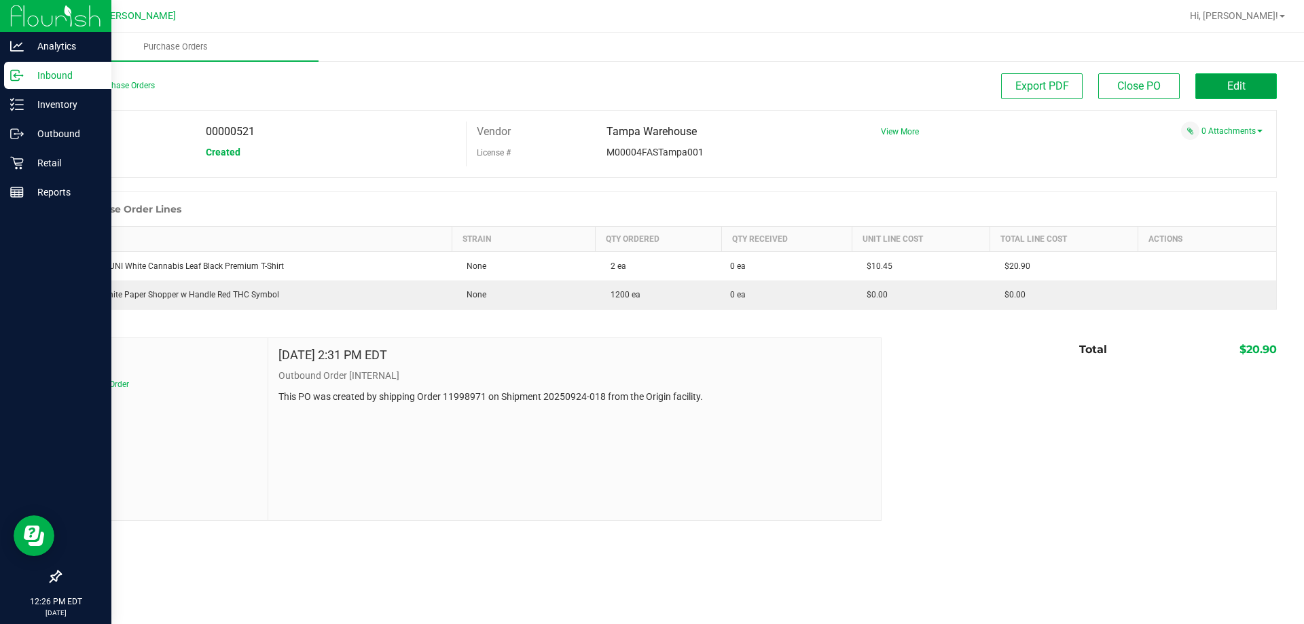
click at [1242, 84] on span "Edit" at bounding box center [1236, 85] width 18 height 13
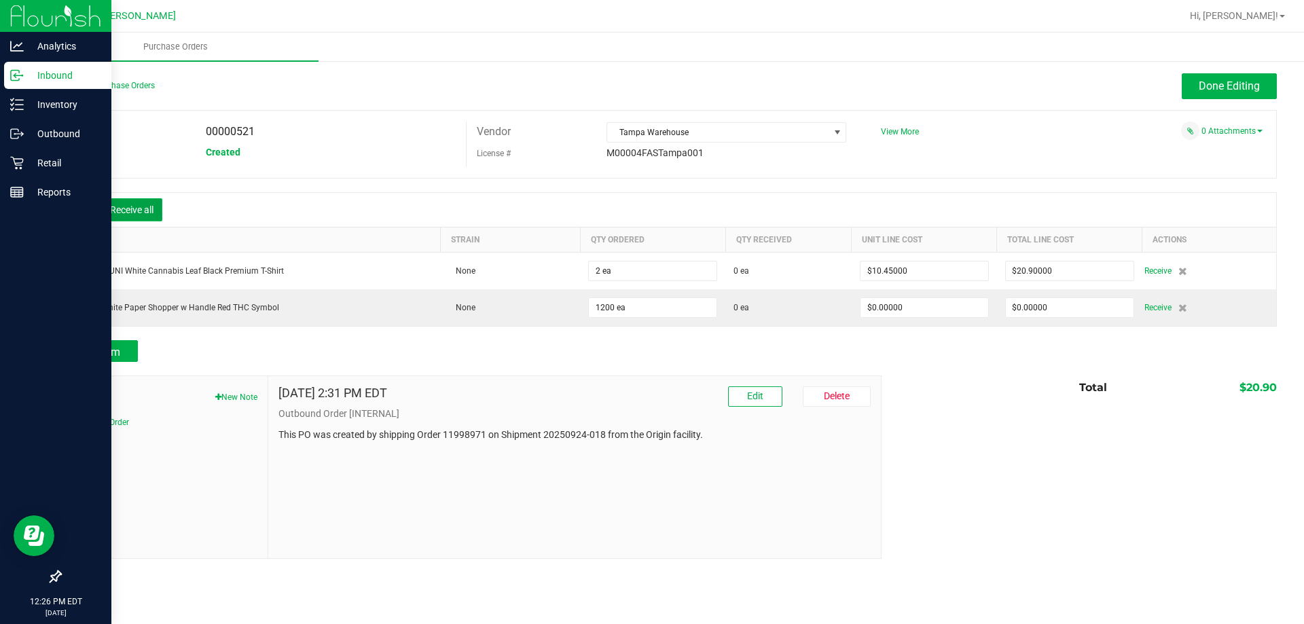
click at [121, 213] on button "Receive all" at bounding box center [131, 209] width 61 height 23
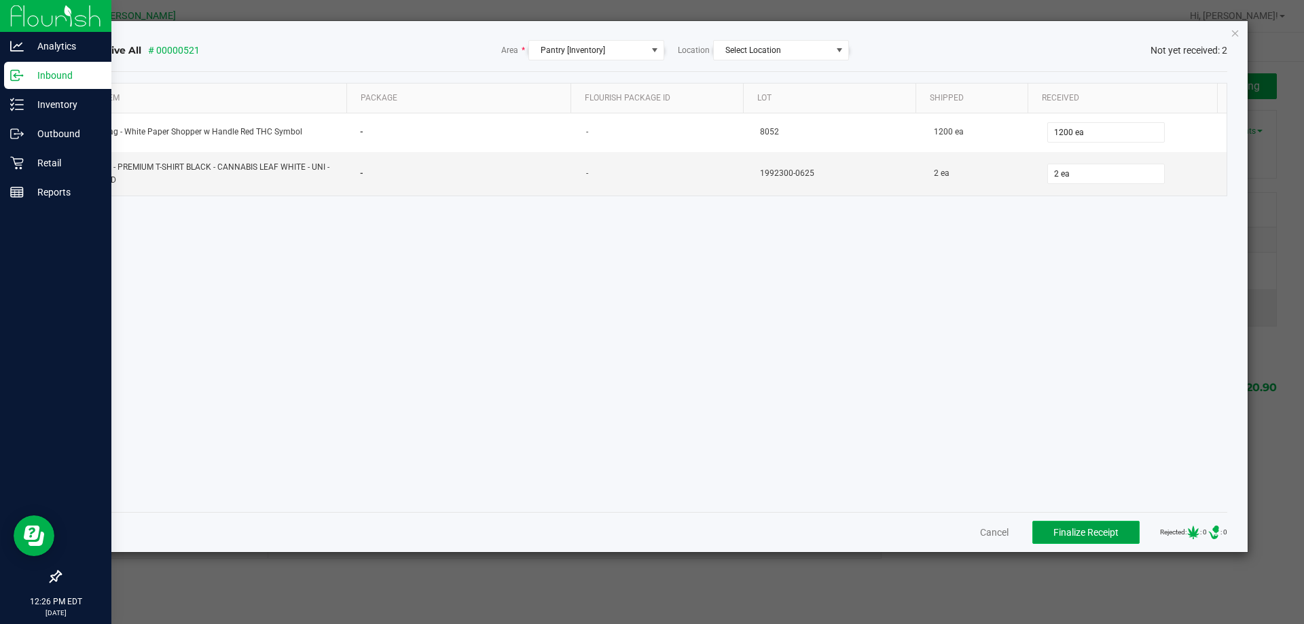
click at [1058, 527] on span "Finalize Receipt" at bounding box center [1085, 532] width 65 height 11
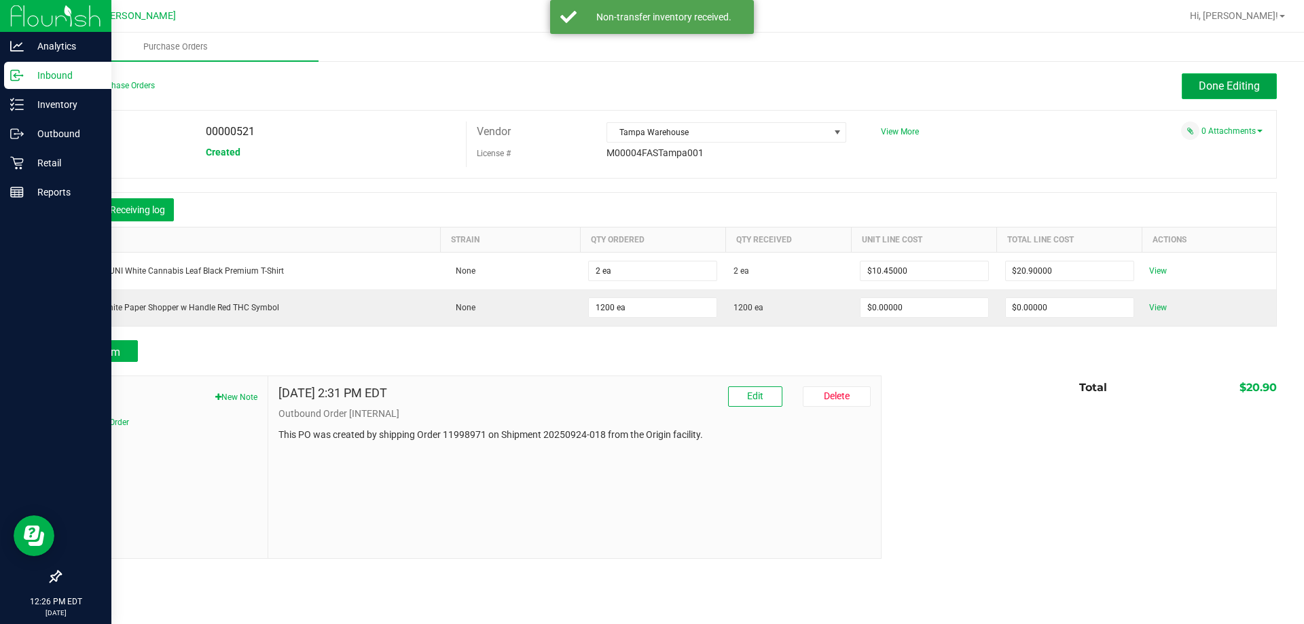
click at [1249, 82] on span "Done Editing" at bounding box center [1228, 85] width 61 height 13
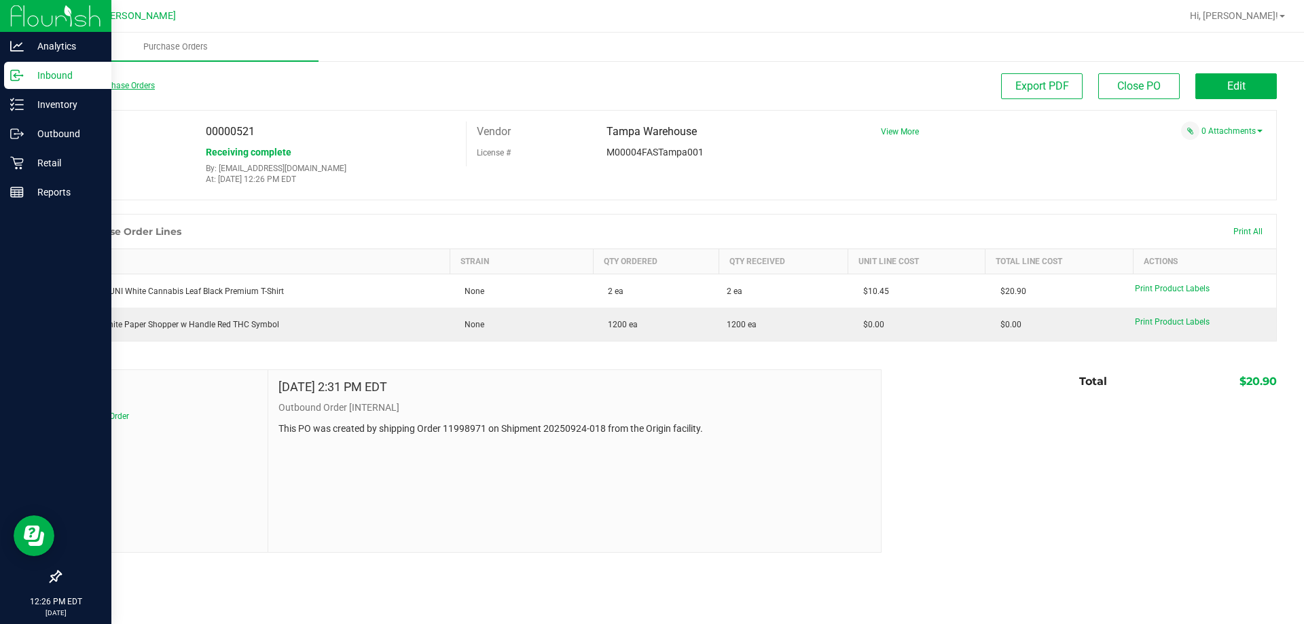
click at [134, 84] on link "Back to Purchase Orders" at bounding box center [107, 86] width 95 height 10
